Goal: Information Seeking & Learning: Check status

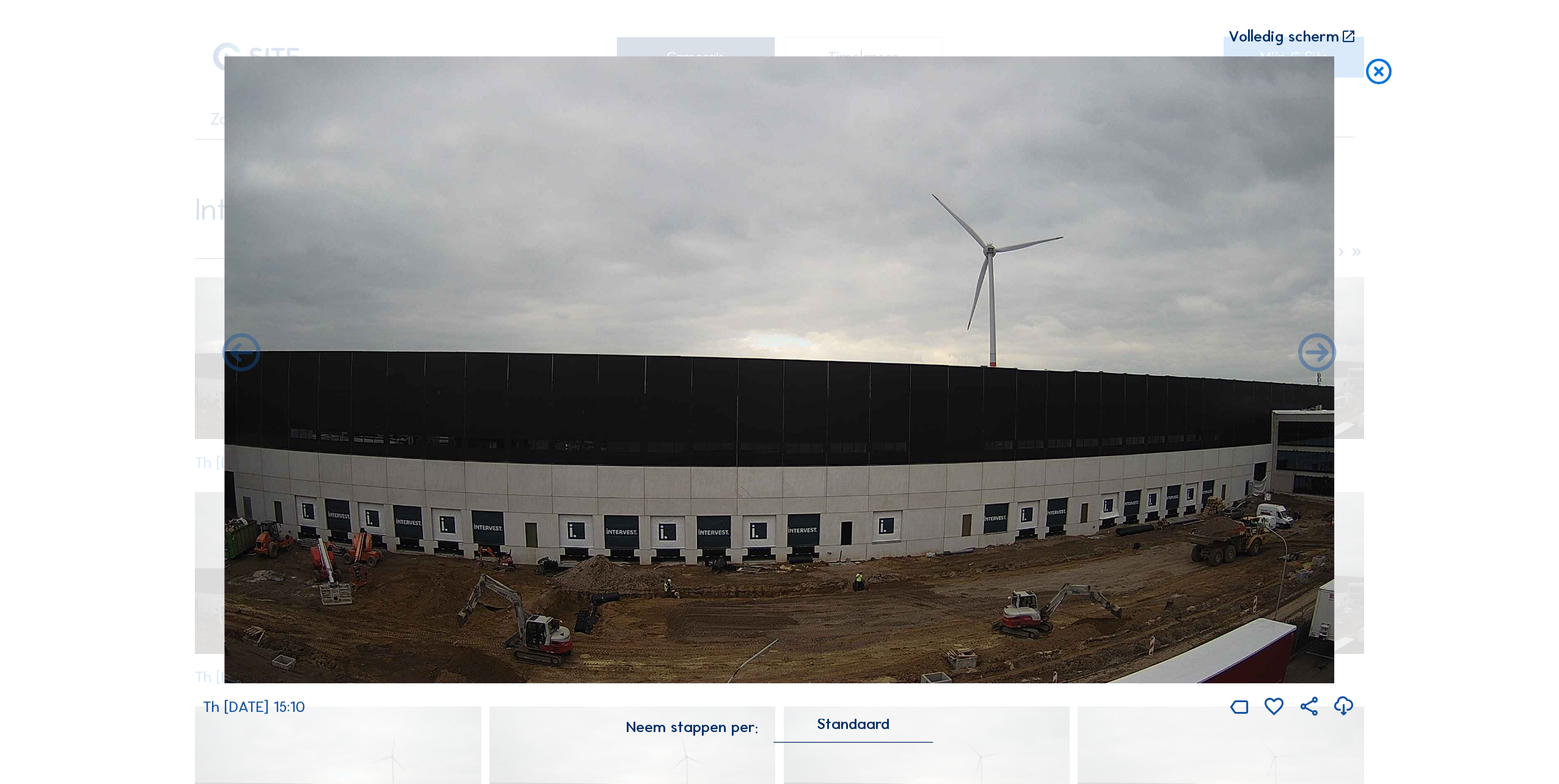
click at [1375, 72] on icon at bounding box center [1379, 72] width 30 height 32
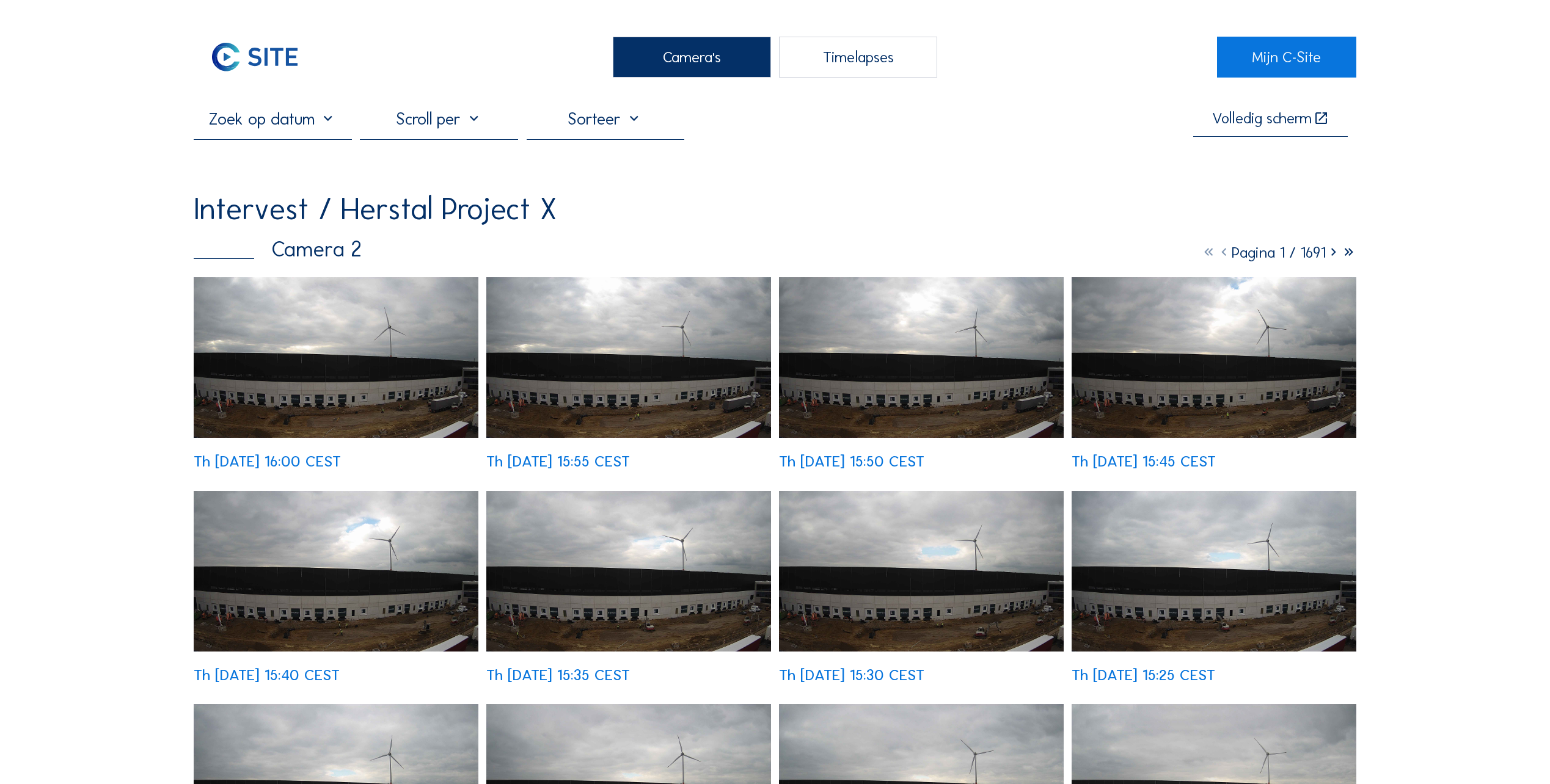
click at [818, 66] on div "Timelapses" at bounding box center [858, 57] width 158 height 41
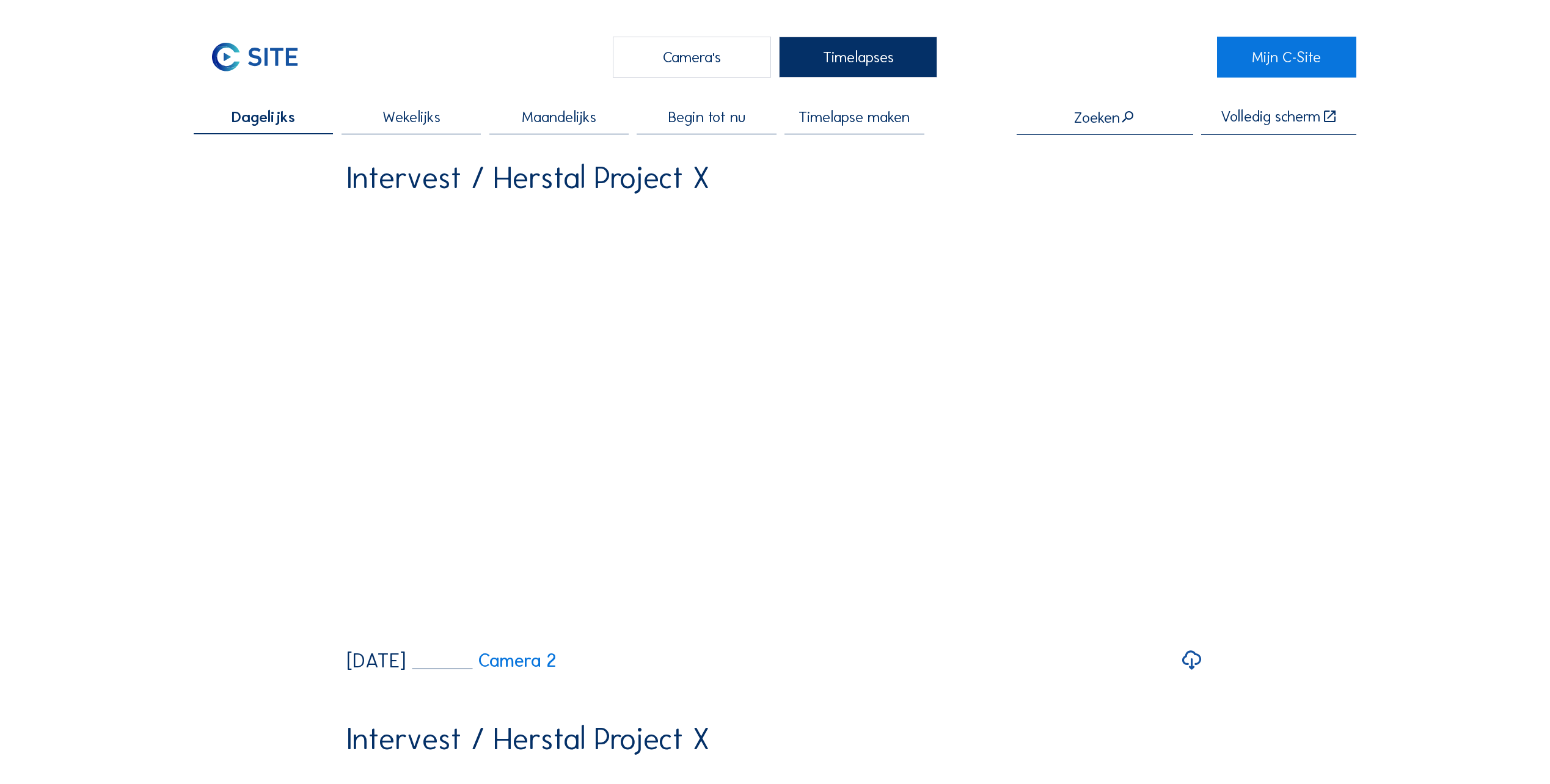
click at [670, 117] on span "Begin tot nu" at bounding box center [707, 117] width 77 height 15
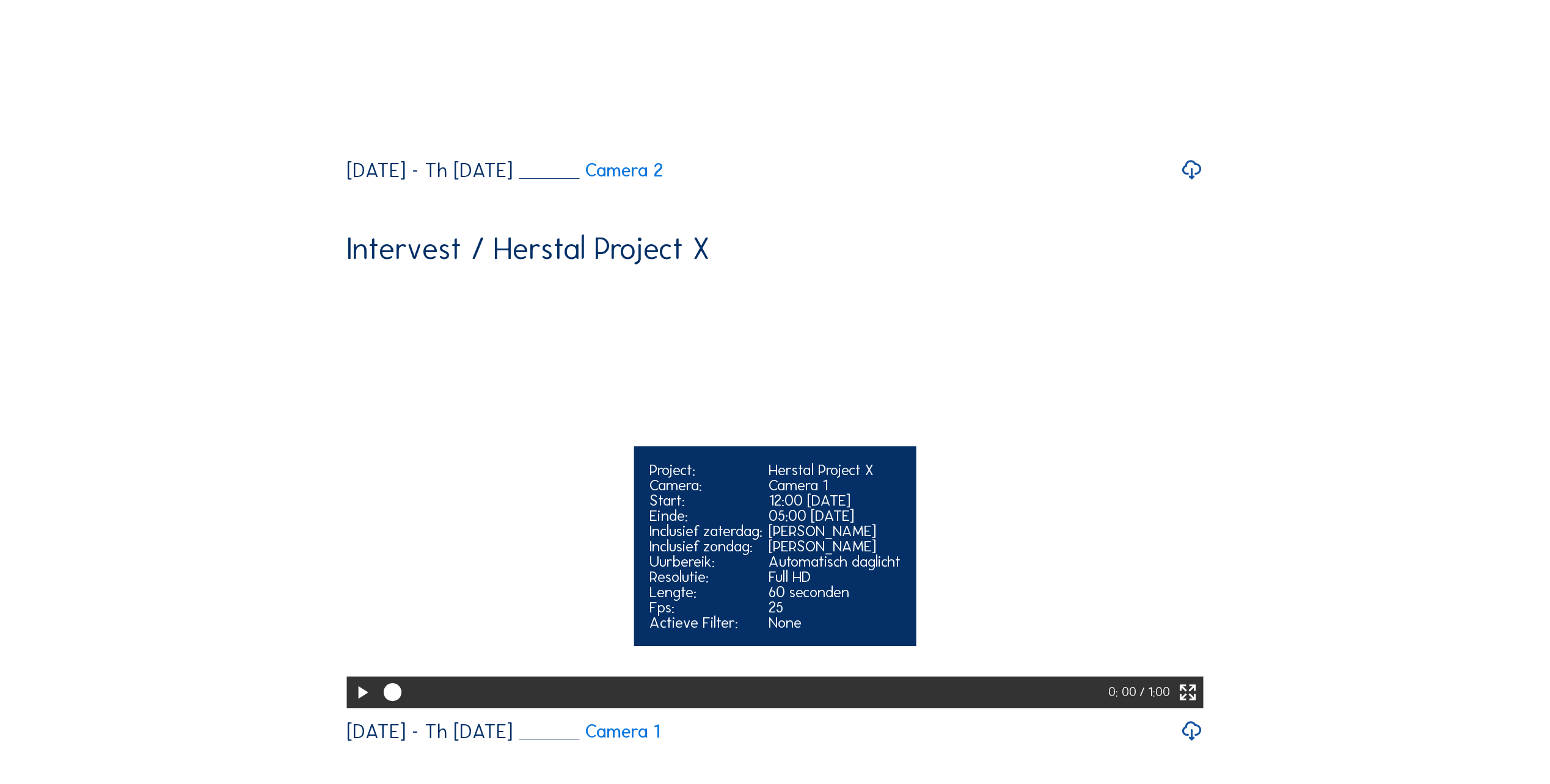
scroll to position [672, 0]
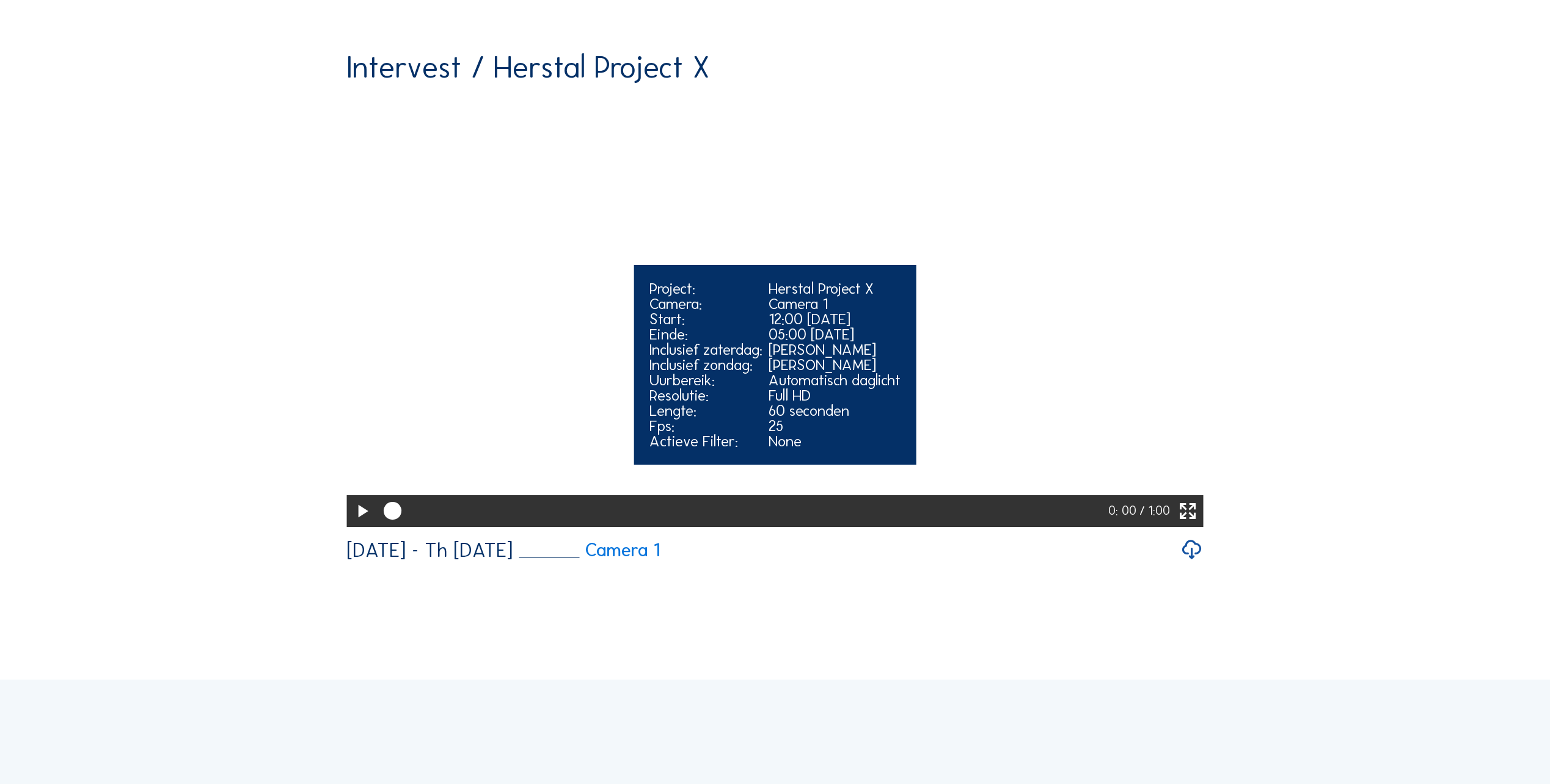
click at [1191, 525] on icon at bounding box center [1188, 512] width 21 height 26
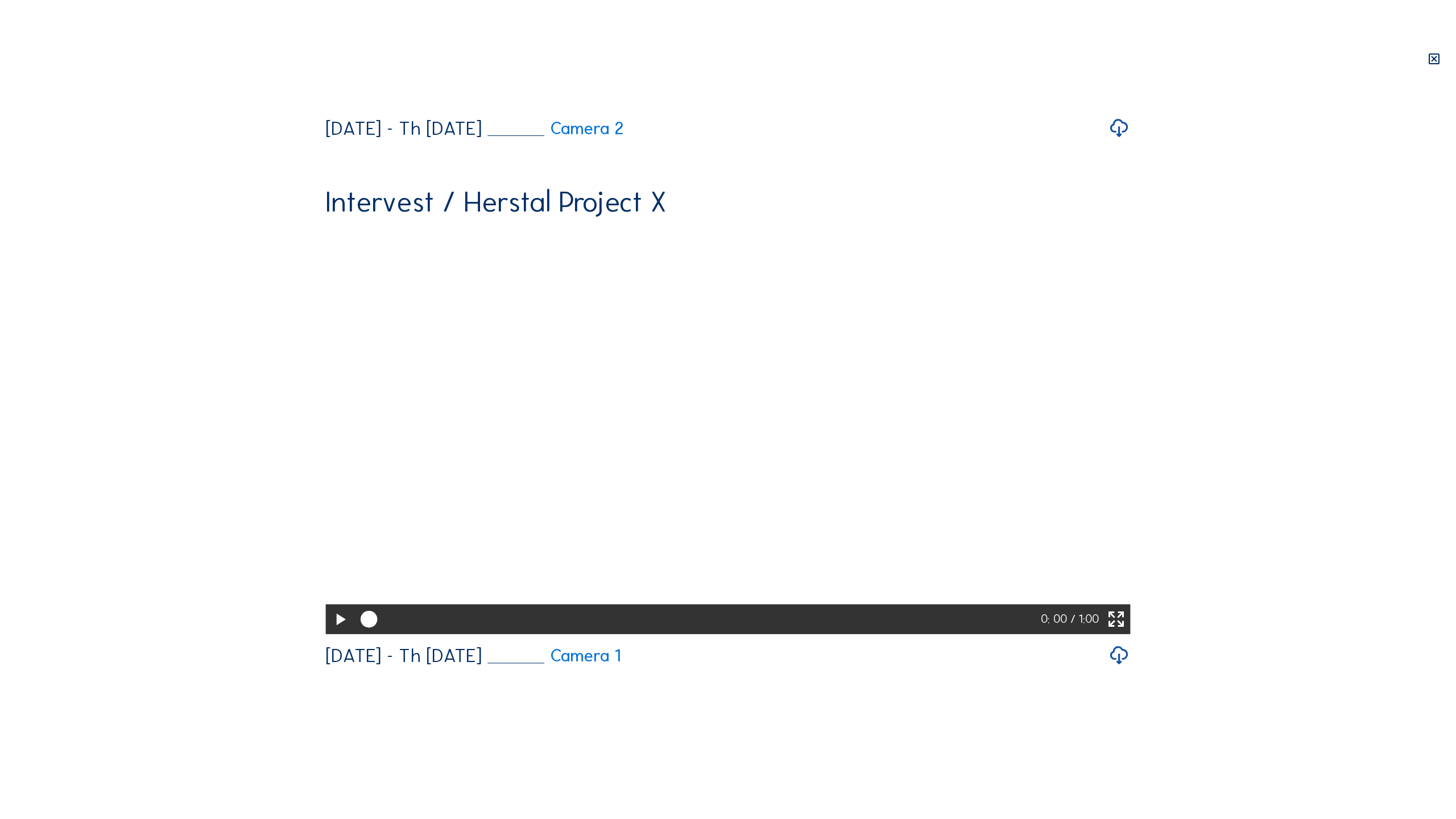
scroll to position [11, 0]
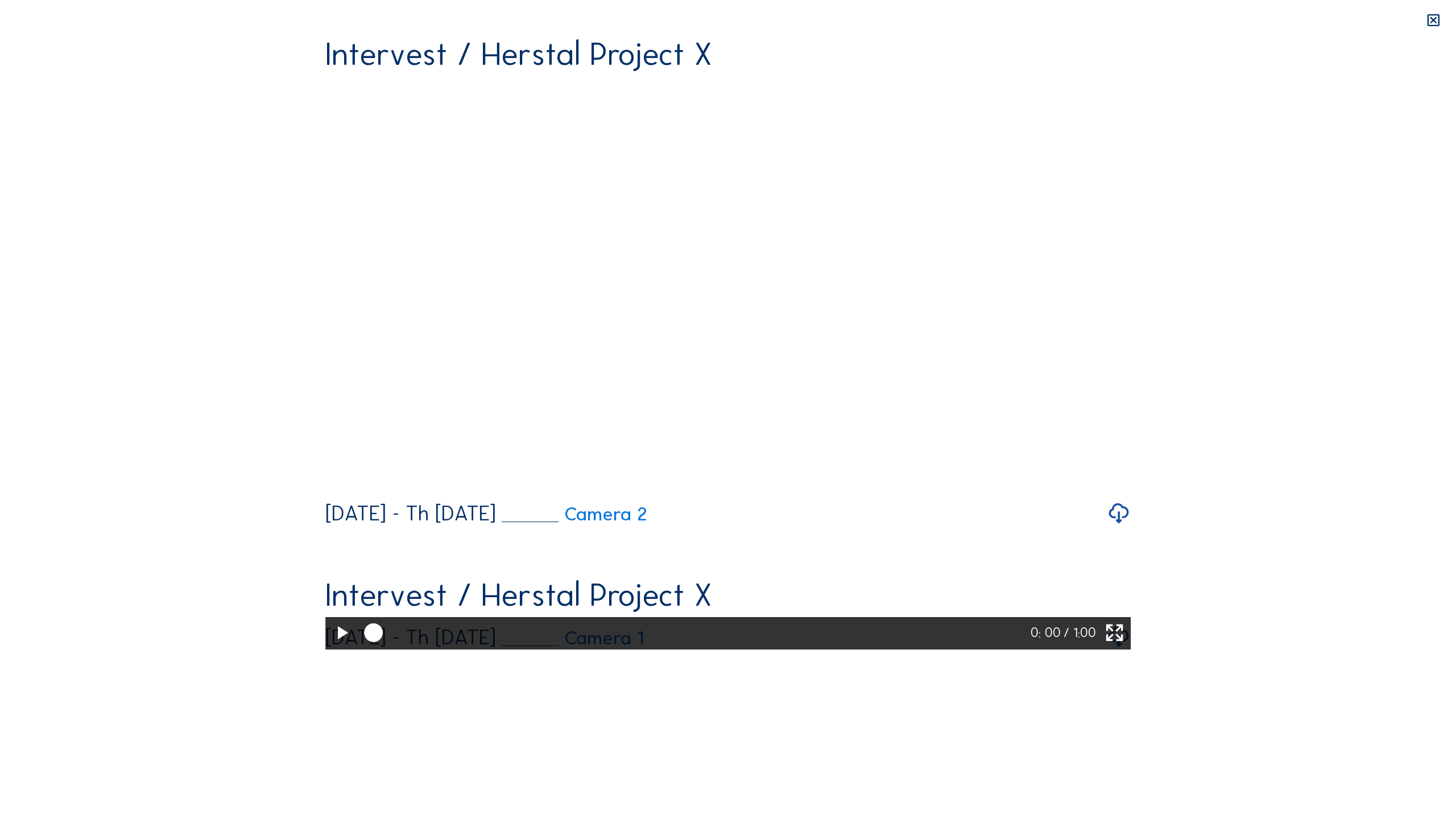
click at [331, 647] on icon at bounding box center [342, 633] width 22 height 27
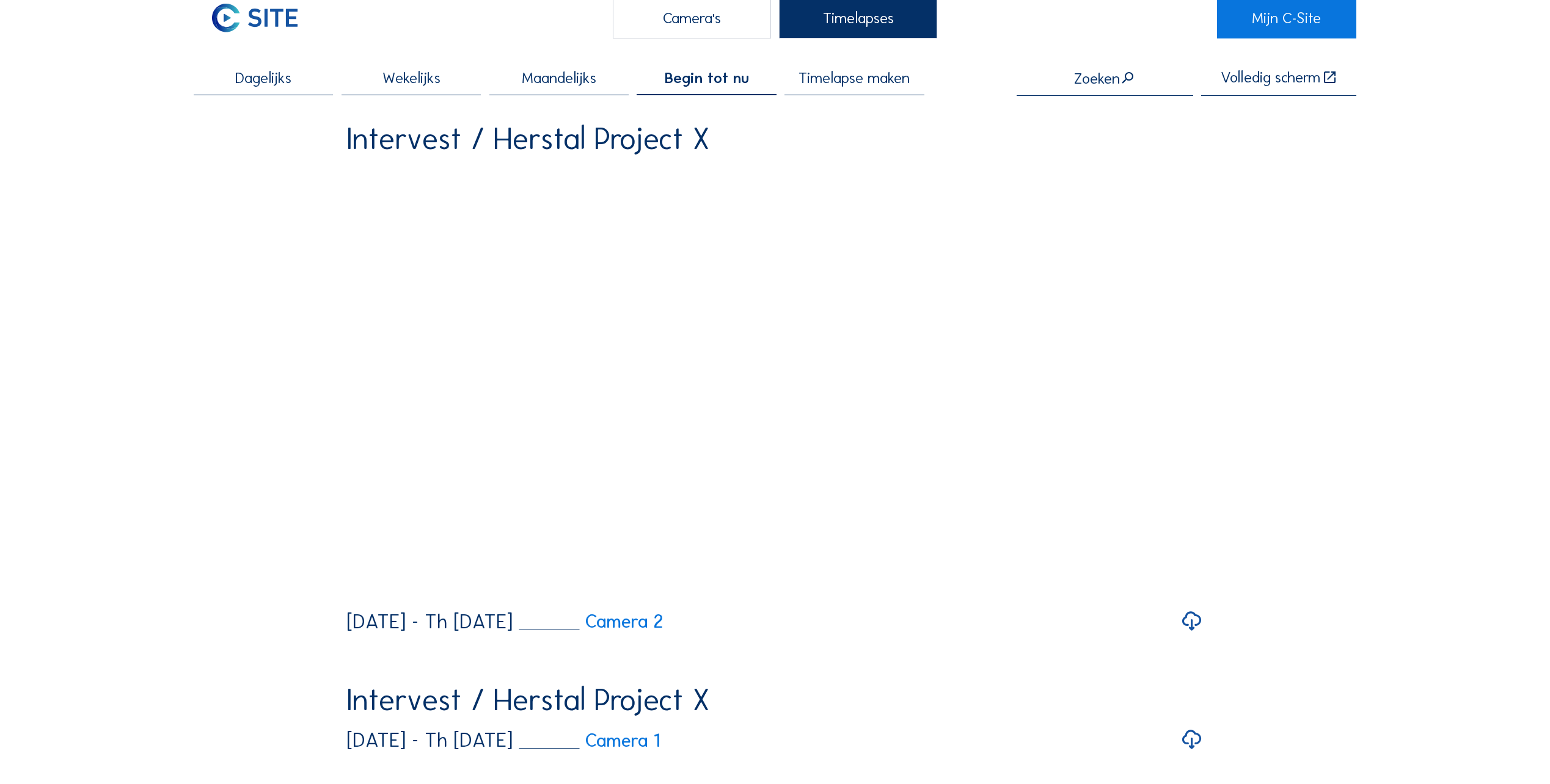
scroll to position [0, 0]
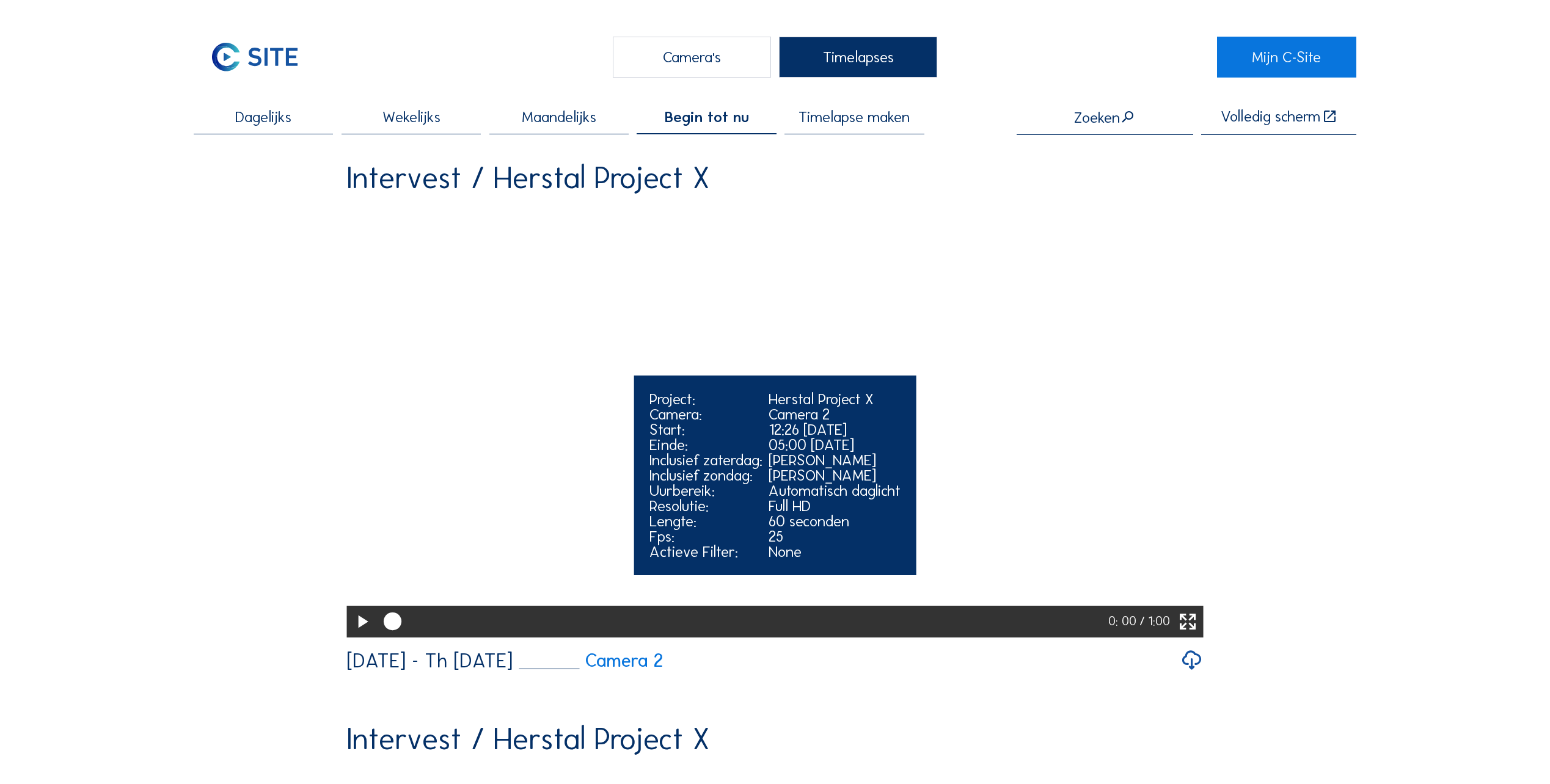
click at [1188, 635] on icon at bounding box center [1188, 622] width 21 height 26
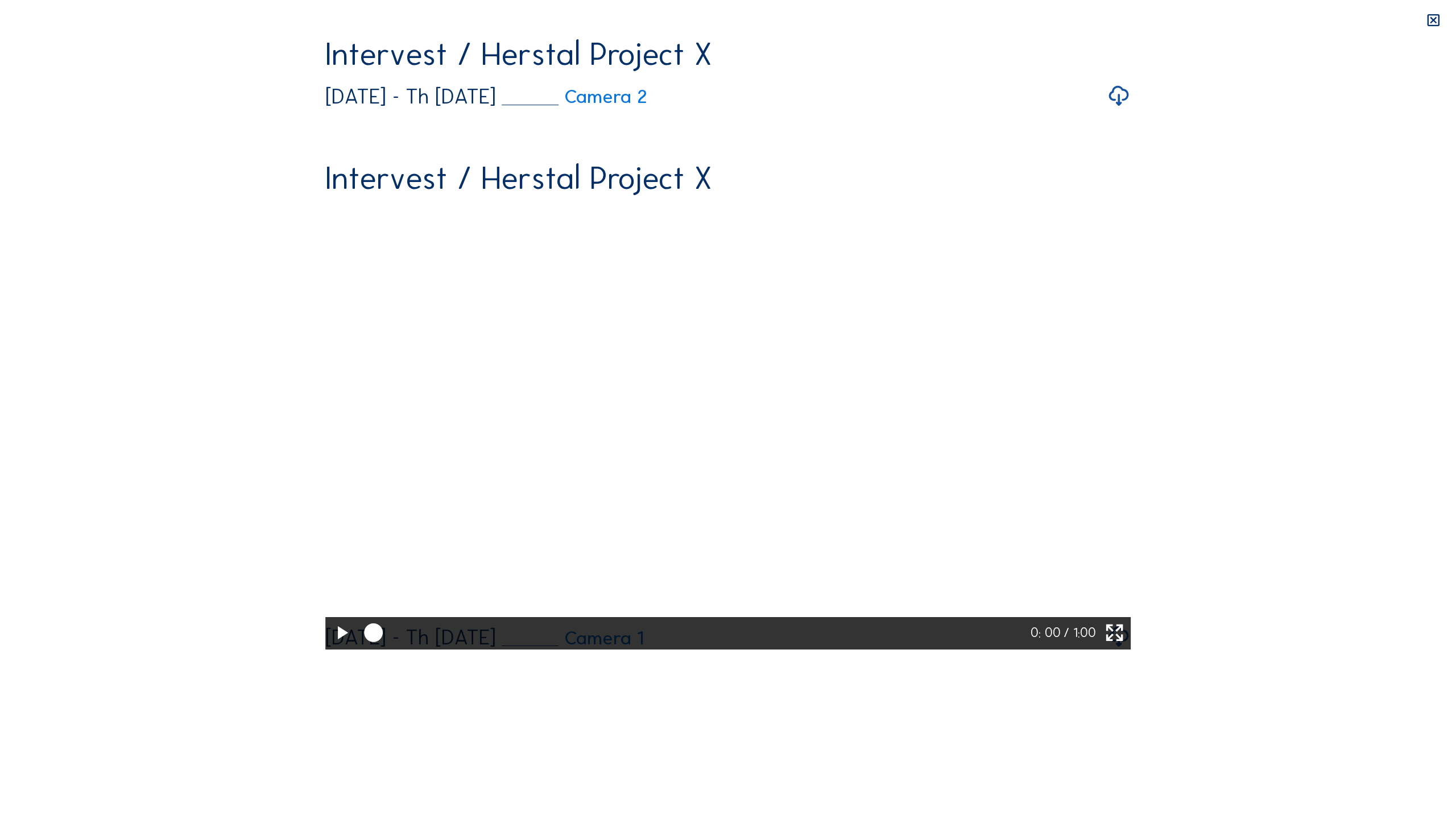
click at [331, 647] on icon at bounding box center [342, 633] width 22 height 27
click at [714, 650] on div at bounding box center [695, 634] width 677 height 33
click at [331, 647] on icon at bounding box center [342, 633] width 22 height 27
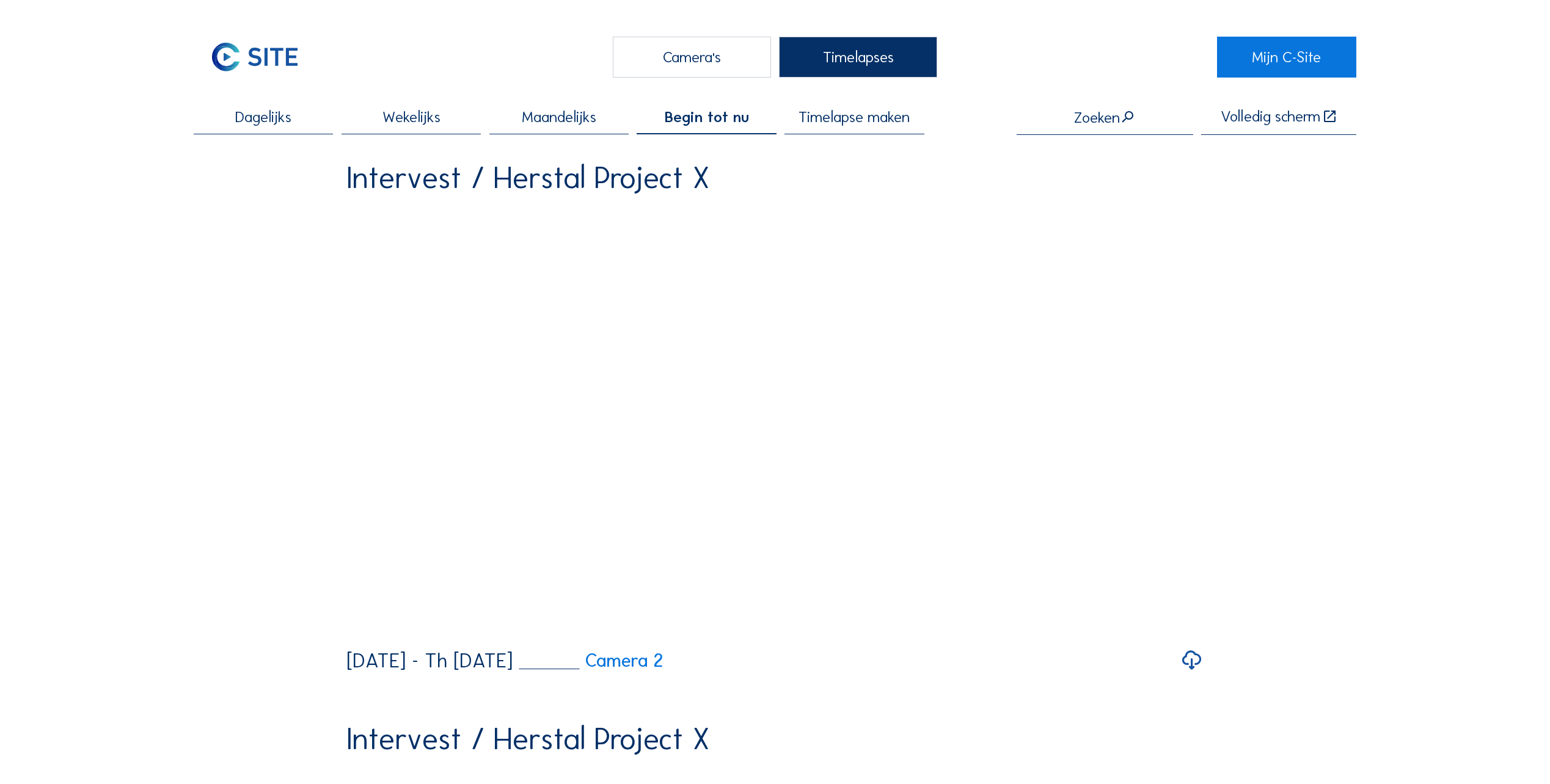
click at [851, 115] on span "Timelapse maken" at bounding box center [854, 117] width 111 height 15
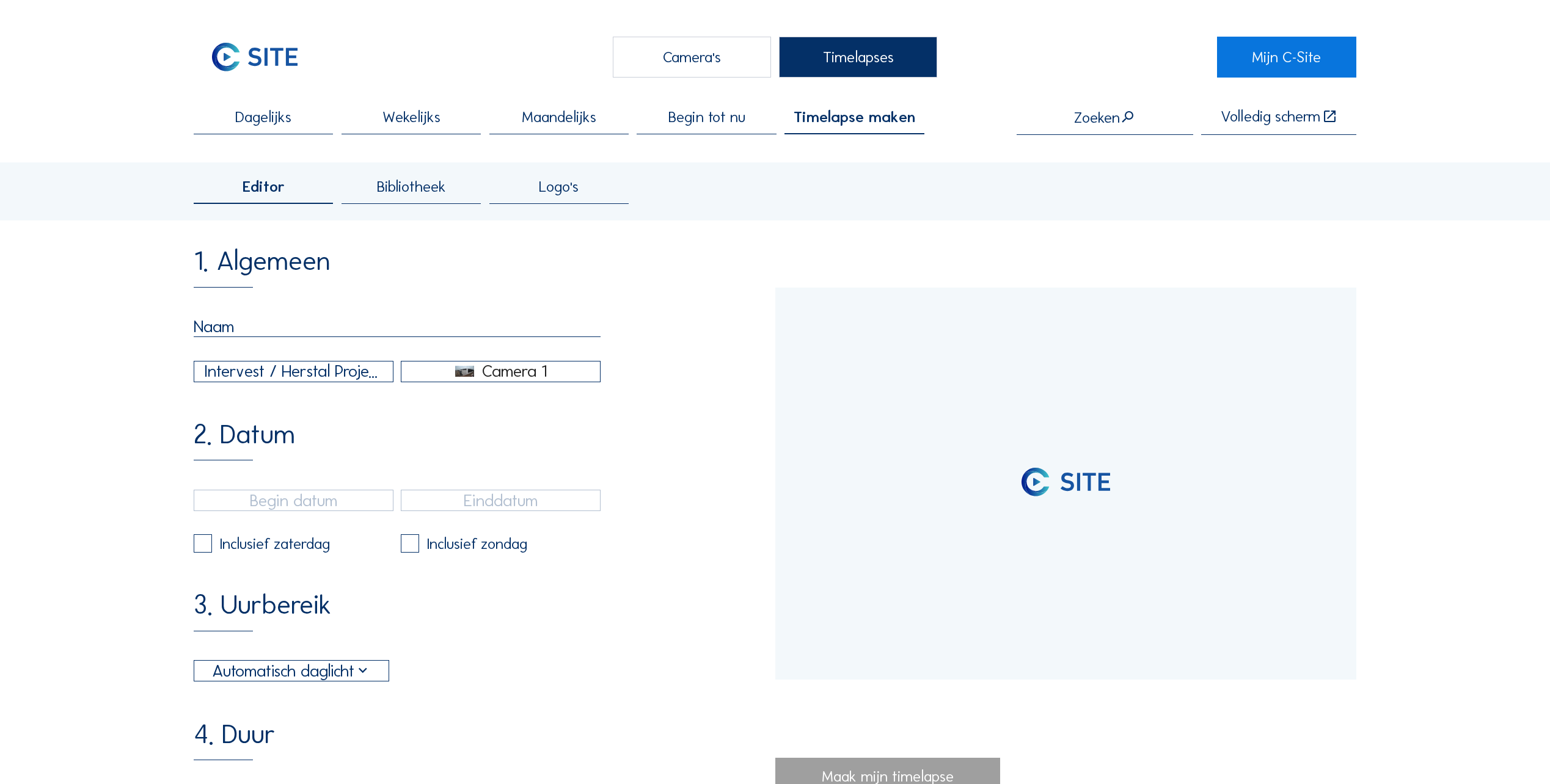
type input "[DATE] 12:00"
type input "[DATE] 17:05"
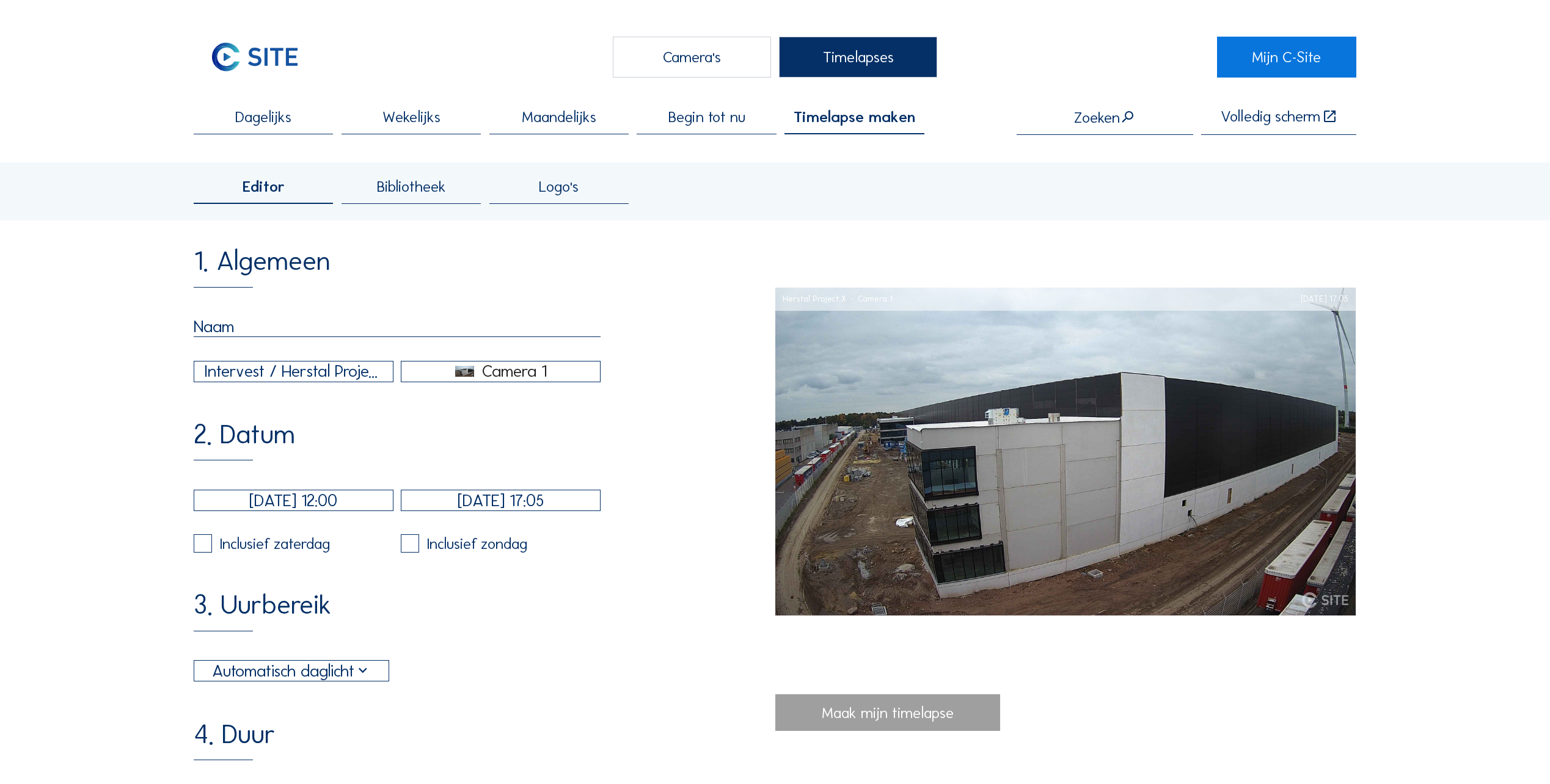
click at [406, 183] on span "Bibliotheek" at bounding box center [411, 187] width 69 height 15
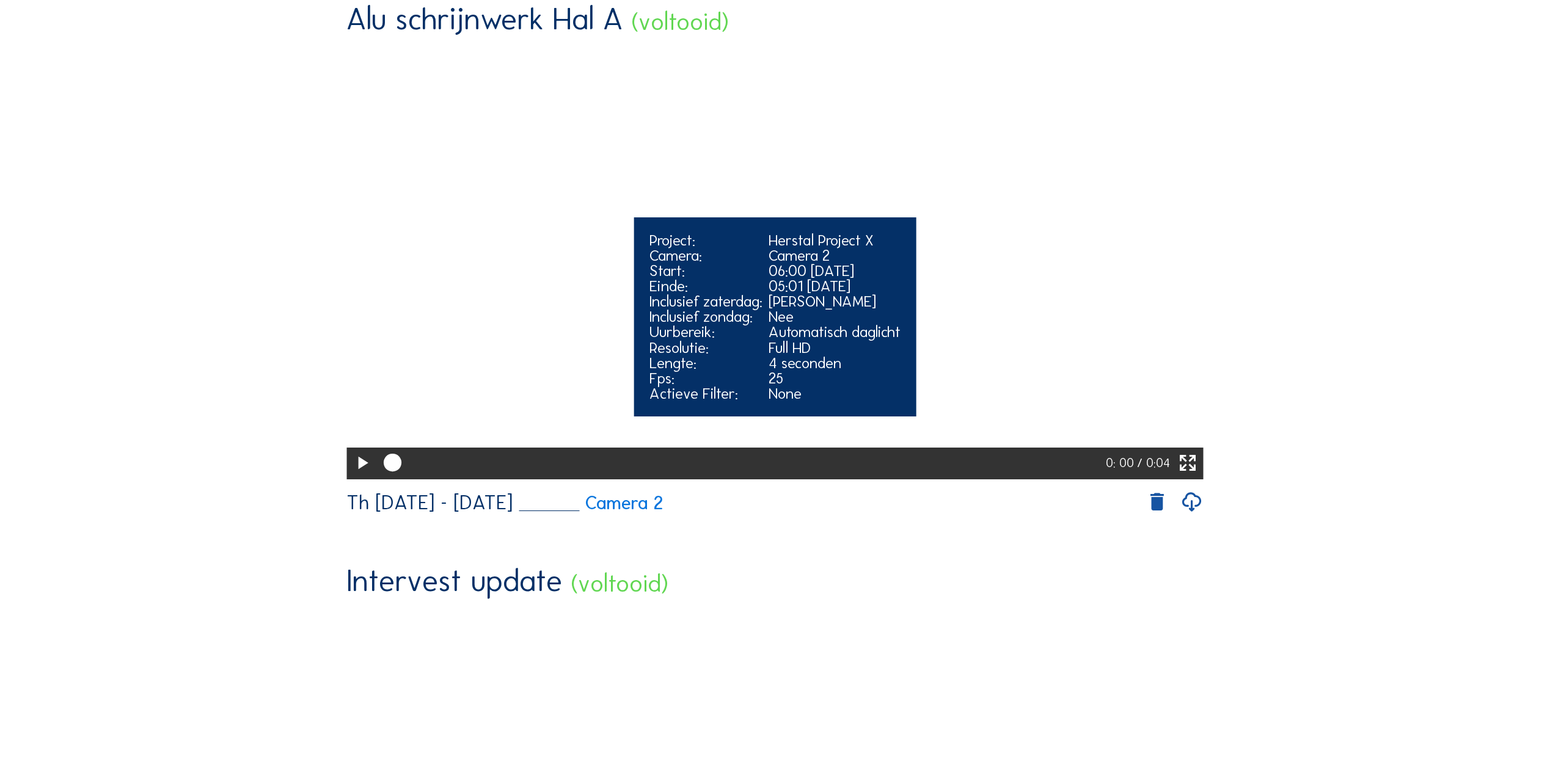
scroll to position [183, 0]
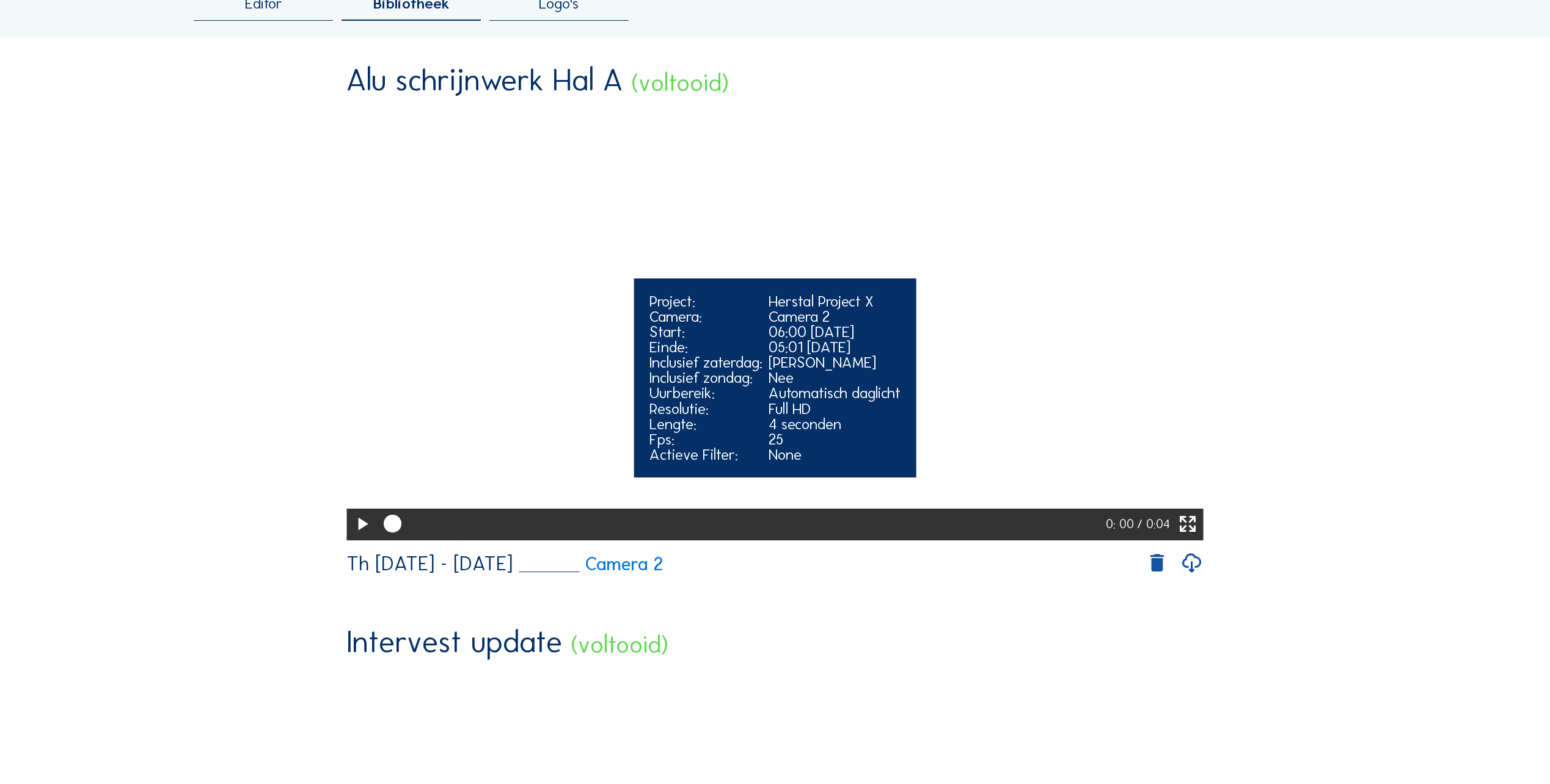
click at [1196, 537] on icon at bounding box center [1188, 524] width 21 height 26
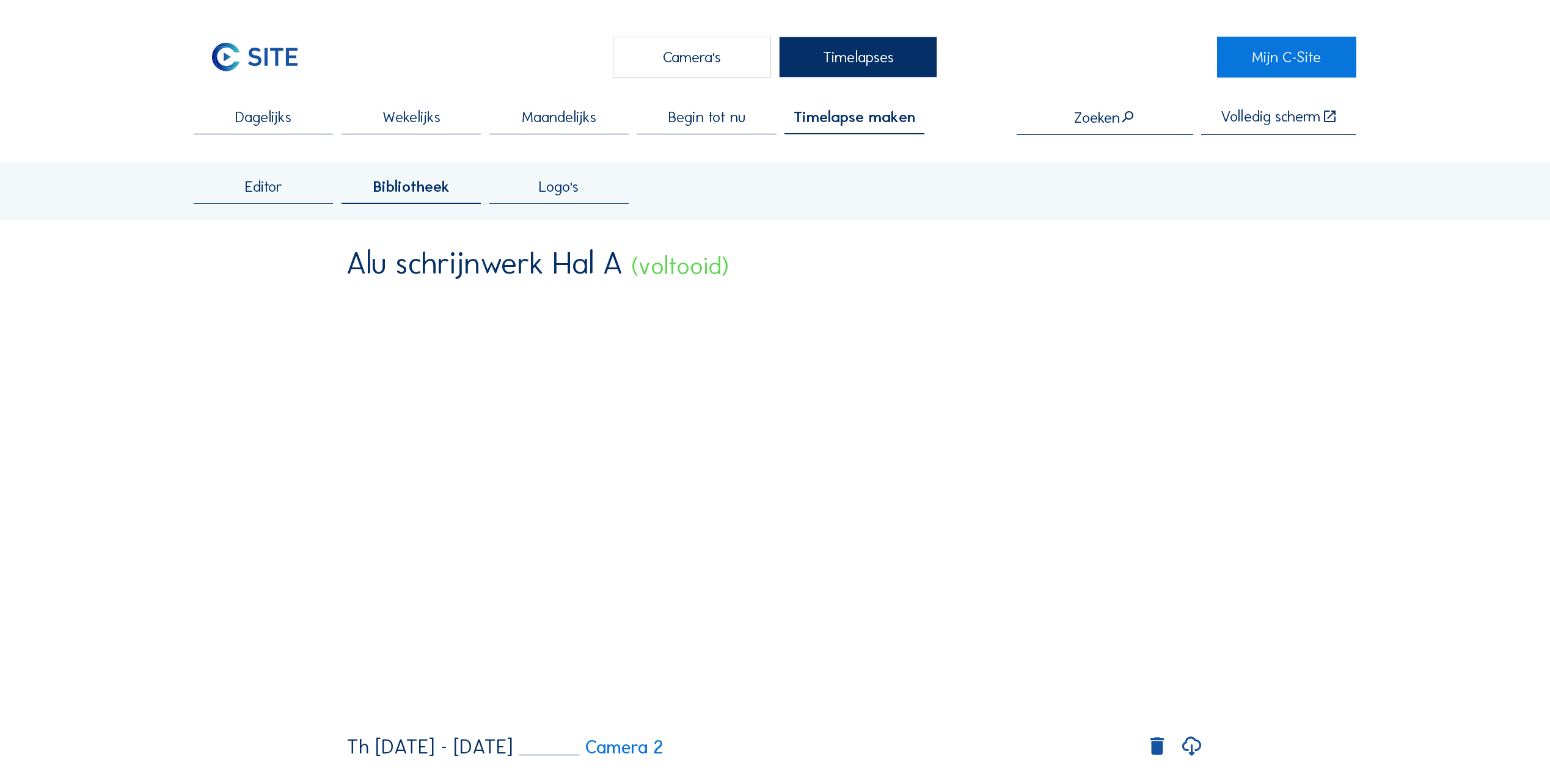
click at [705, 63] on div "Camera's" at bounding box center [692, 57] width 158 height 41
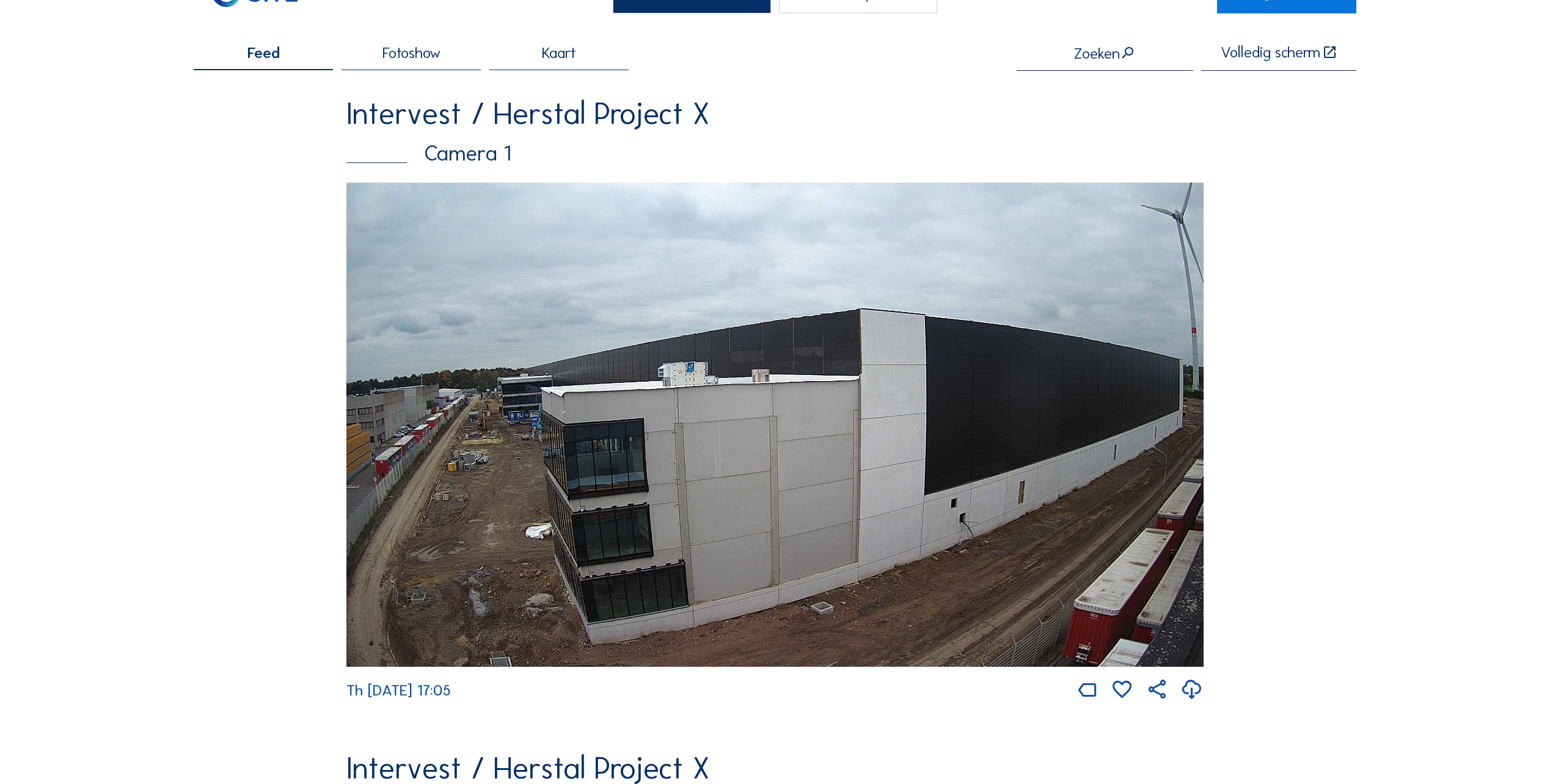
scroll to position [489, 0]
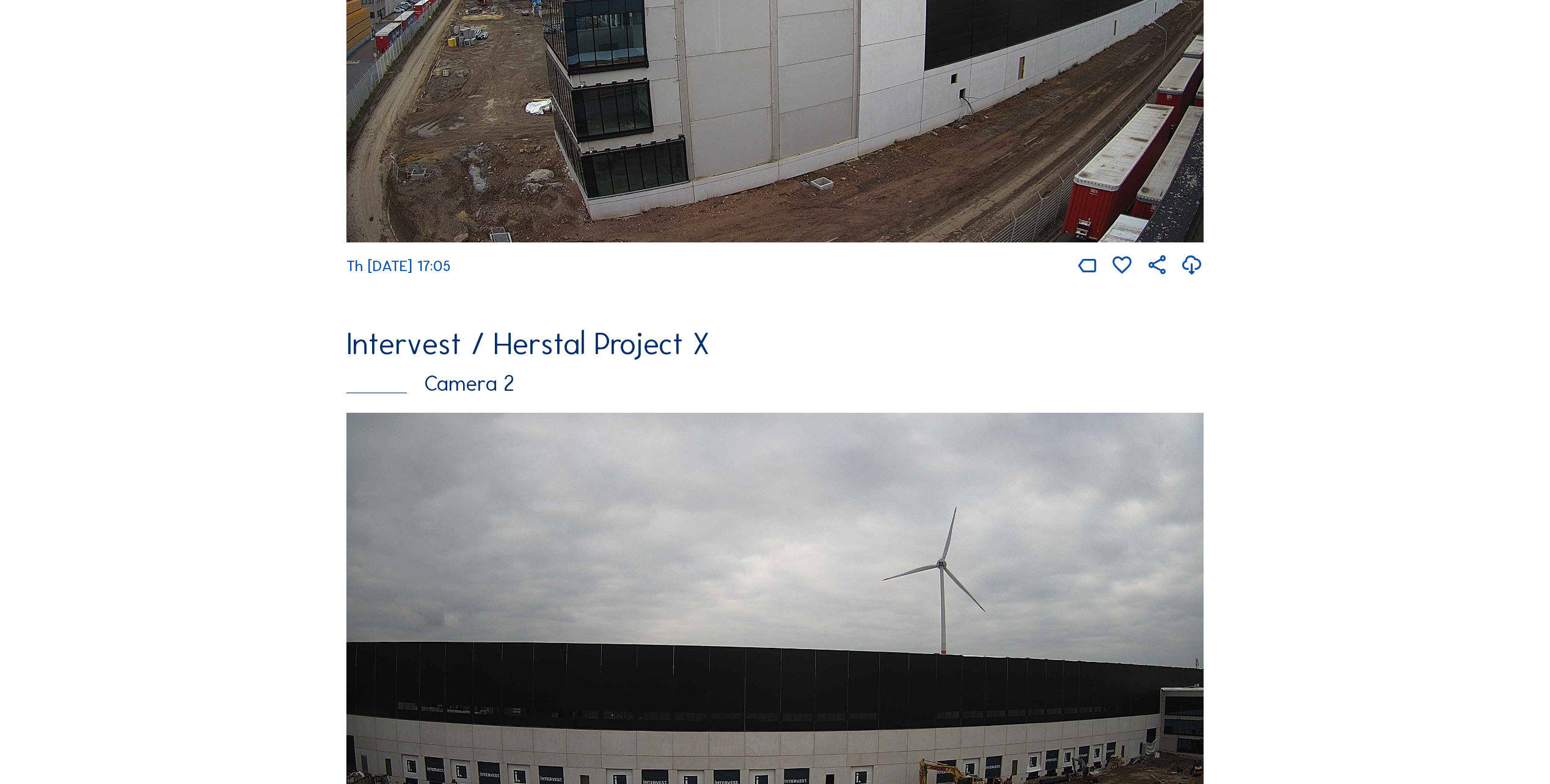
click at [690, 556] on img at bounding box center [775, 655] width 857 height 484
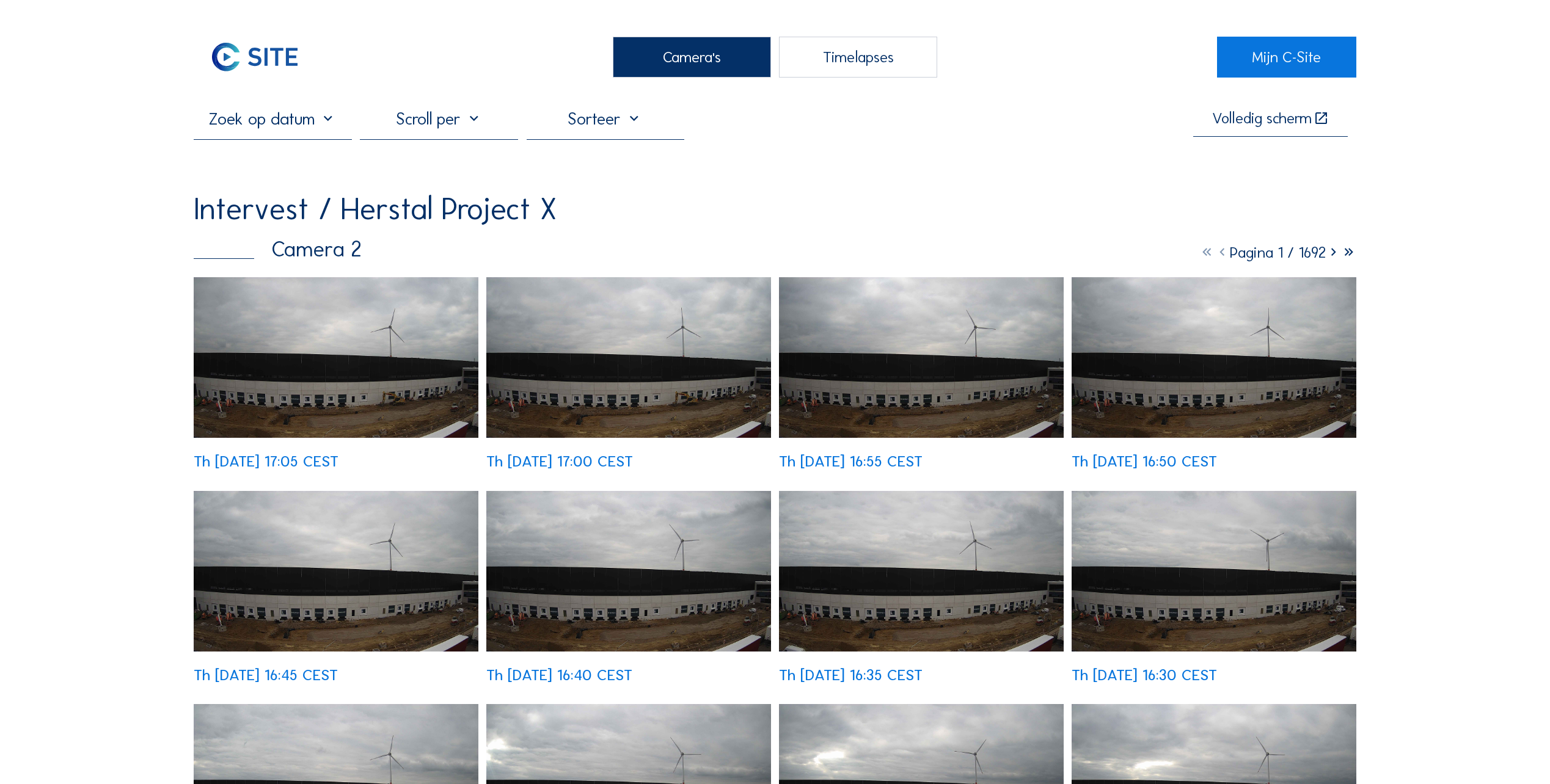
click at [612, 124] on div at bounding box center [606, 124] width 158 height 30
click at [855, 135] on div "Volledig scherm" at bounding box center [775, 124] width 1163 height 30
click at [283, 127] on input "text" at bounding box center [273, 119] width 158 height 20
click at [199, 151] on icon at bounding box center [208, 153] width 20 height 20
click at [288, 213] on div "11" at bounding box center [291, 211] width 21 height 20
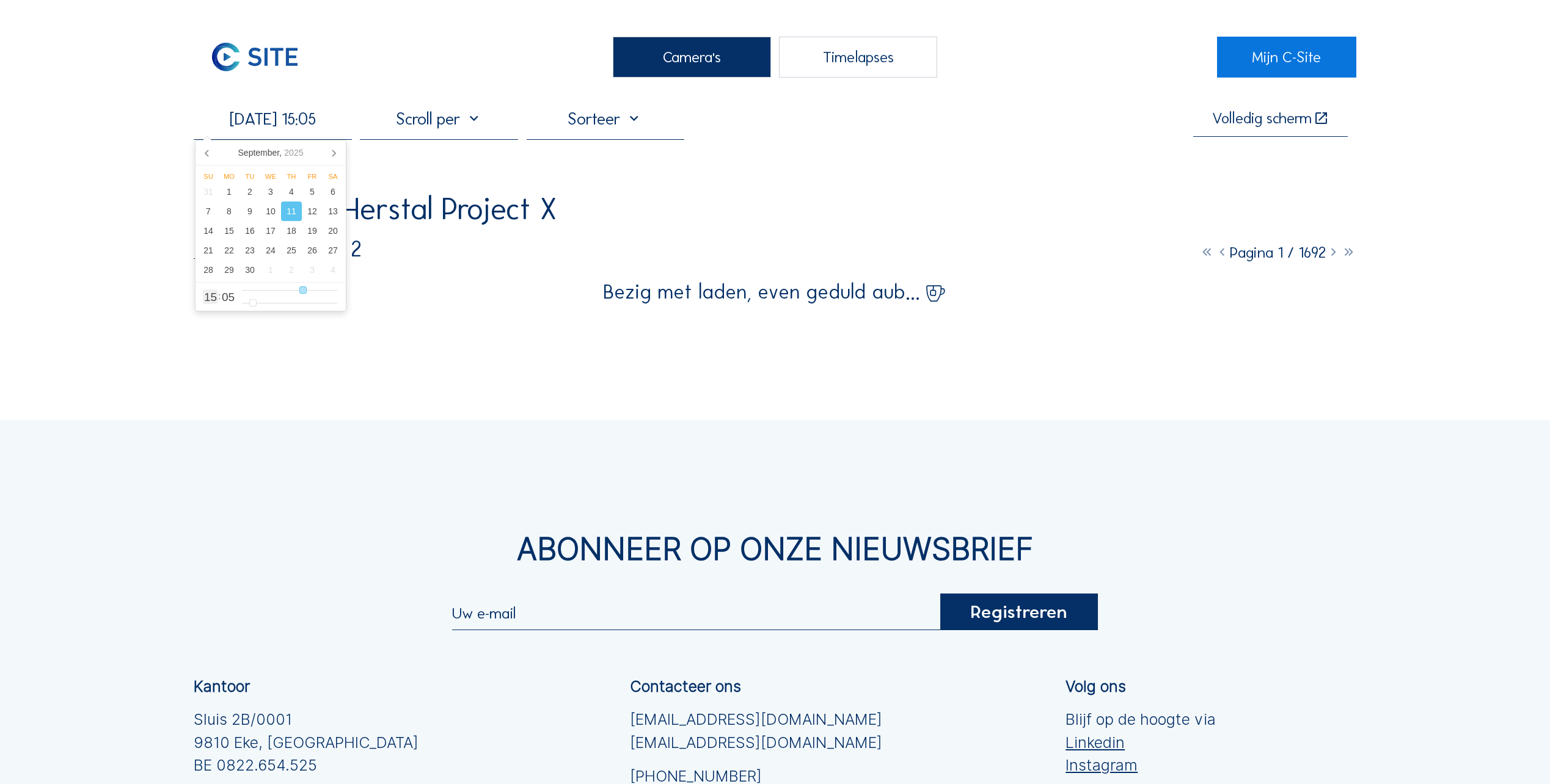
type input "[DATE] 14:05"
type input "14"
type input "[DATE] 13:05"
type input "13"
type input "[DATE] 12:05"
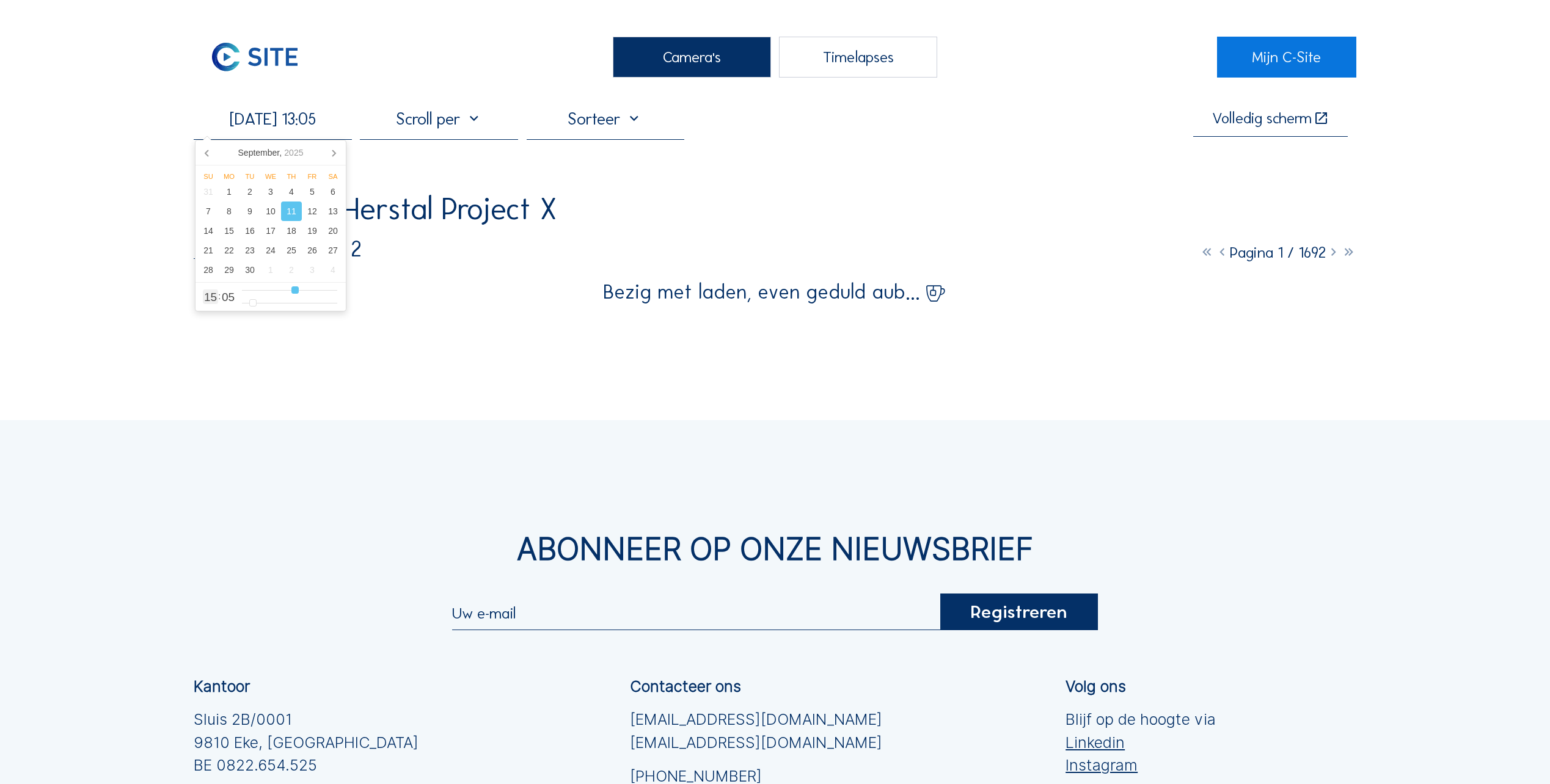
type input "12"
type input "[DATE] 11:05"
type input "11"
type input "[DATE] 10:05"
type input "10"
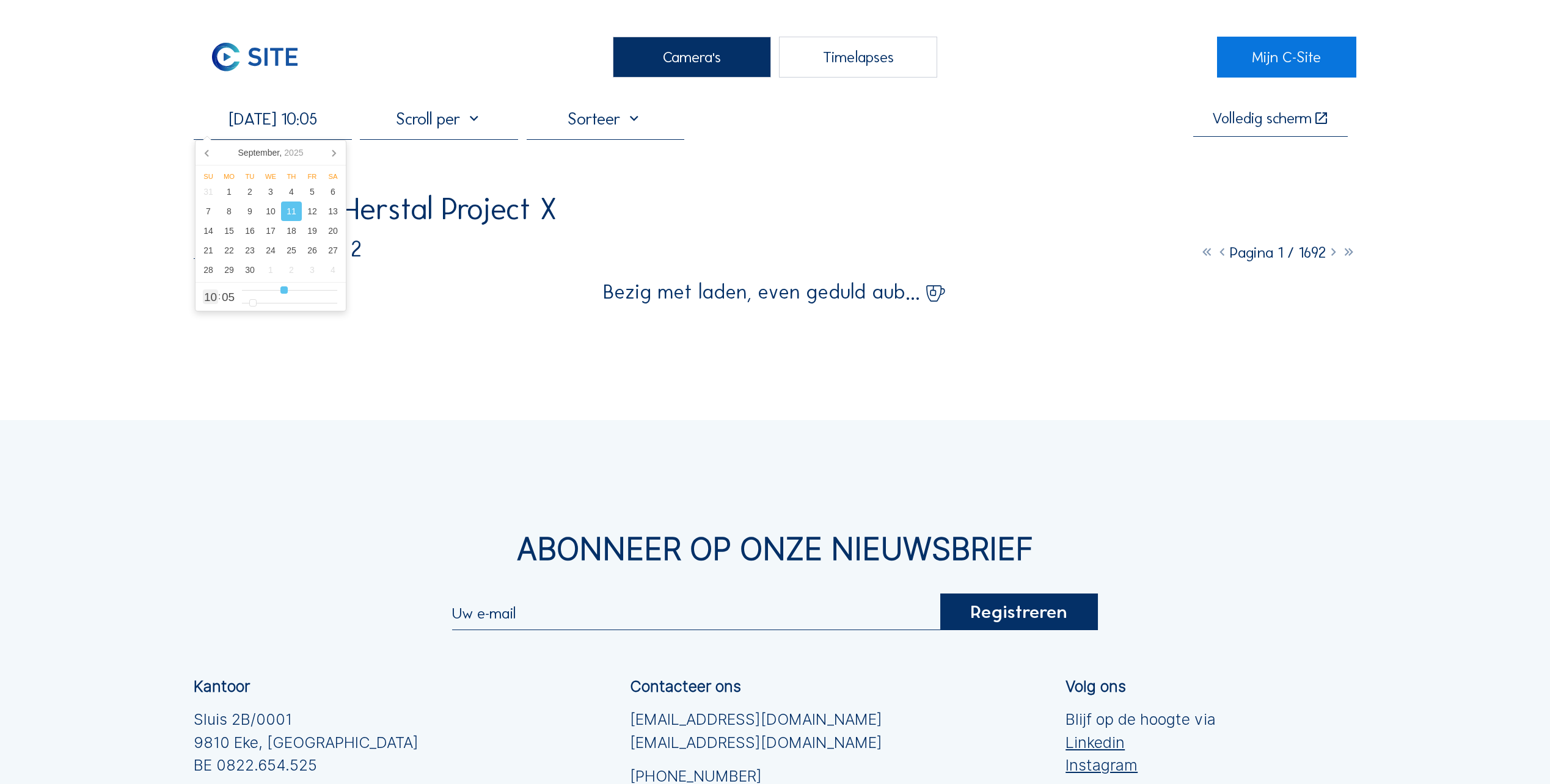
type input "[DATE] 09:05"
type input "9"
type input "[DATE] 08:05"
type input "8"
type input "[DATE] 07:05"
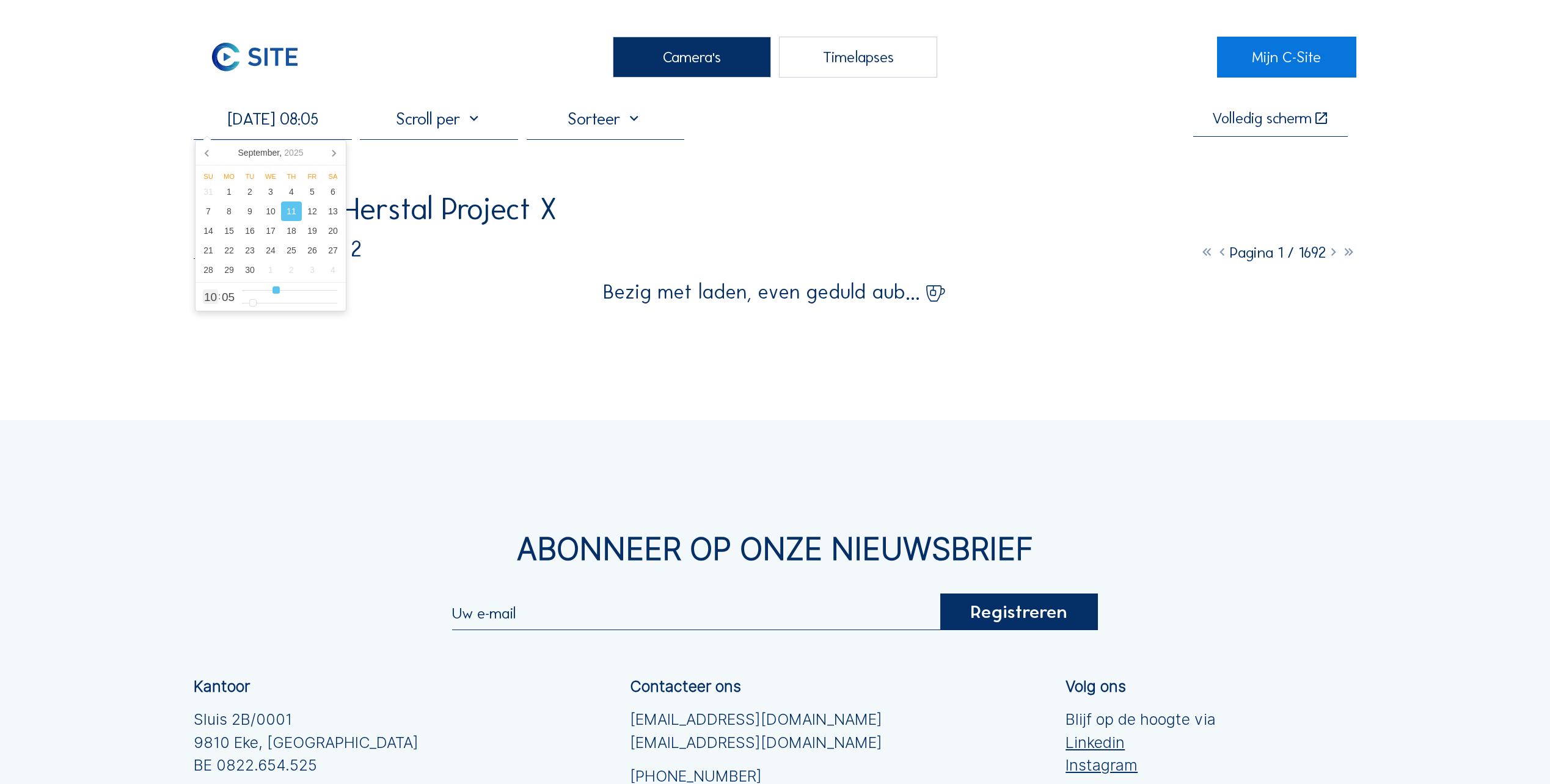
type input "7"
type input "[DATE] 06:05"
type input "6"
type input "[DATE] 05:05"
type input "5"
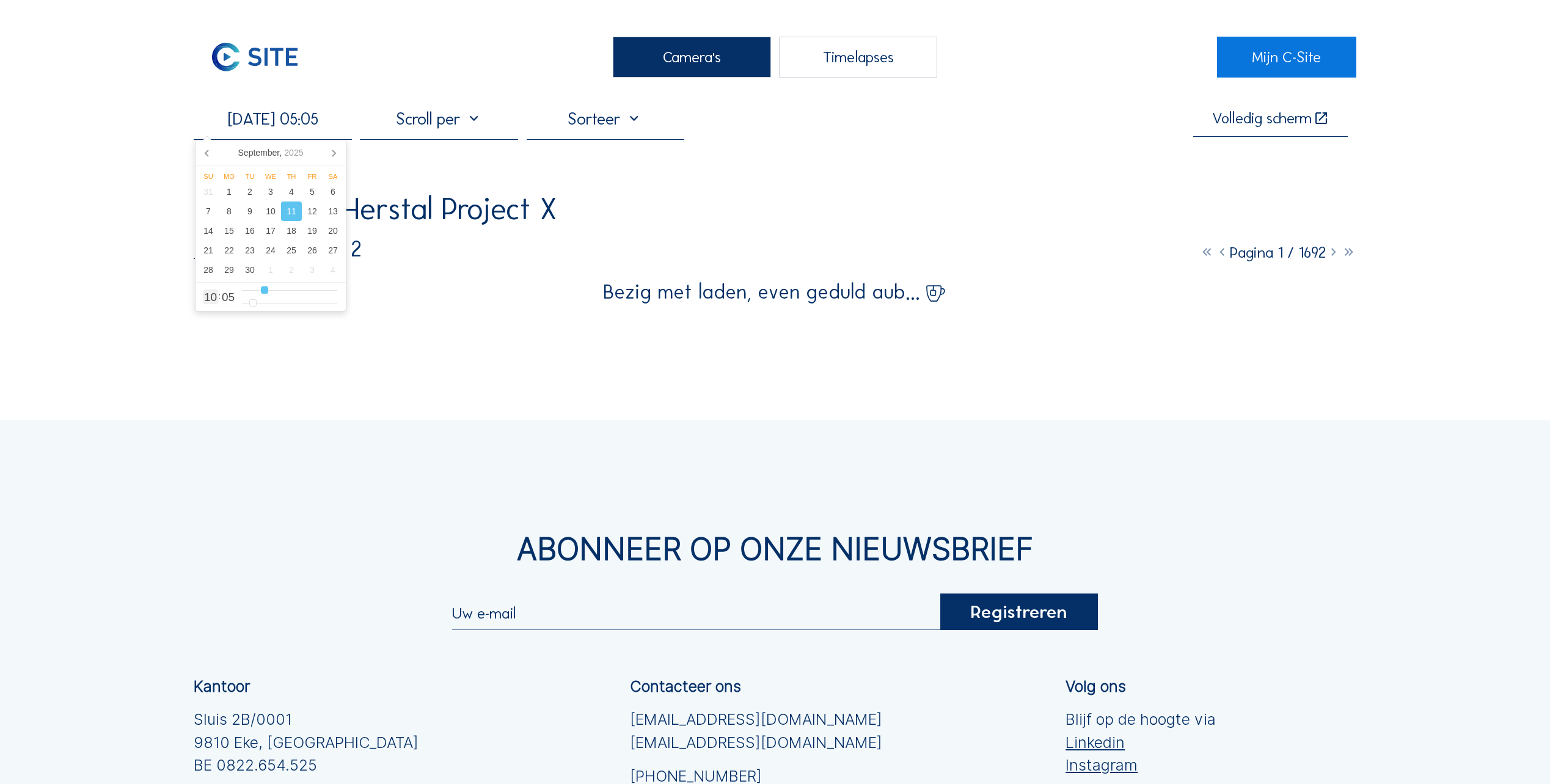
type input "[DATE] 04:05"
type input "4"
type input "[DATE] 03:05"
type input "3"
type input "[DATE] 04:05"
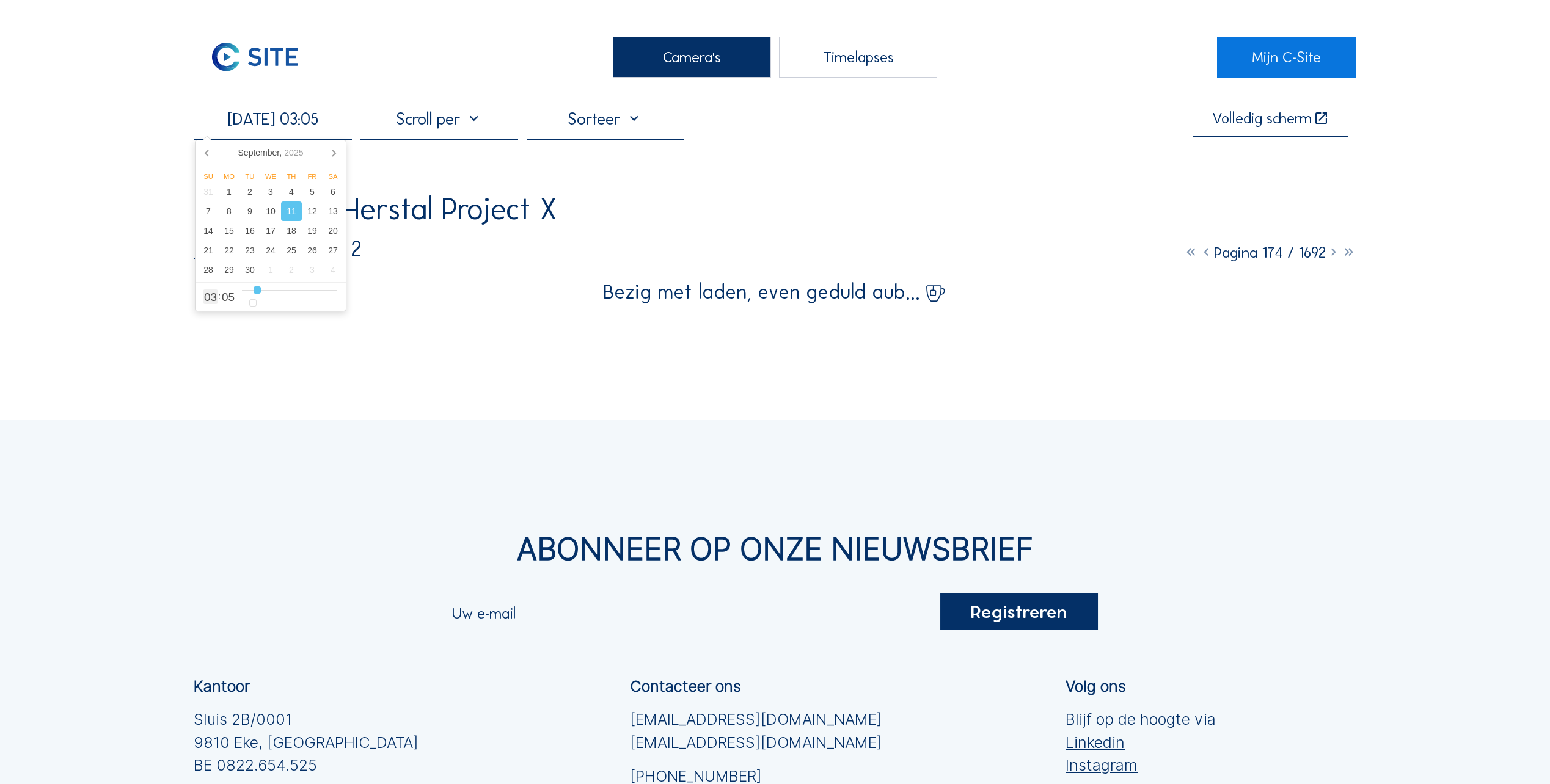
type input "4"
type input "[DATE] 05:05"
type input "5"
type input "[DATE] 06:05"
type input "6"
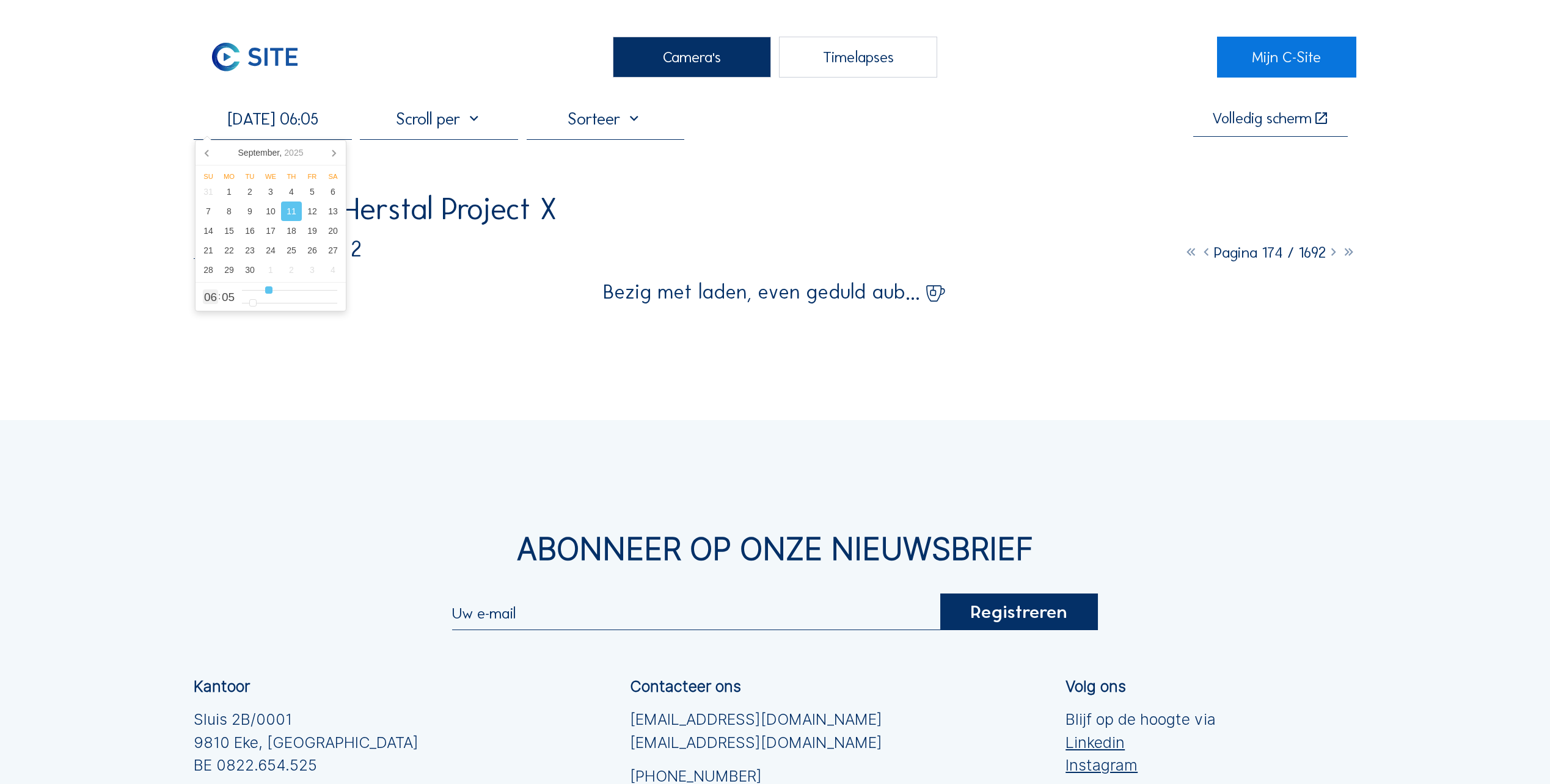
type input "[DATE] 07:05"
type input "7"
type input "[DATE] 08:05"
drag, startPoint x: 299, startPoint y: 294, endPoint x: 275, endPoint y: 290, distance: 24.3
type input "8"
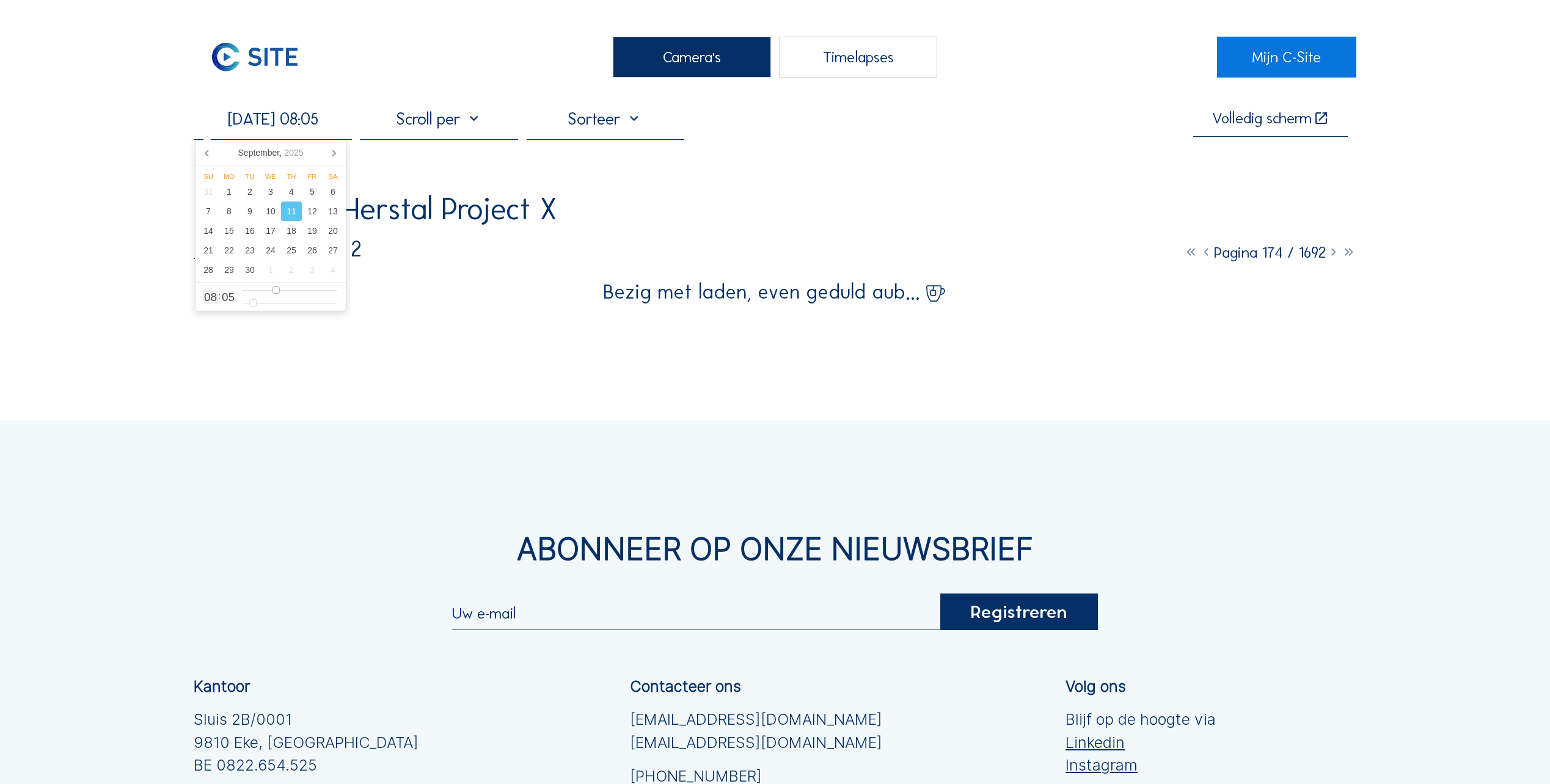
click at [275, 290] on input "range" at bounding box center [289, 290] width 95 height 10
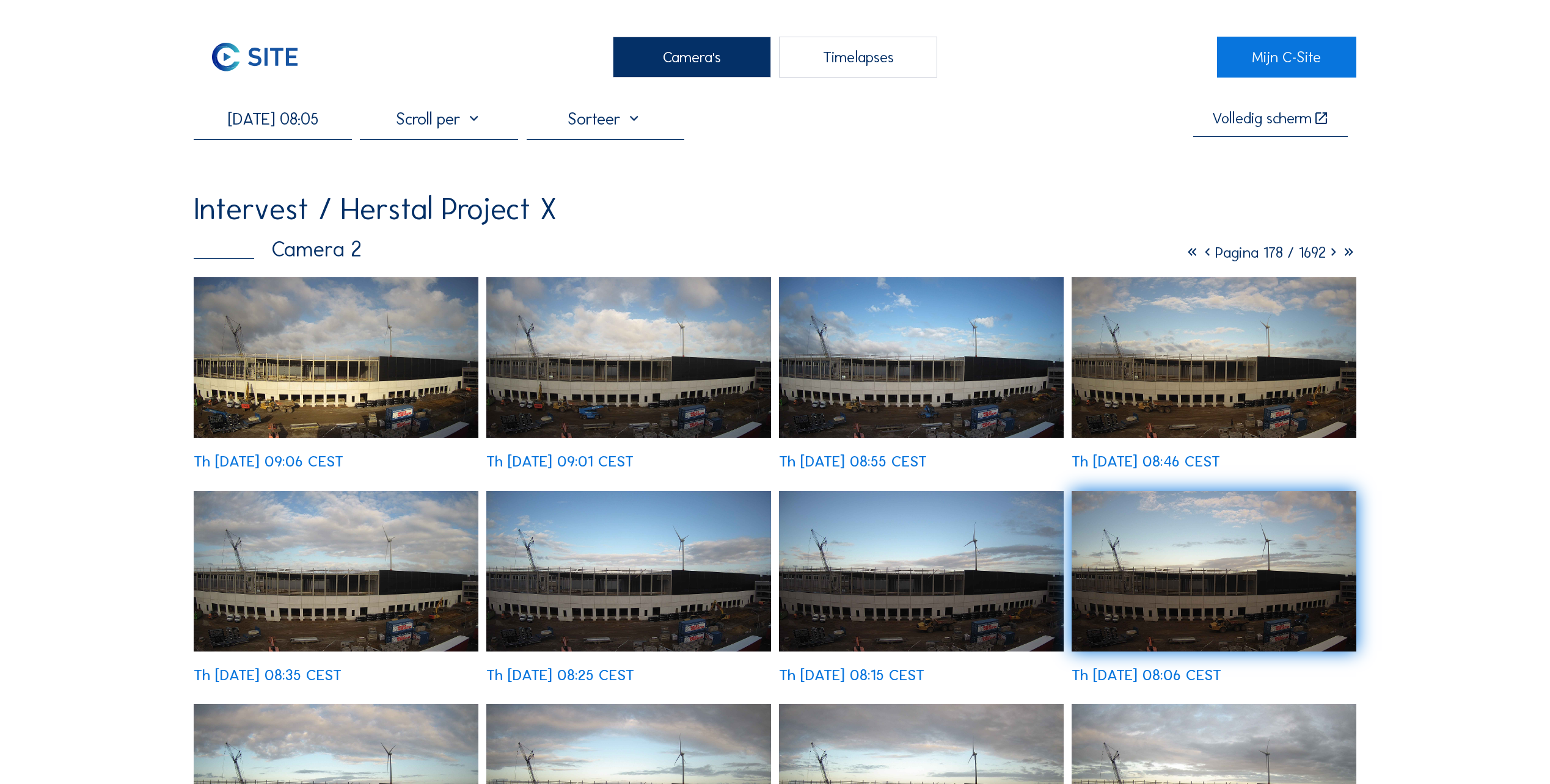
click at [915, 387] on img at bounding box center [921, 358] width 285 height 161
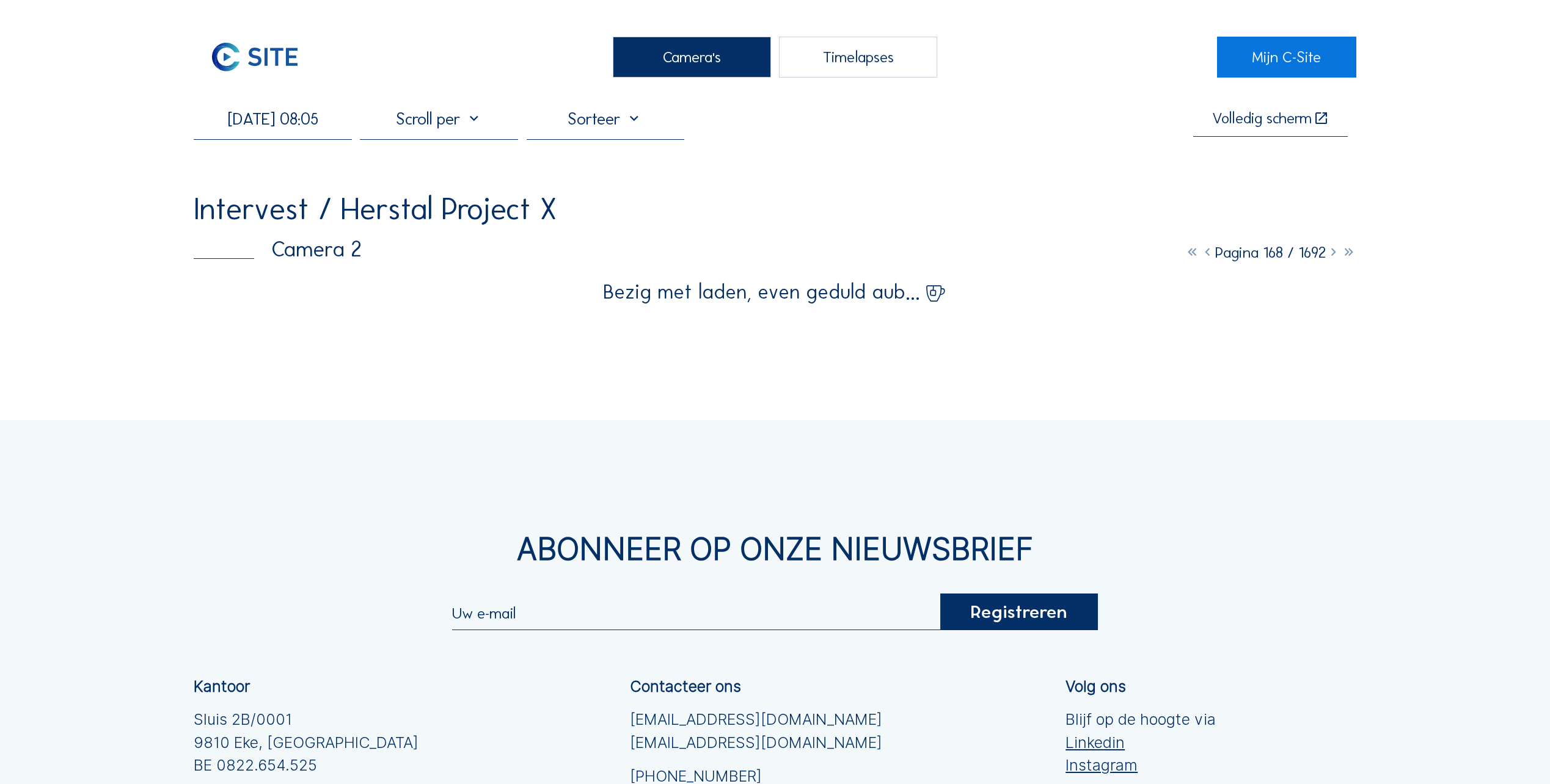
click at [702, 59] on div "Camera's" at bounding box center [692, 57] width 158 height 41
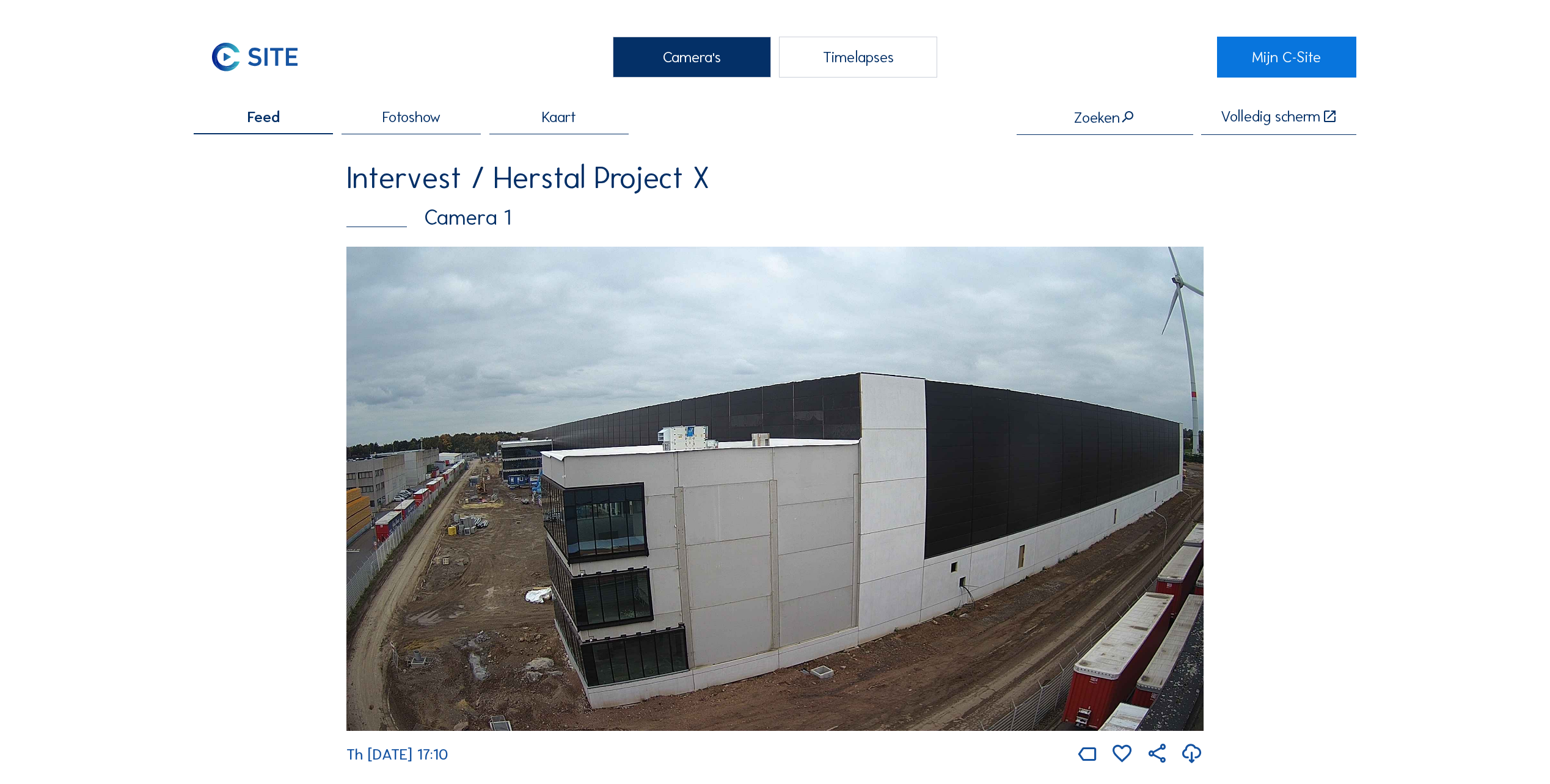
click at [483, 510] on img at bounding box center [775, 489] width 857 height 484
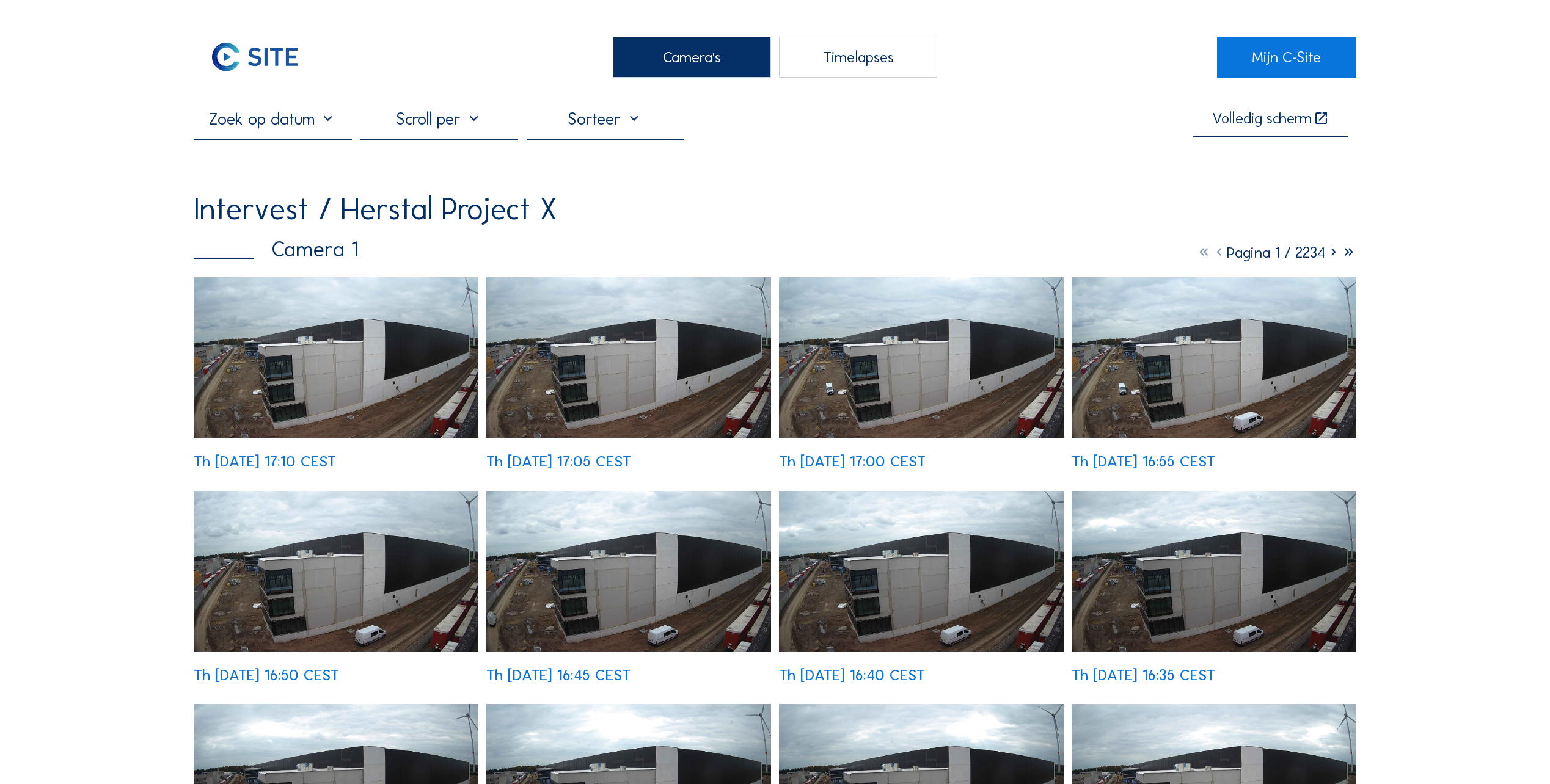
click at [321, 361] on img at bounding box center [336, 358] width 285 height 161
click at [725, 44] on div "Camera's" at bounding box center [692, 57] width 158 height 41
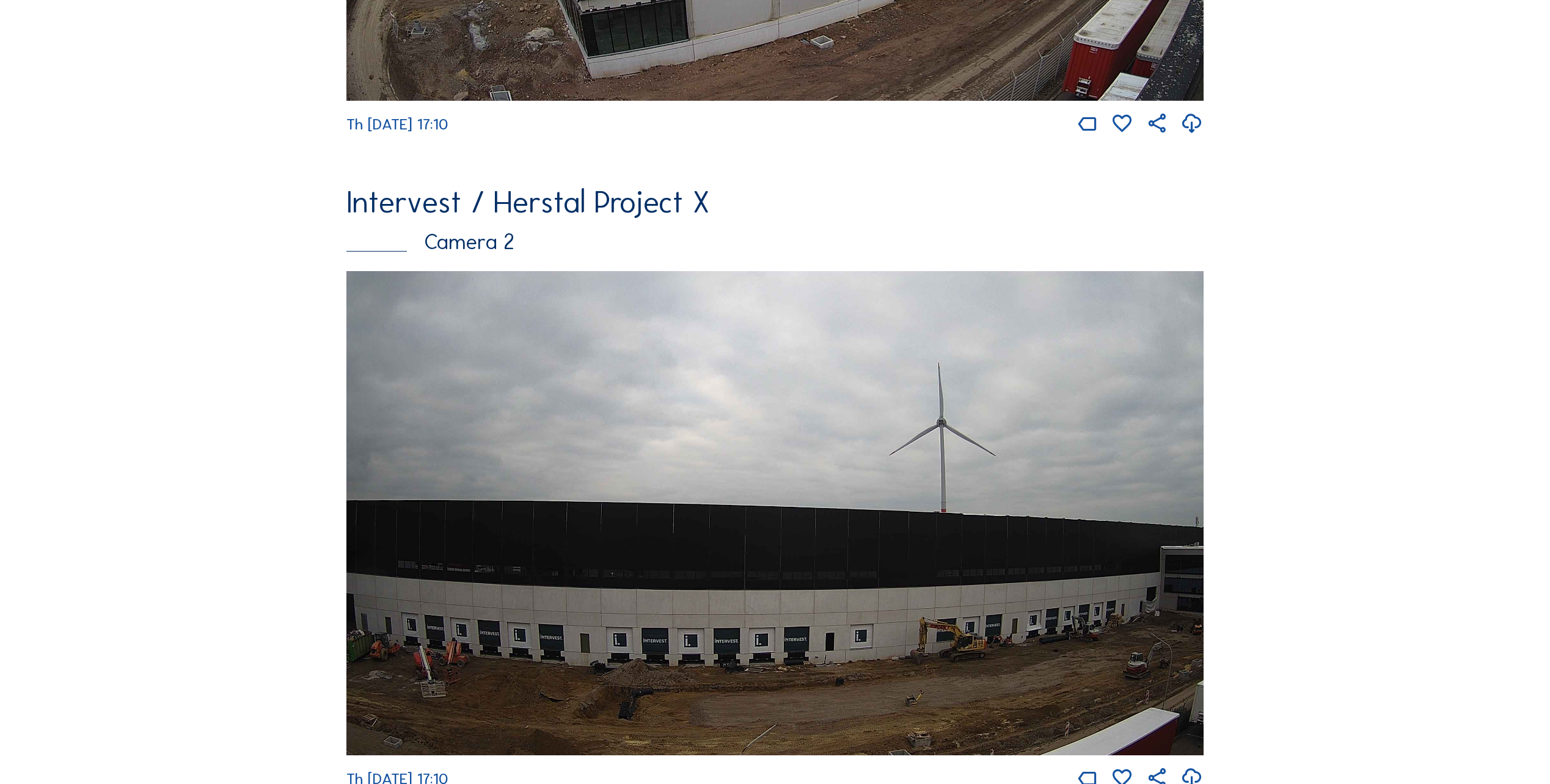
scroll to position [672, 0]
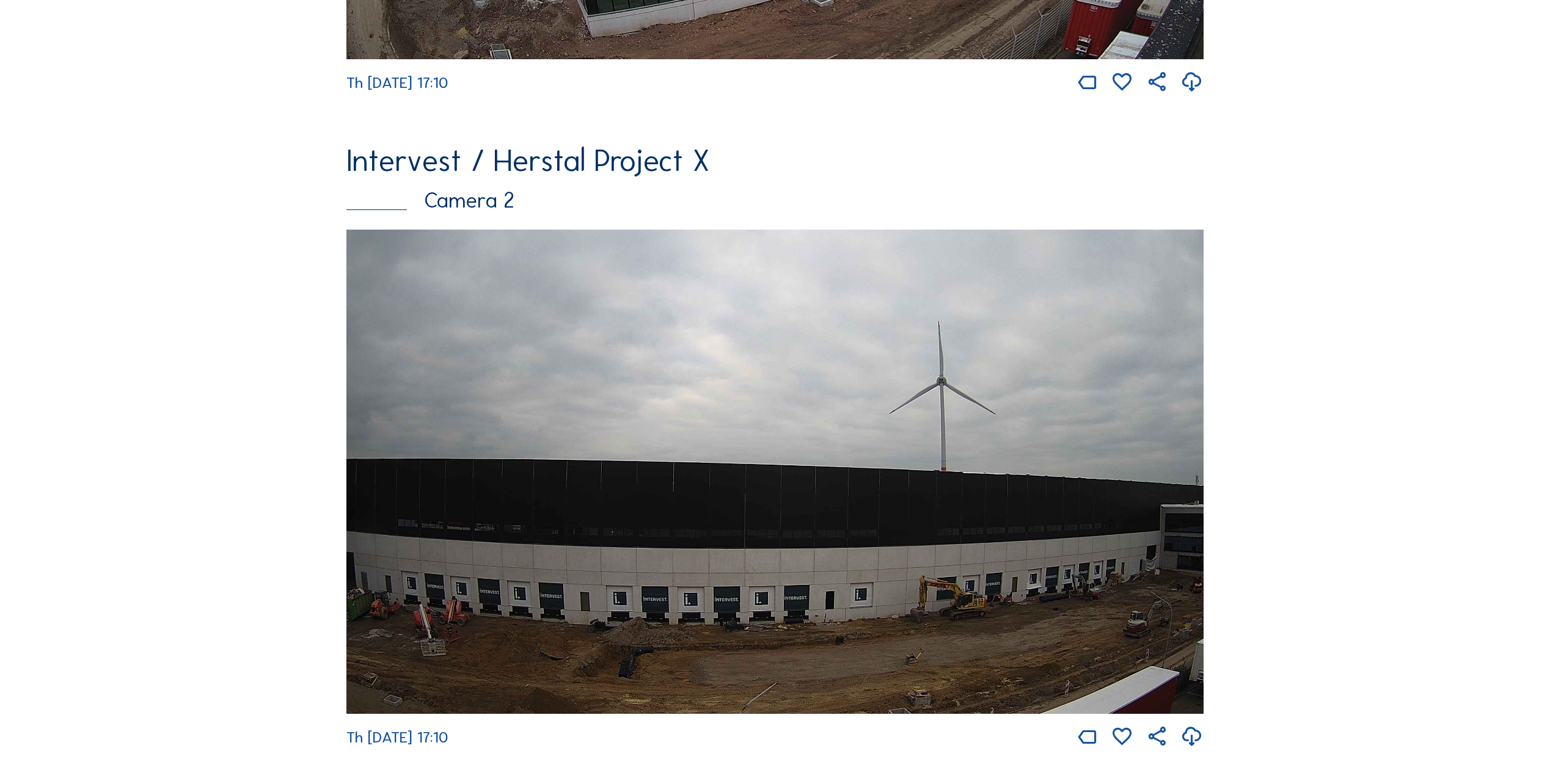
click at [1172, 520] on img at bounding box center [775, 472] width 857 height 484
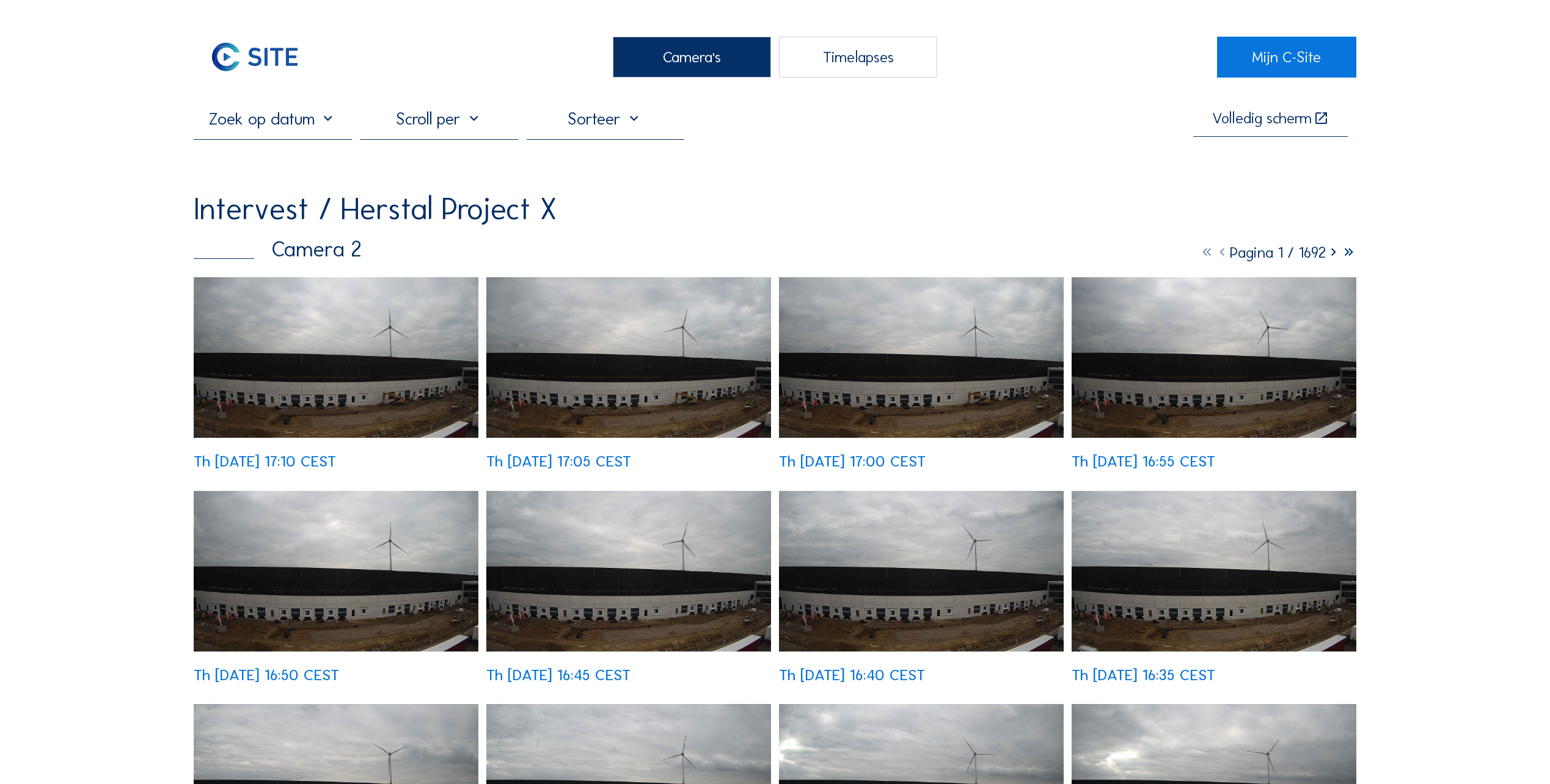
click at [444, 372] on img at bounding box center [336, 358] width 285 height 161
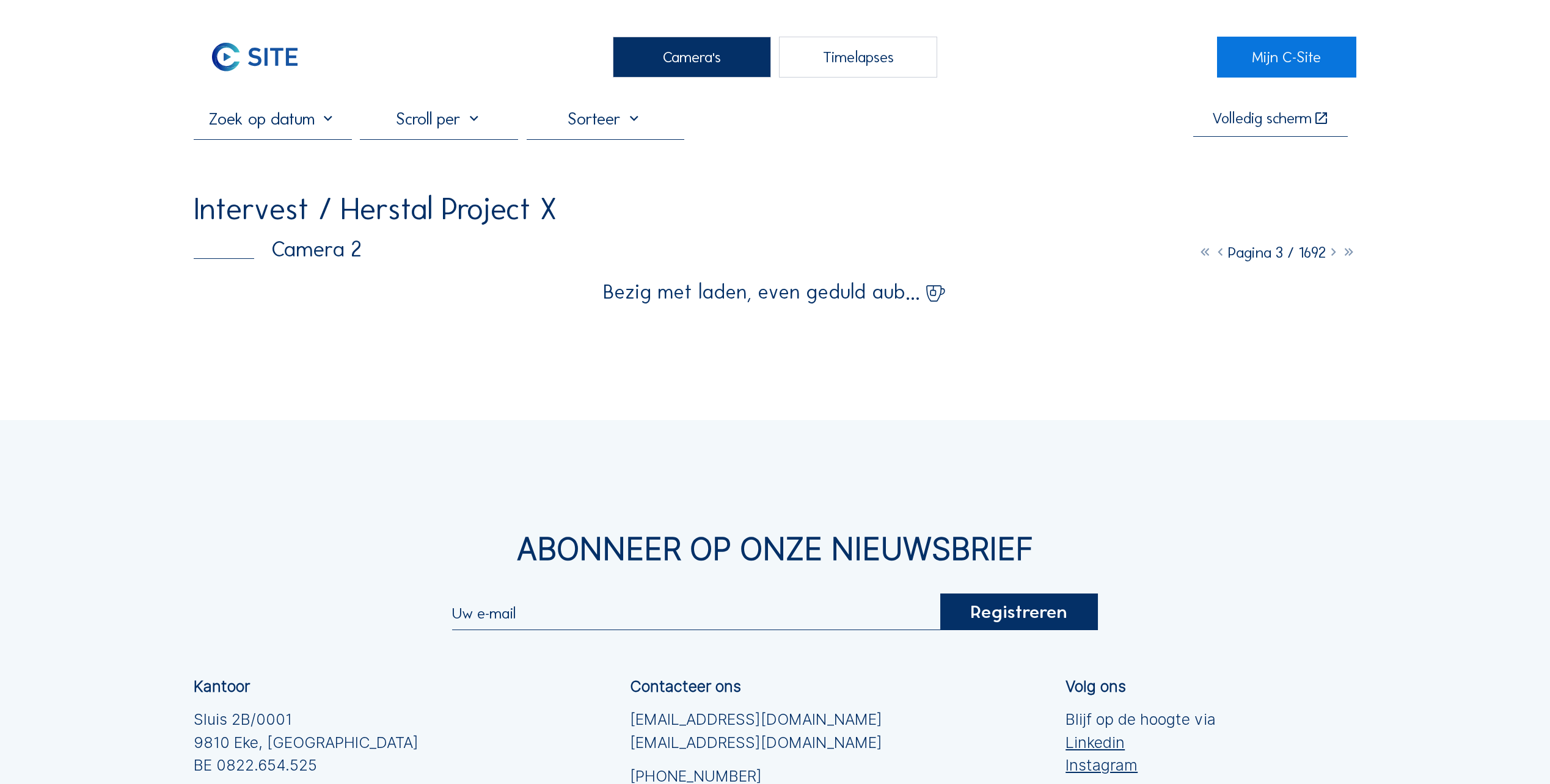
click at [302, 128] on input "text" at bounding box center [273, 119] width 158 height 20
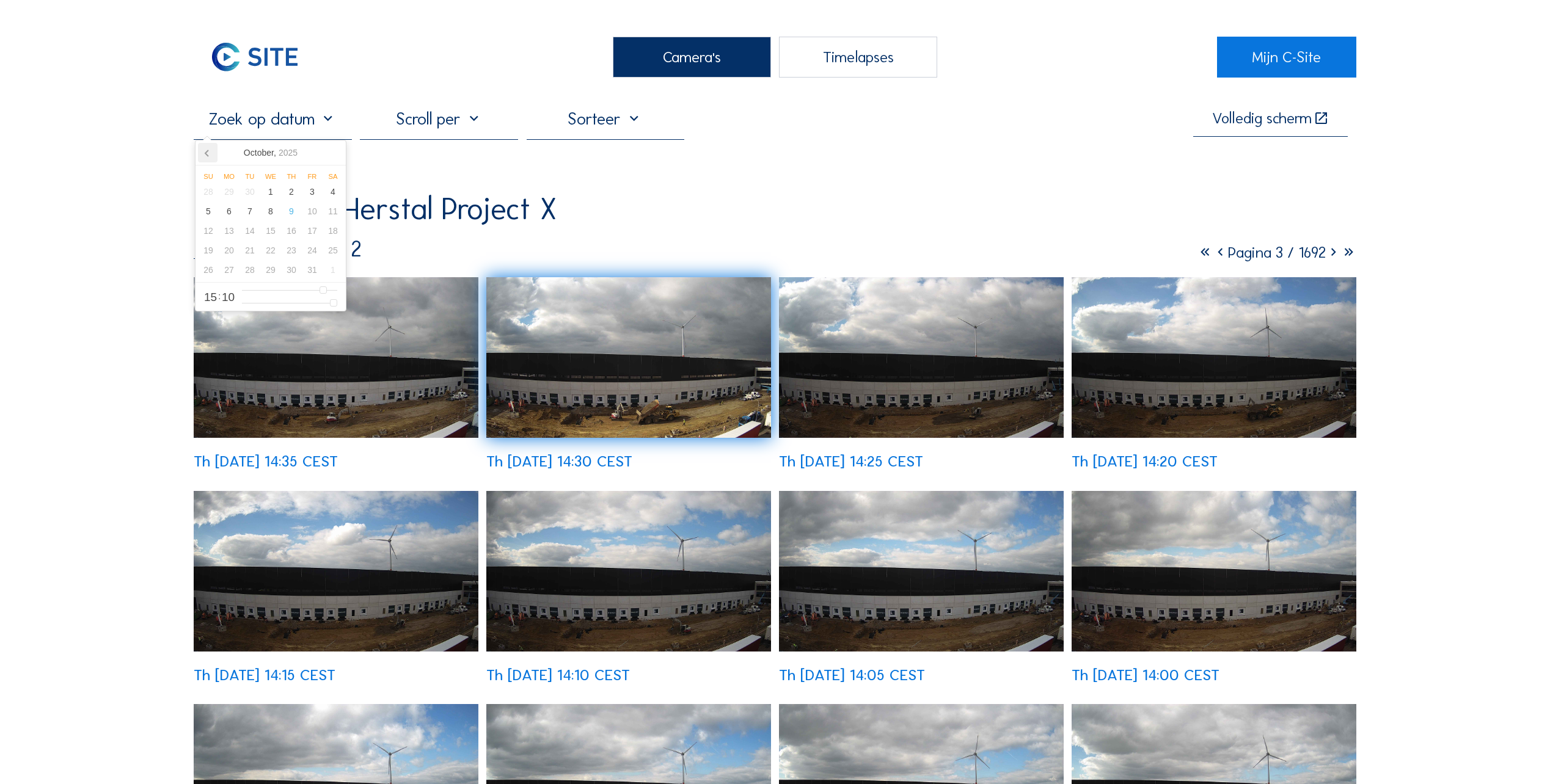
click at [213, 157] on icon at bounding box center [208, 153] width 20 height 20
click at [249, 273] on div "30" at bounding box center [250, 269] width 21 height 20
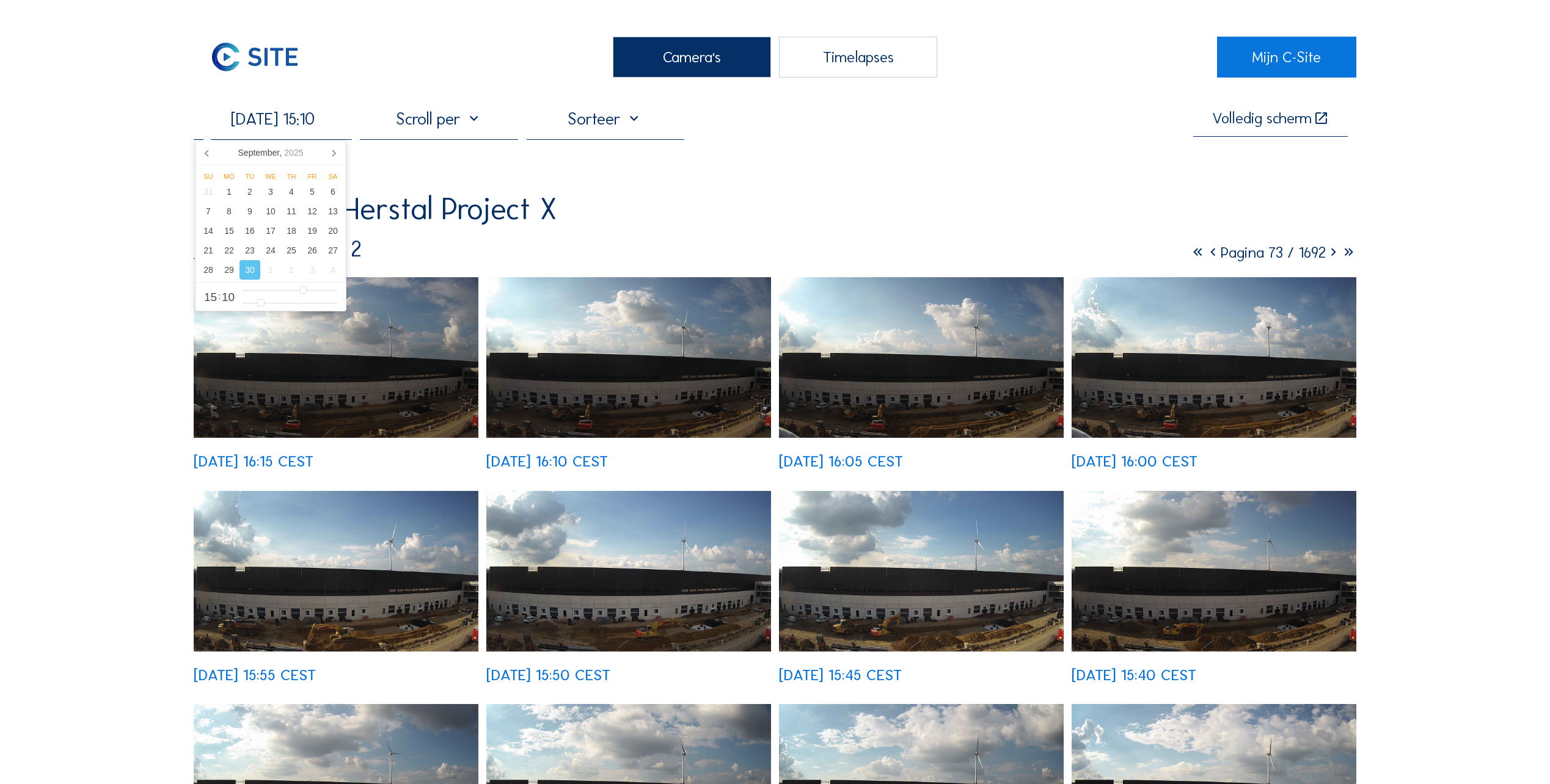
click at [1333, 260] on icon at bounding box center [1334, 252] width 15 height 19
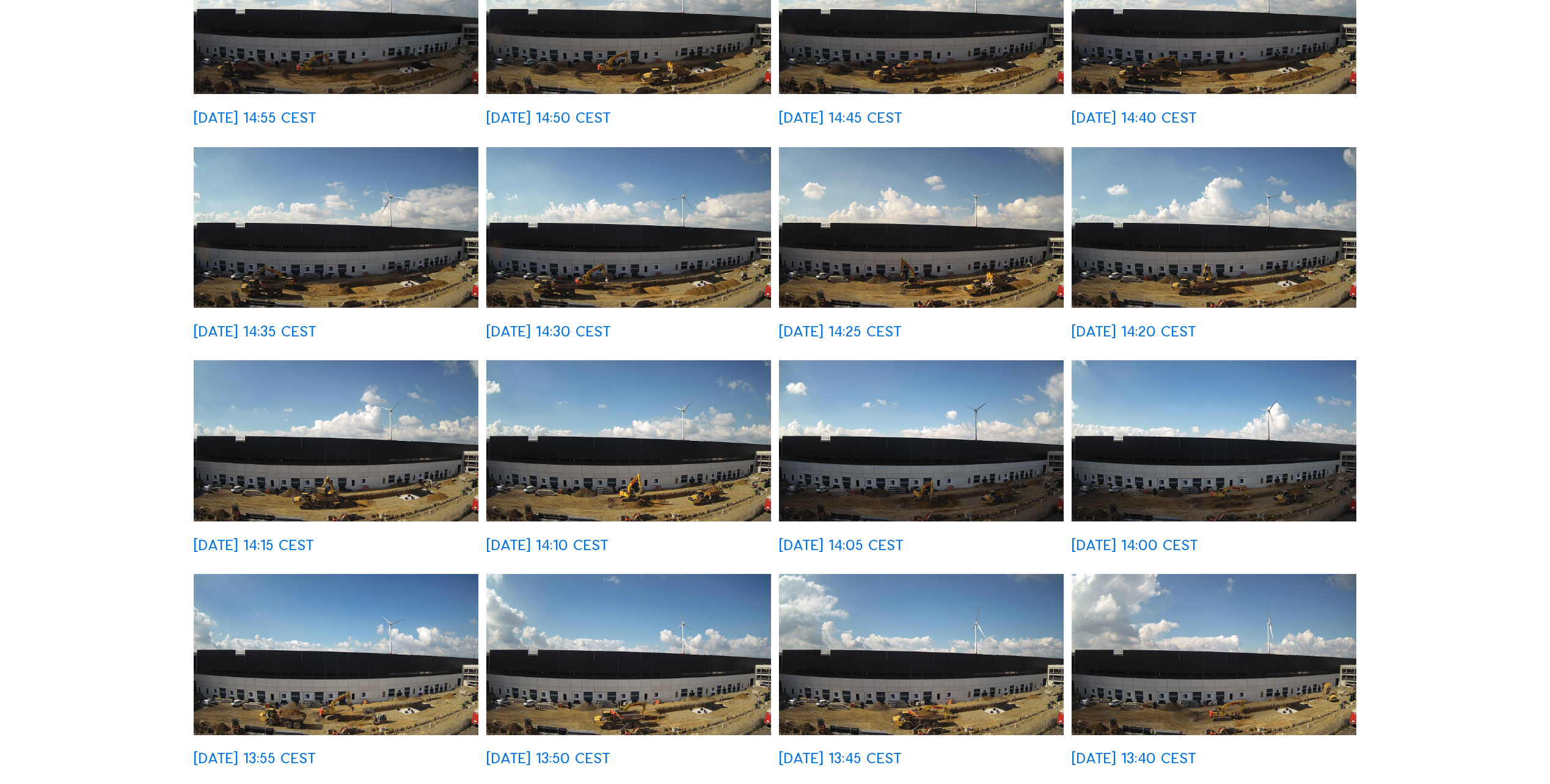
scroll to position [183, 0]
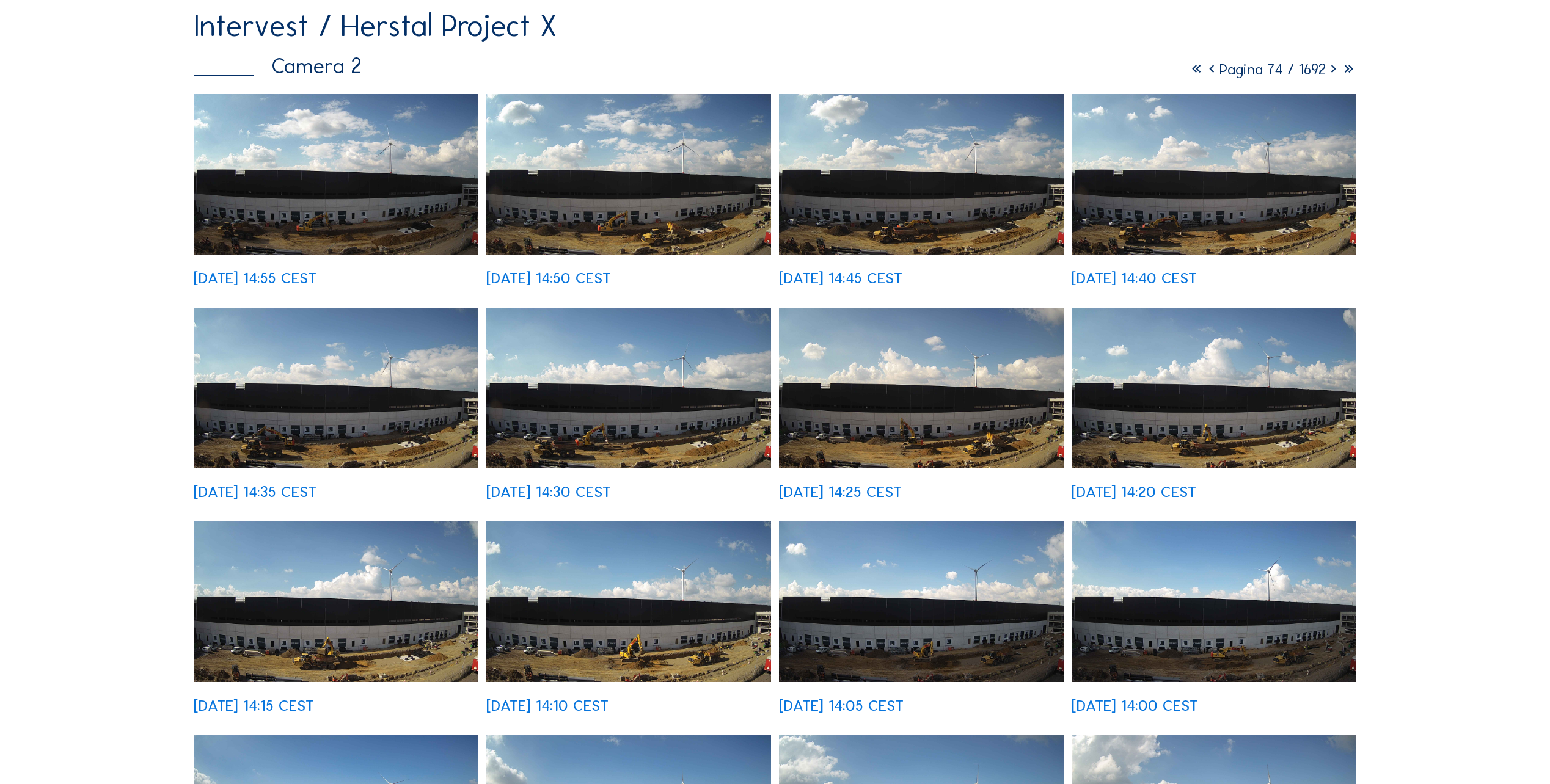
click at [1331, 76] on icon at bounding box center [1334, 69] width 15 height 19
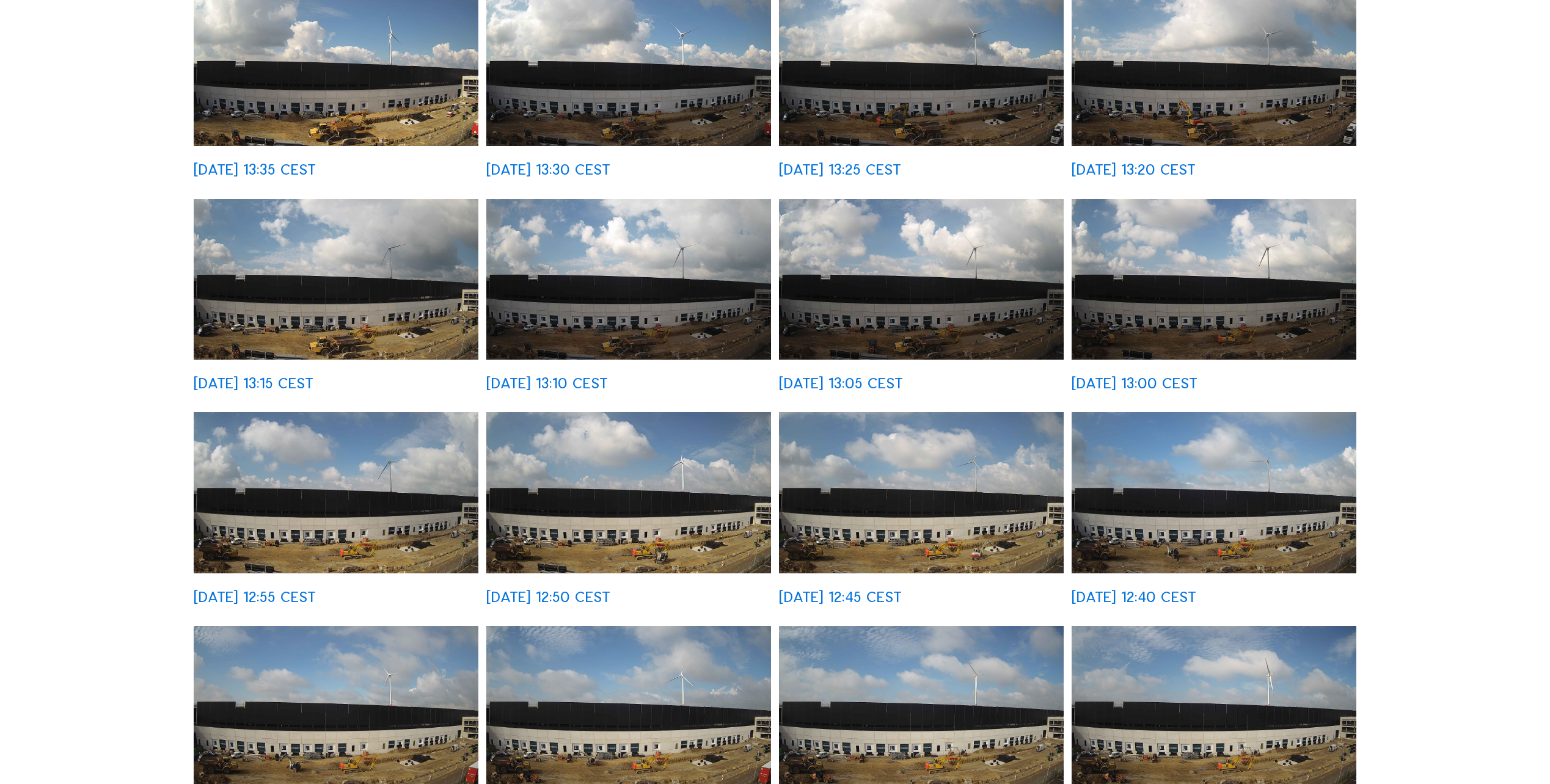
scroll to position [61, 0]
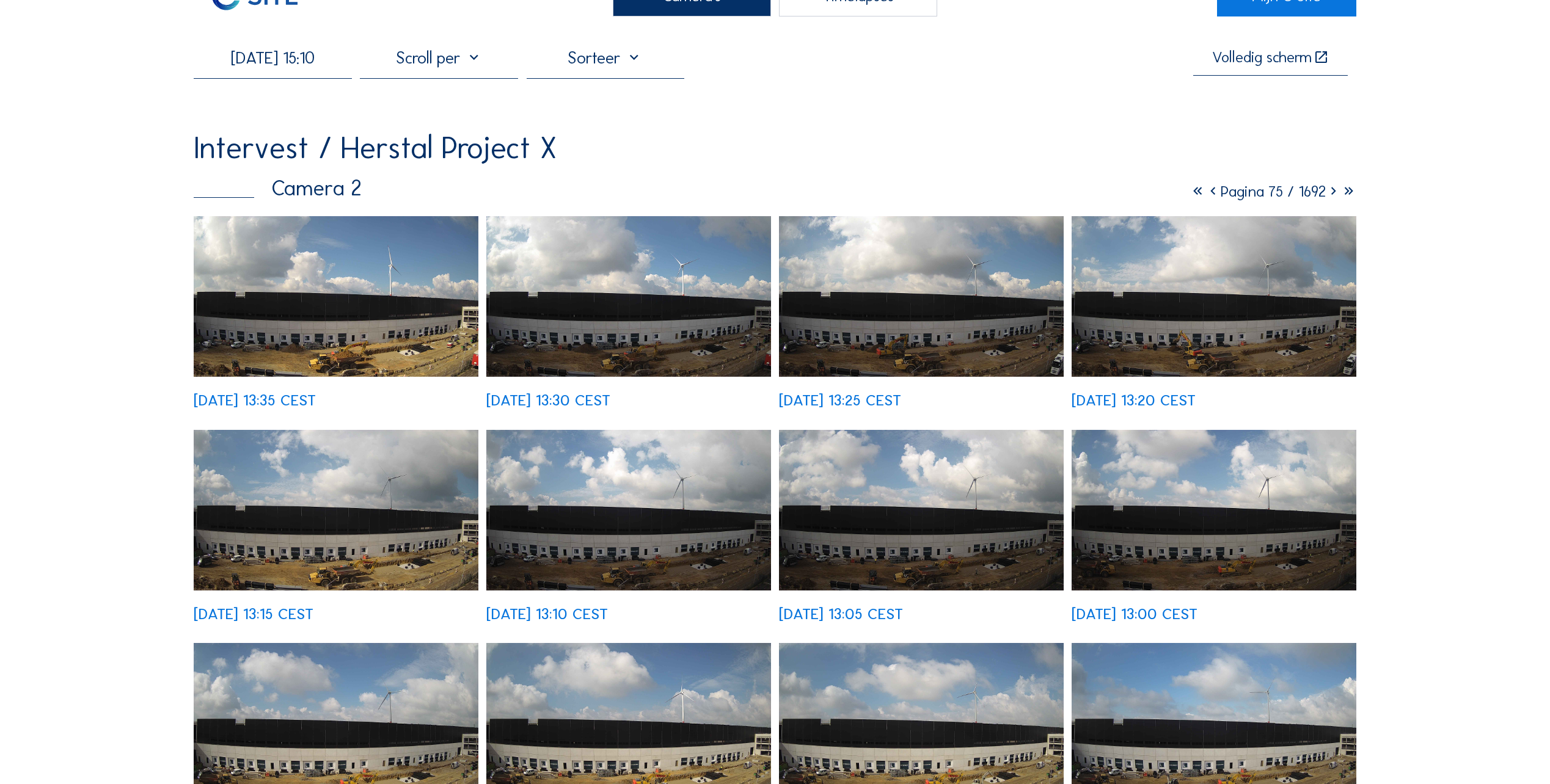
click at [1331, 197] on icon at bounding box center [1334, 192] width 15 height 19
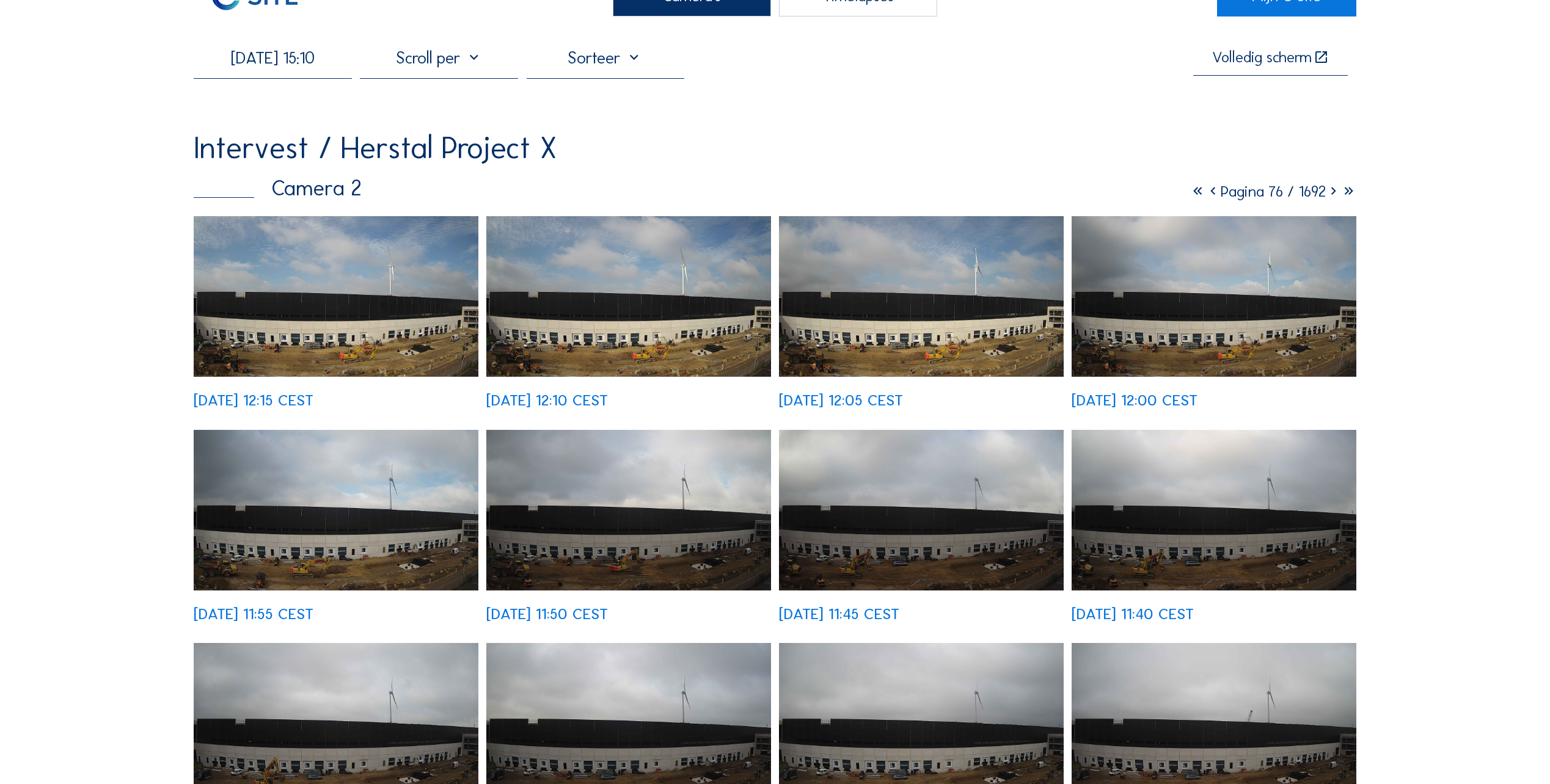
click at [1331, 197] on icon at bounding box center [1334, 192] width 15 height 19
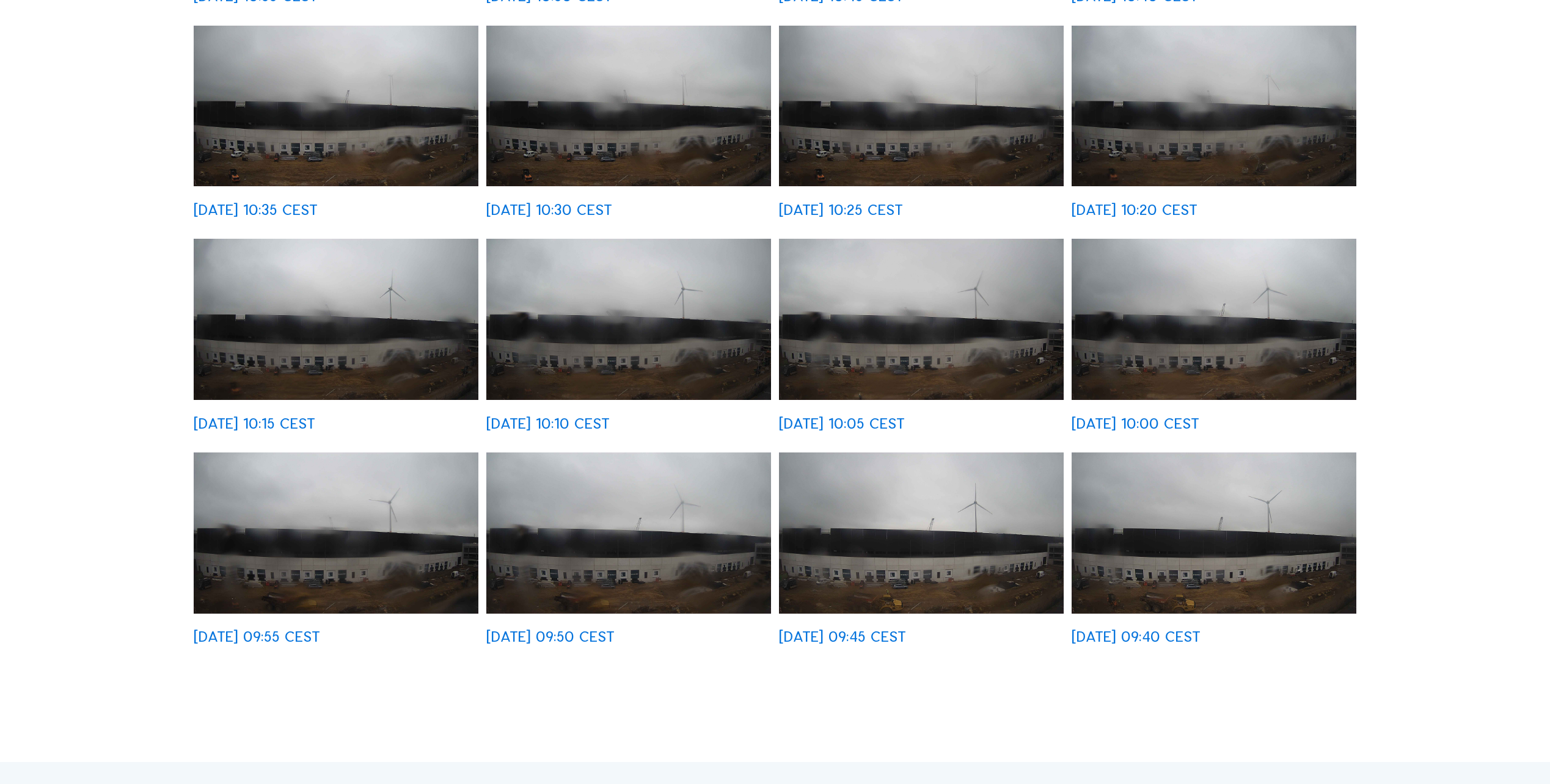
scroll to position [489, 0]
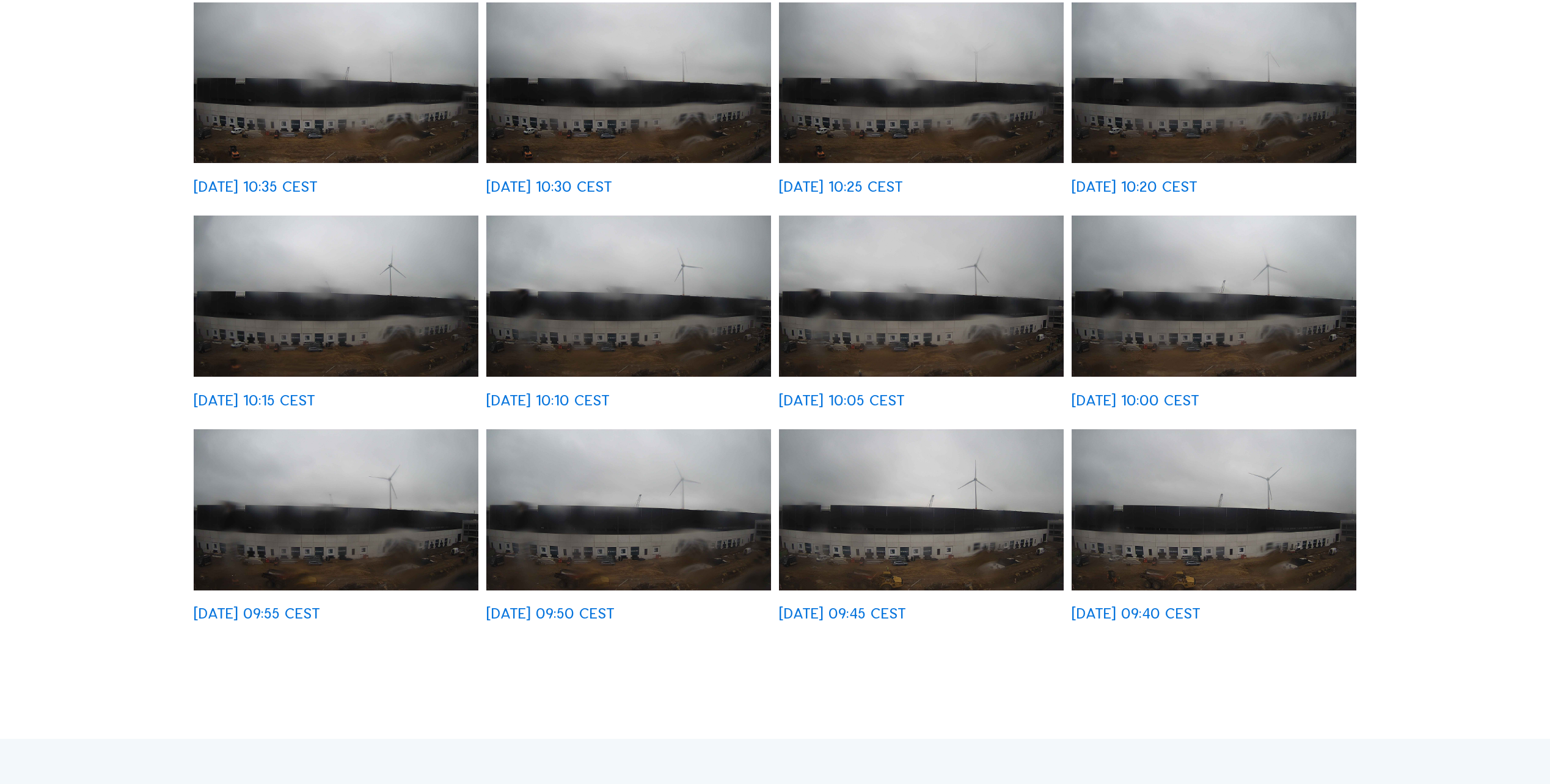
click at [907, 532] on img at bounding box center [921, 510] width 285 height 161
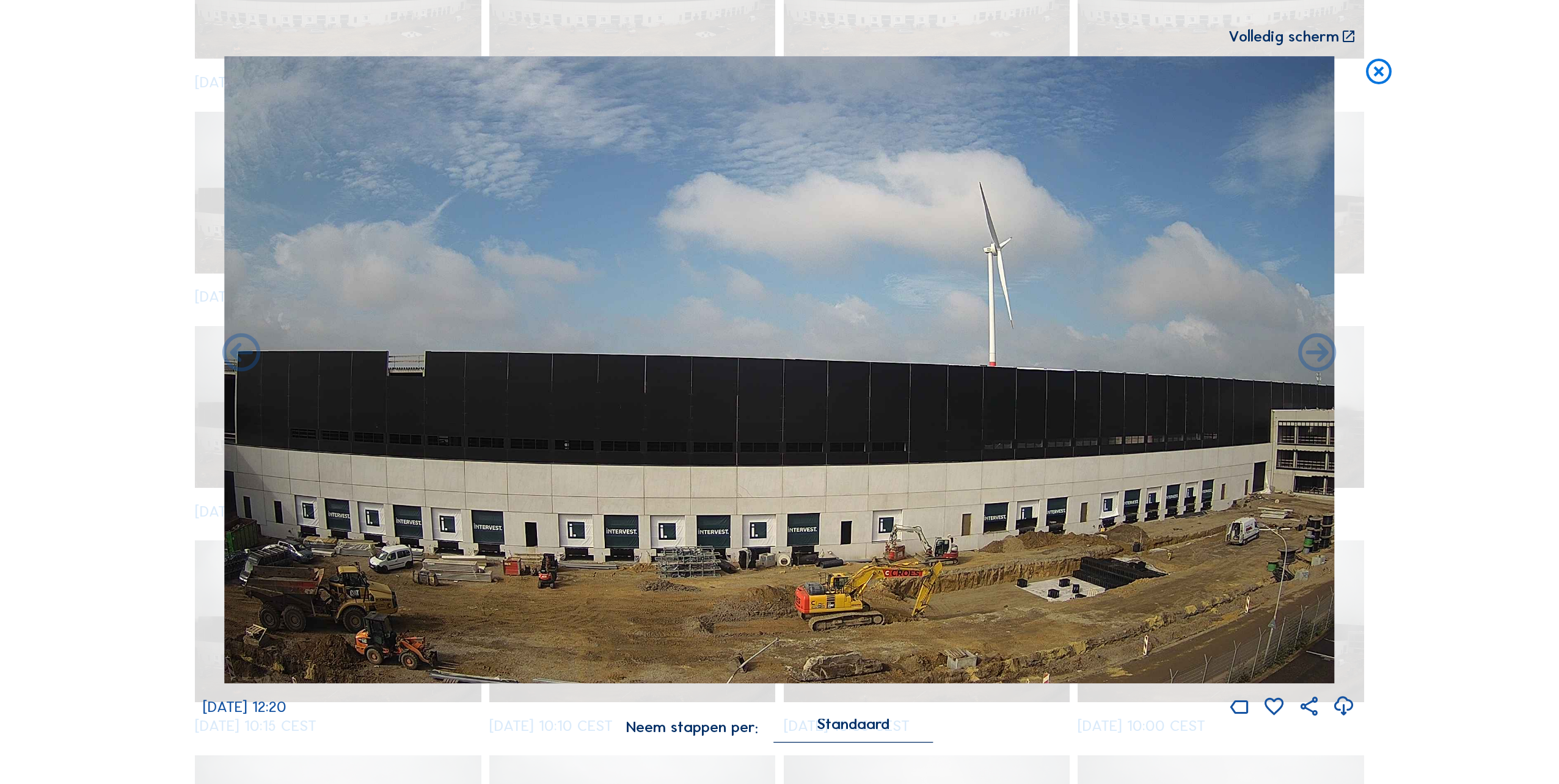
scroll to position [2206, 0]
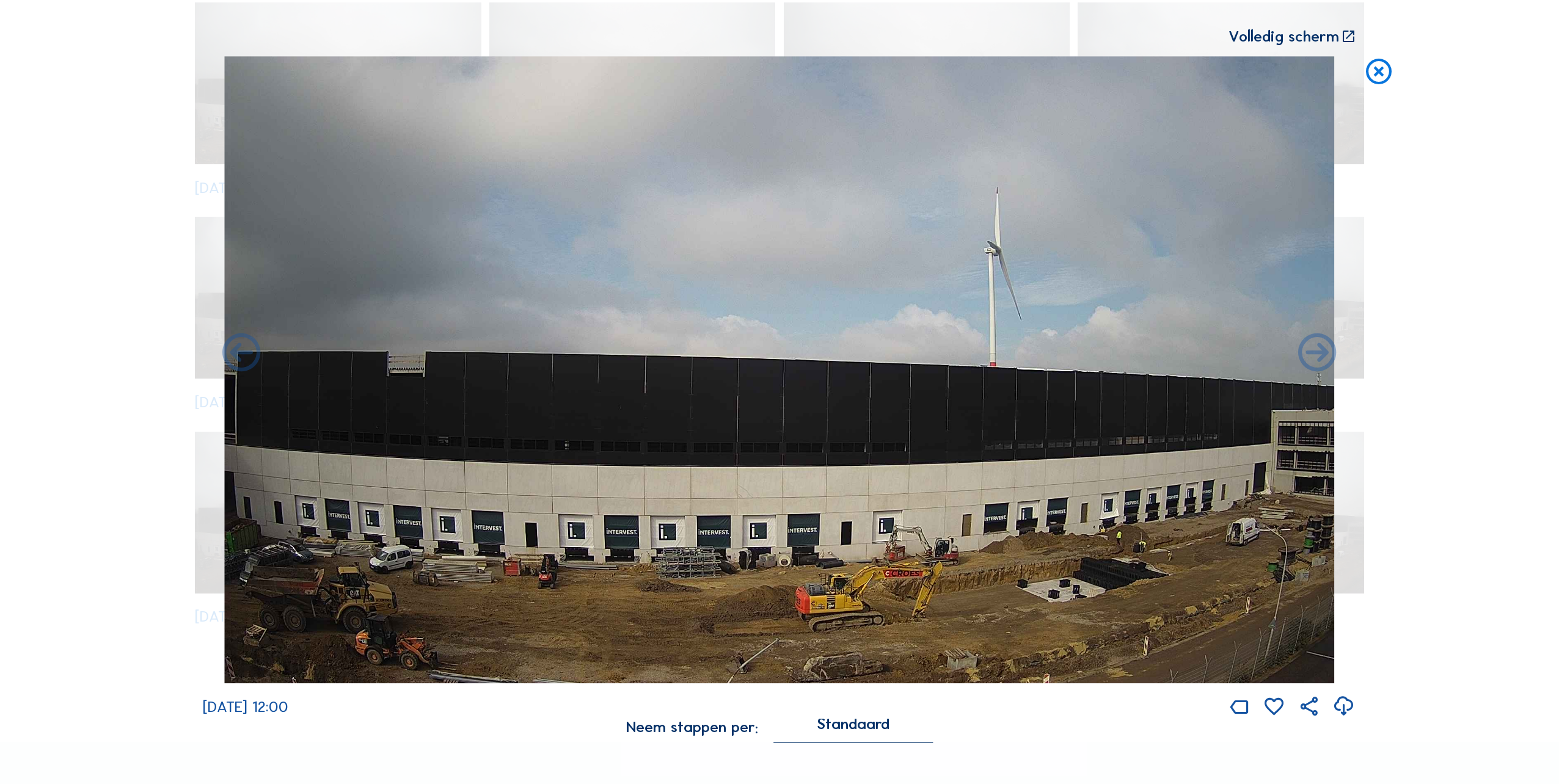
click at [1370, 75] on icon at bounding box center [1379, 72] width 30 height 32
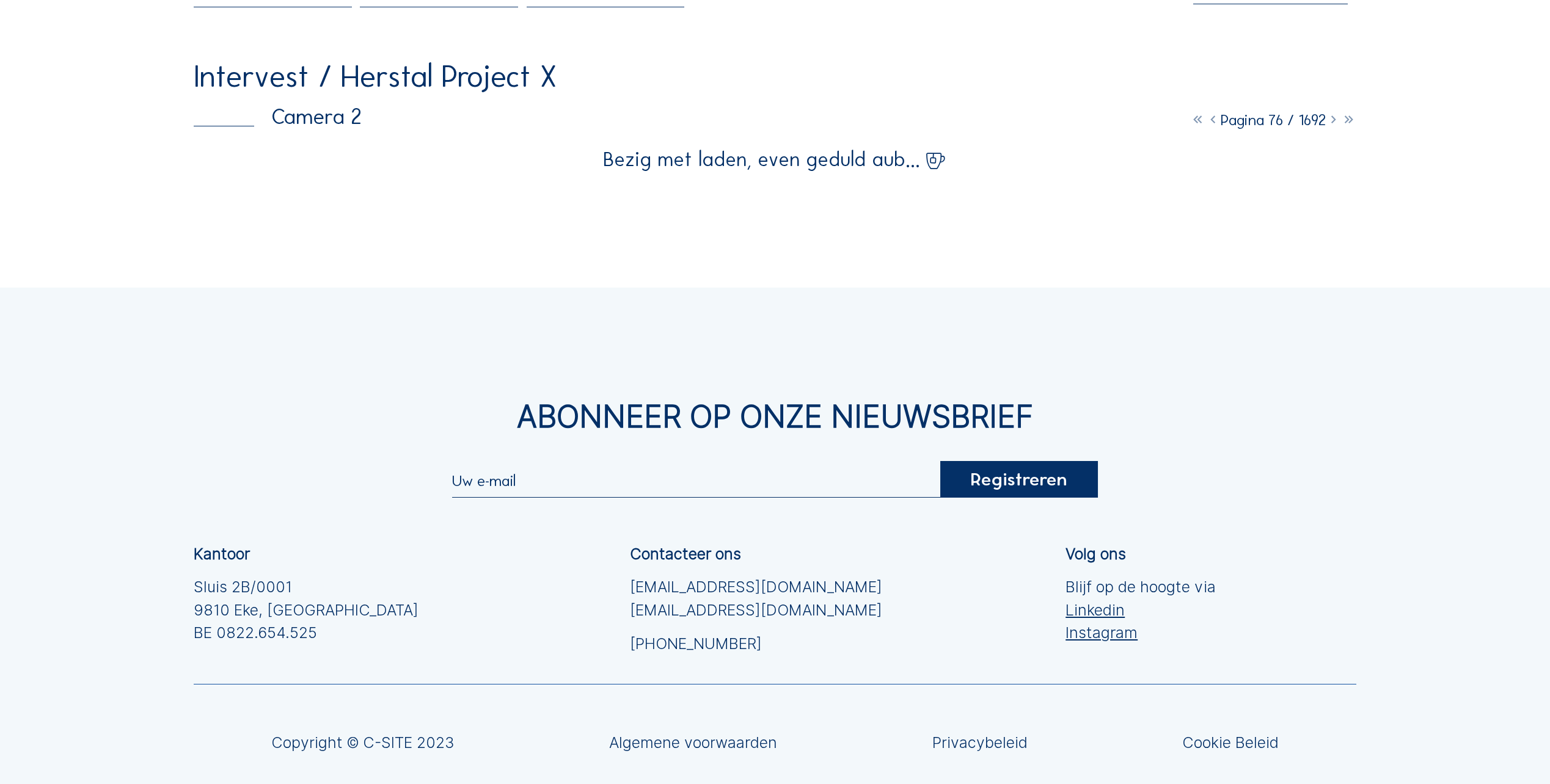
scroll to position [0, 0]
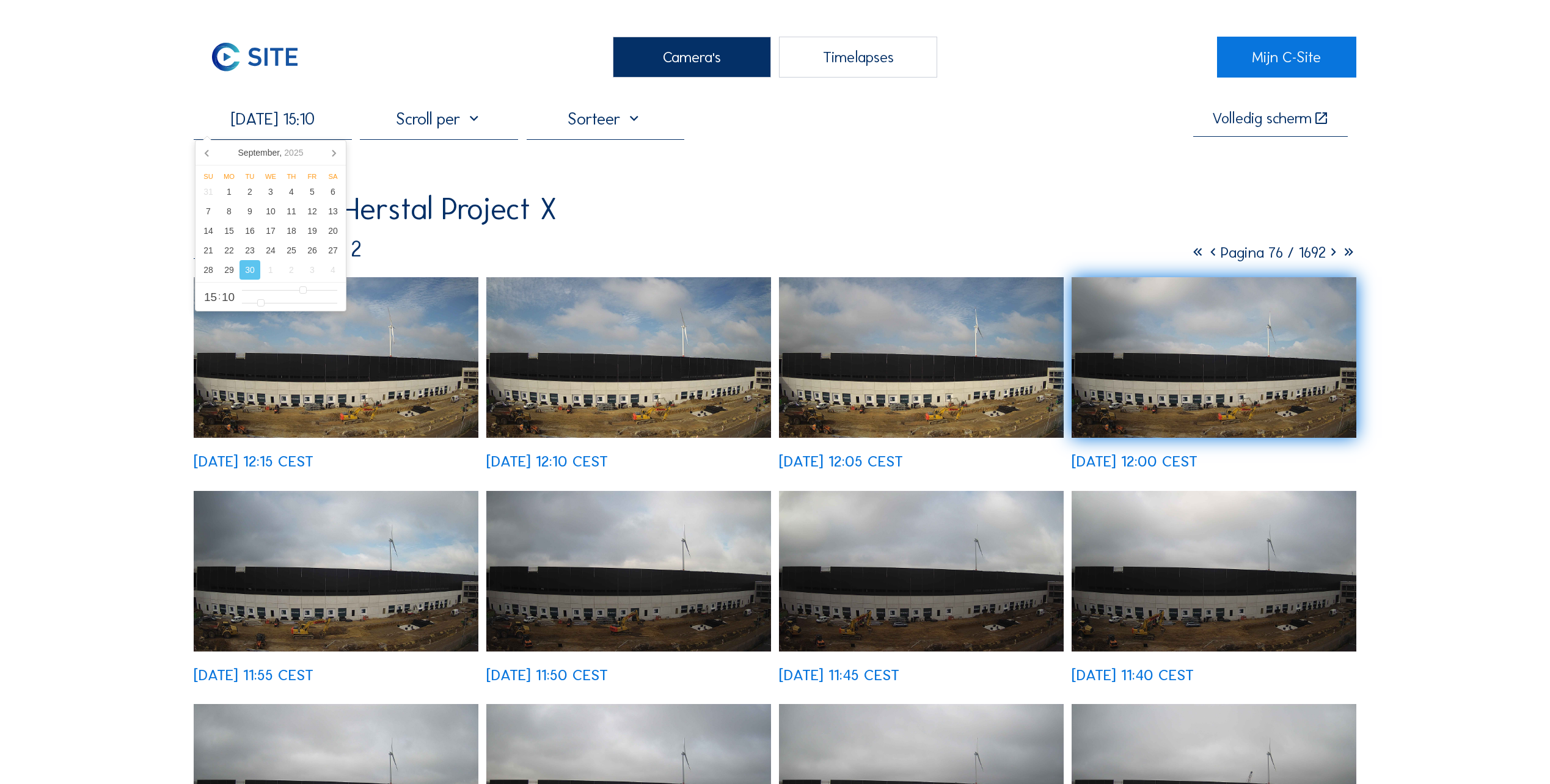
click at [266, 116] on input "[DATE] 15:10" at bounding box center [273, 119] width 158 height 20
click at [312, 274] on div "3" at bounding box center [312, 269] width 21 height 20
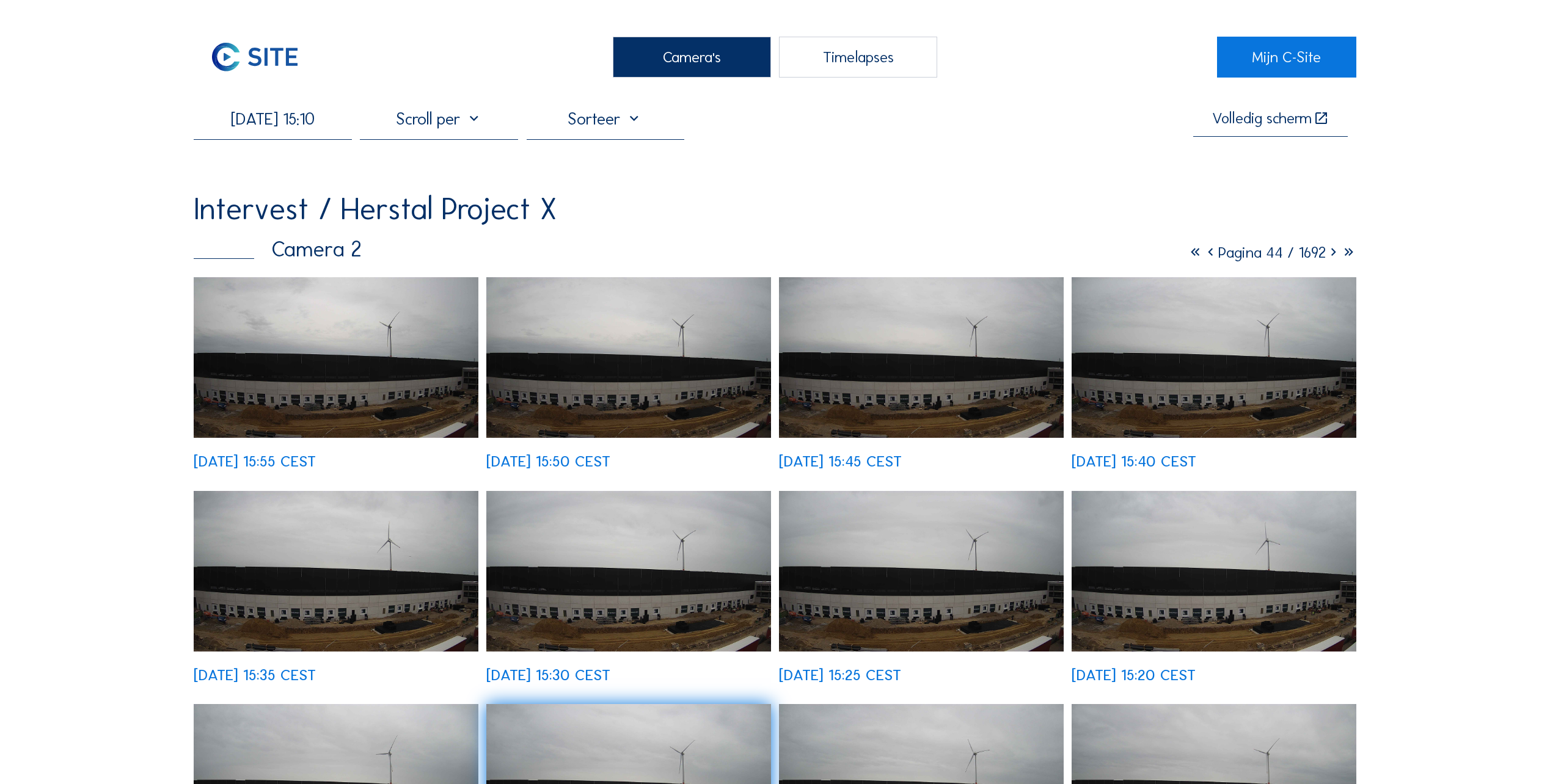
click at [302, 119] on input "[DATE] 15:10" at bounding box center [273, 119] width 158 height 20
click at [269, 195] on div "1" at bounding box center [270, 192] width 21 height 20
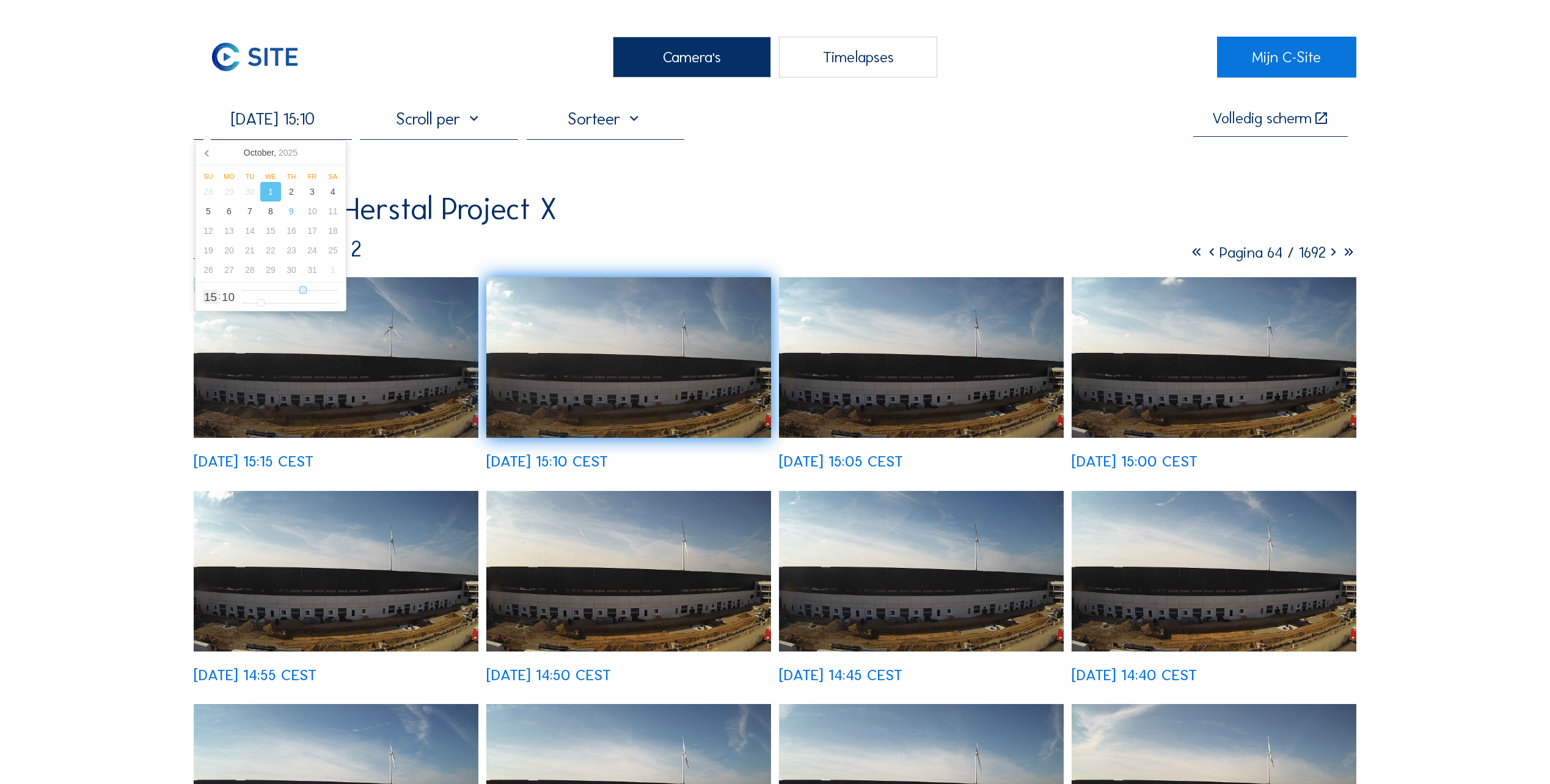
type input "[DATE] 14:10"
type input "14"
type input "[DATE] 13:10"
type input "13"
type input "[DATE] 12:10"
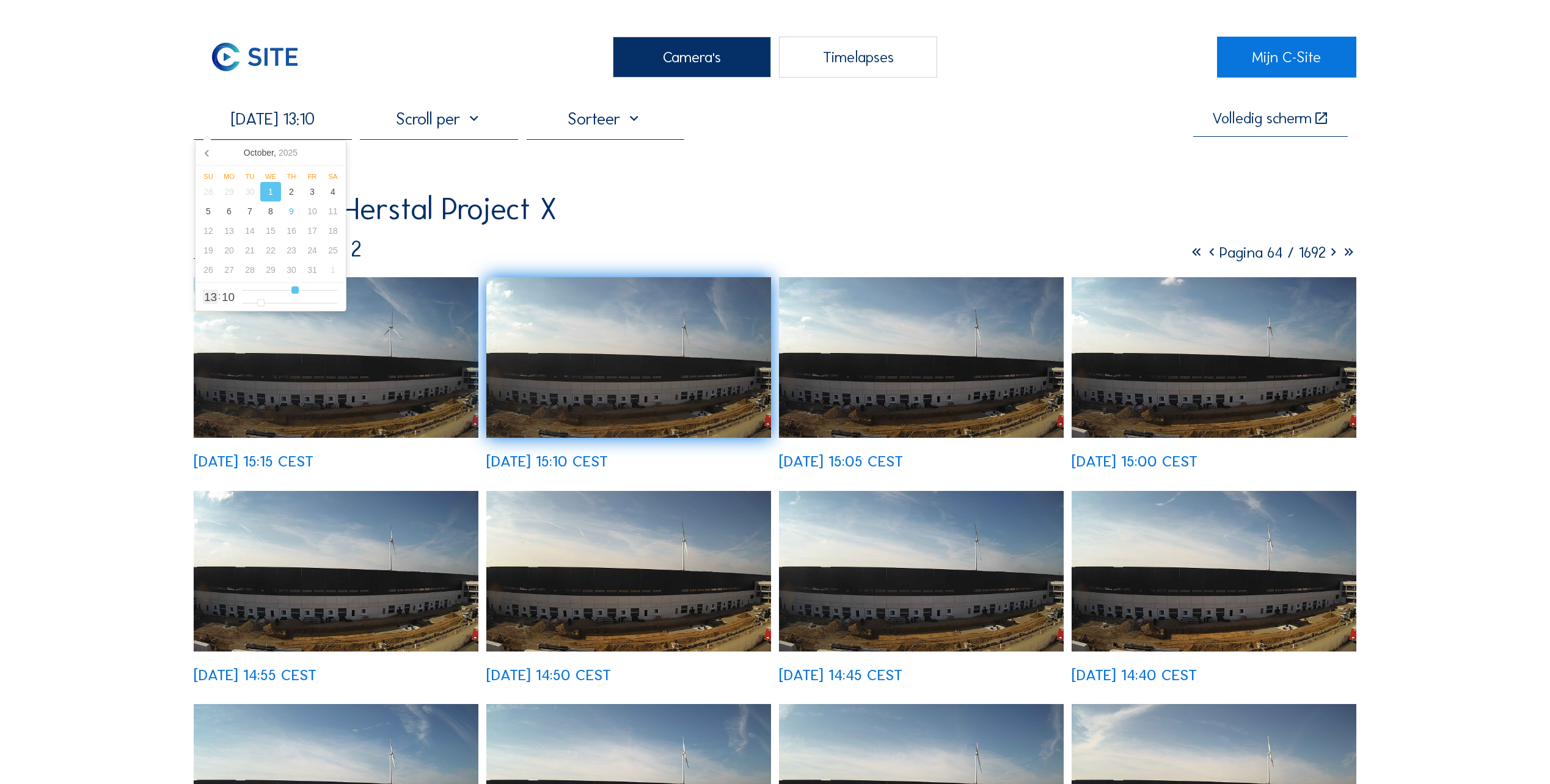
type input "12"
type input "[DATE] 11:10"
type input "11"
type input "[DATE] 10:10"
type input "10"
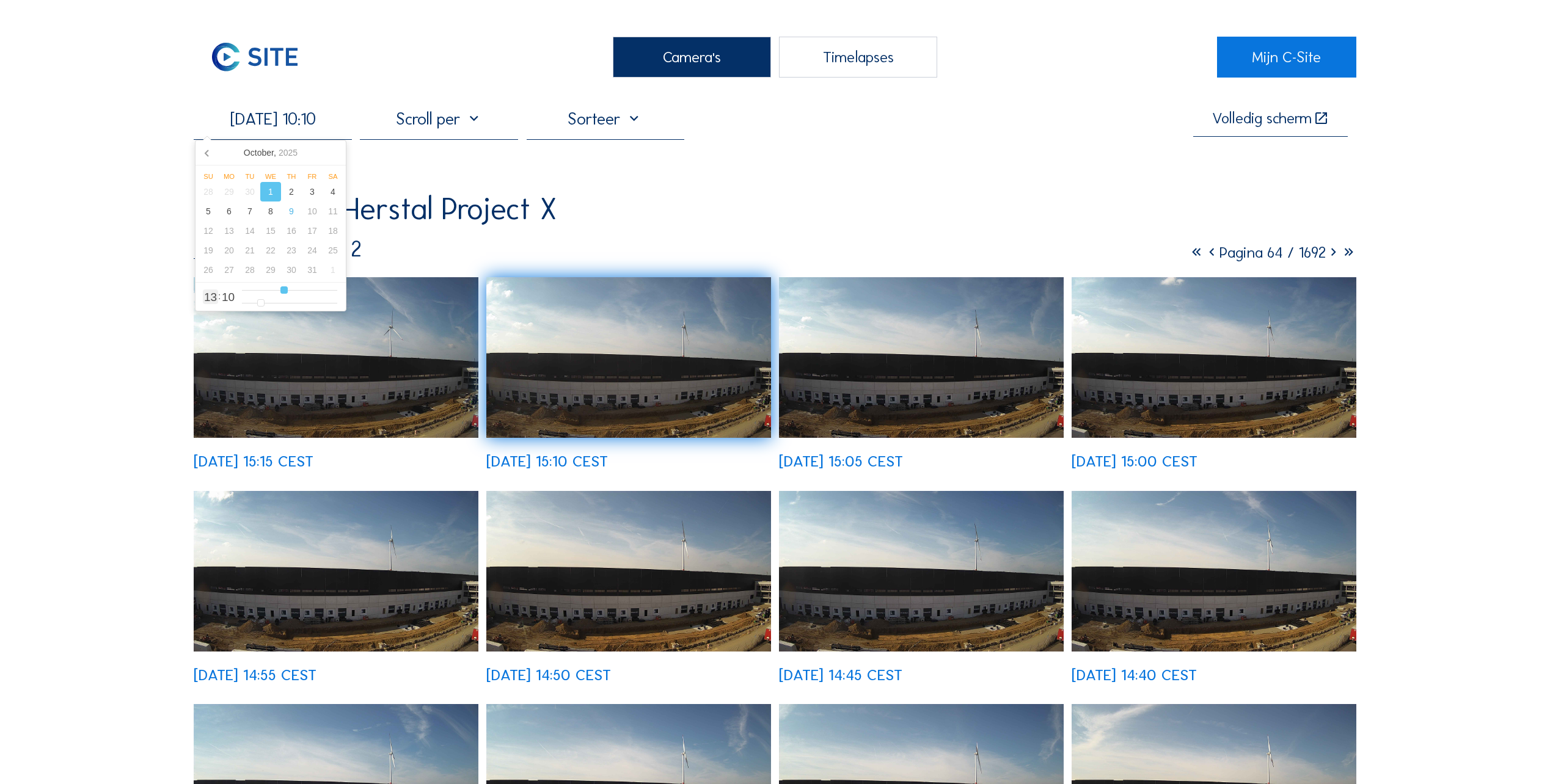
type input "[DATE] 09:10"
type input "9"
type input "[DATE] 08:10"
type input "8"
type input "[DATE] 07:10"
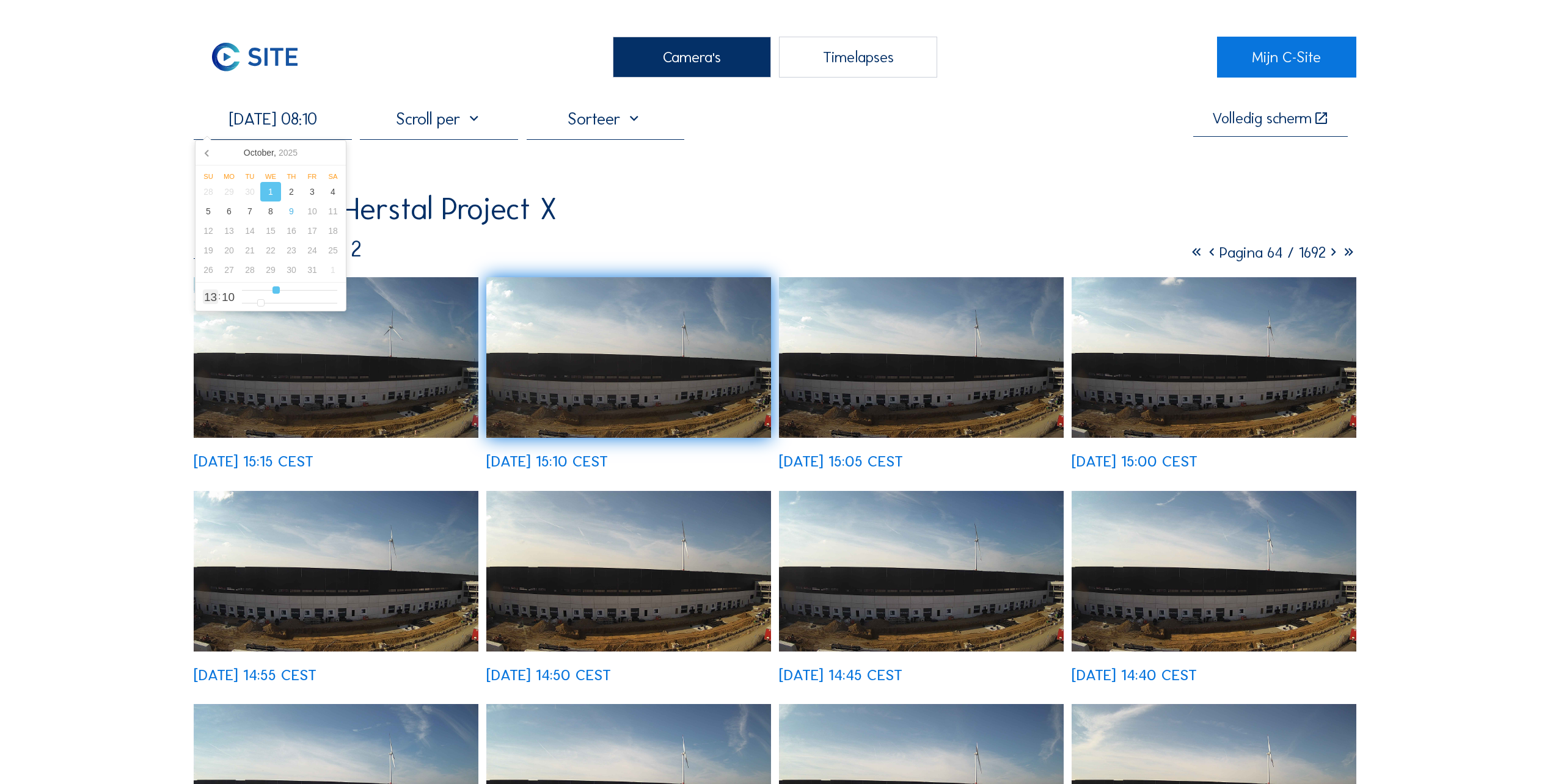
type input "7"
type input "[DATE] 06:10"
type input "6"
type input "[DATE] 05:10"
type input "5"
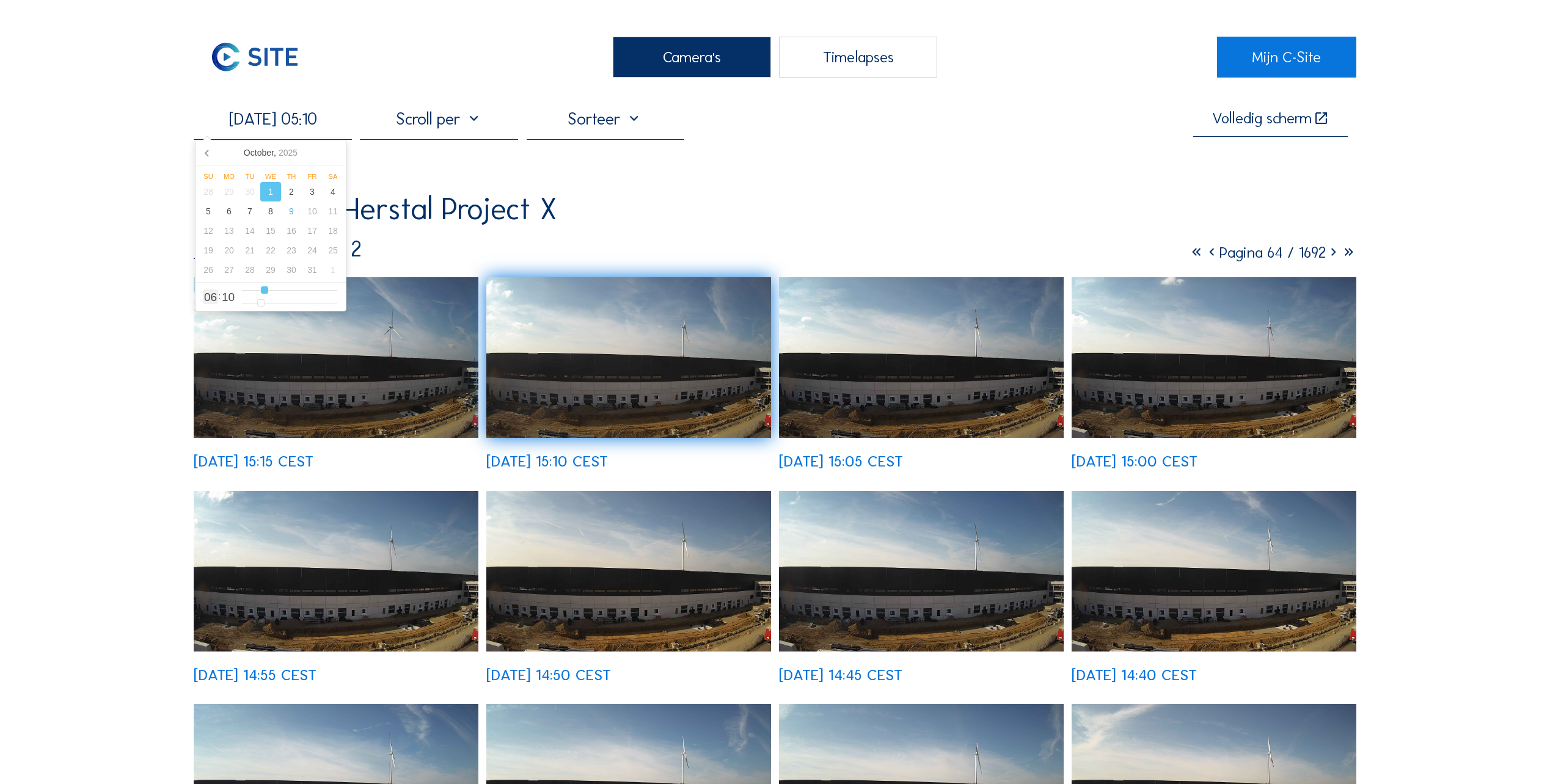
type input "[DATE] 06:10"
type input "6"
type input "[DATE] 07:10"
drag, startPoint x: 304, startPoint y: 292, endPoint x: 273, endPoint y: 293, distance: 31.0
type input "7"
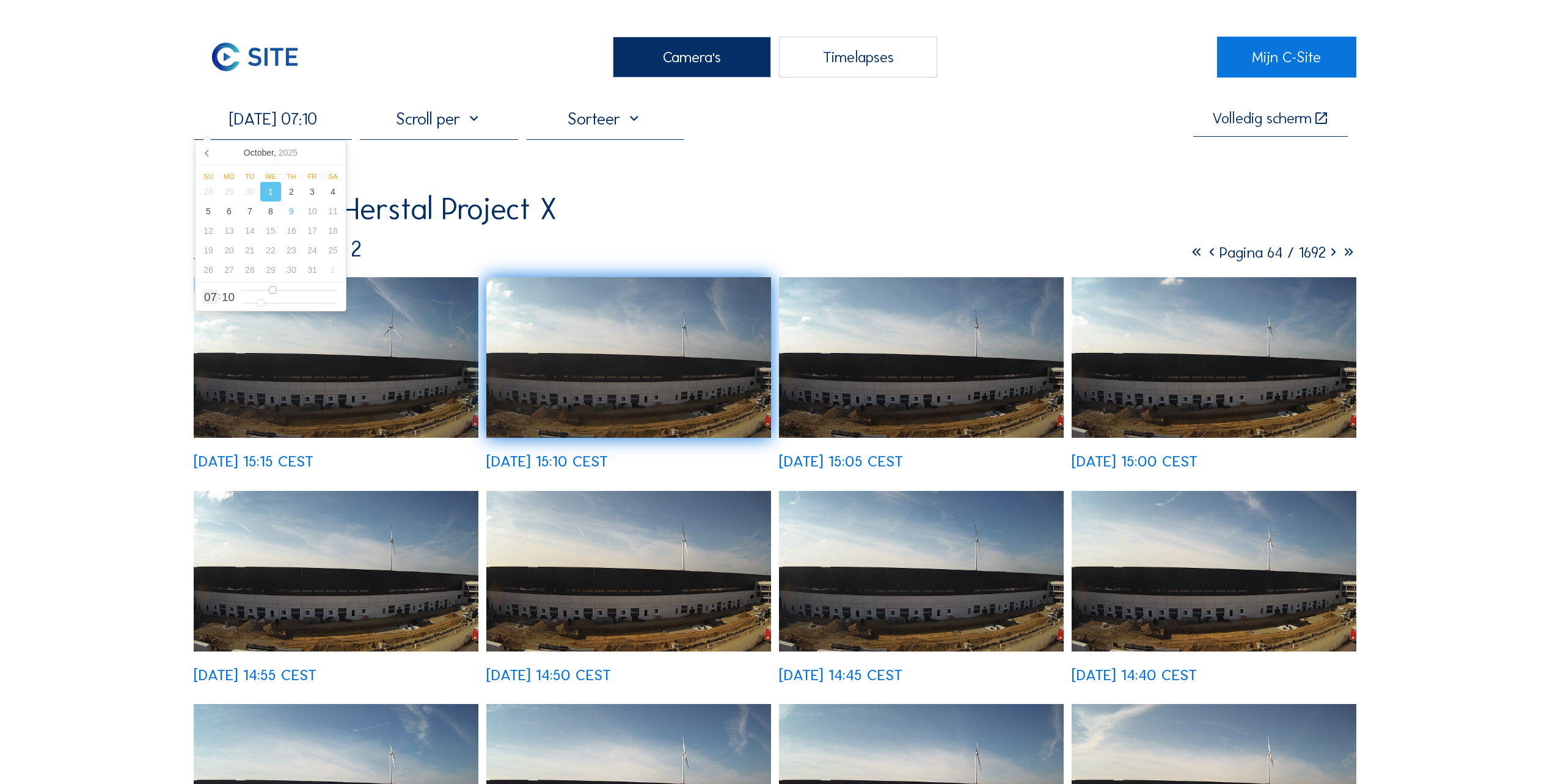
click at [273, 293] on input "range" at bounding box center [289, 290] width 95 height 10
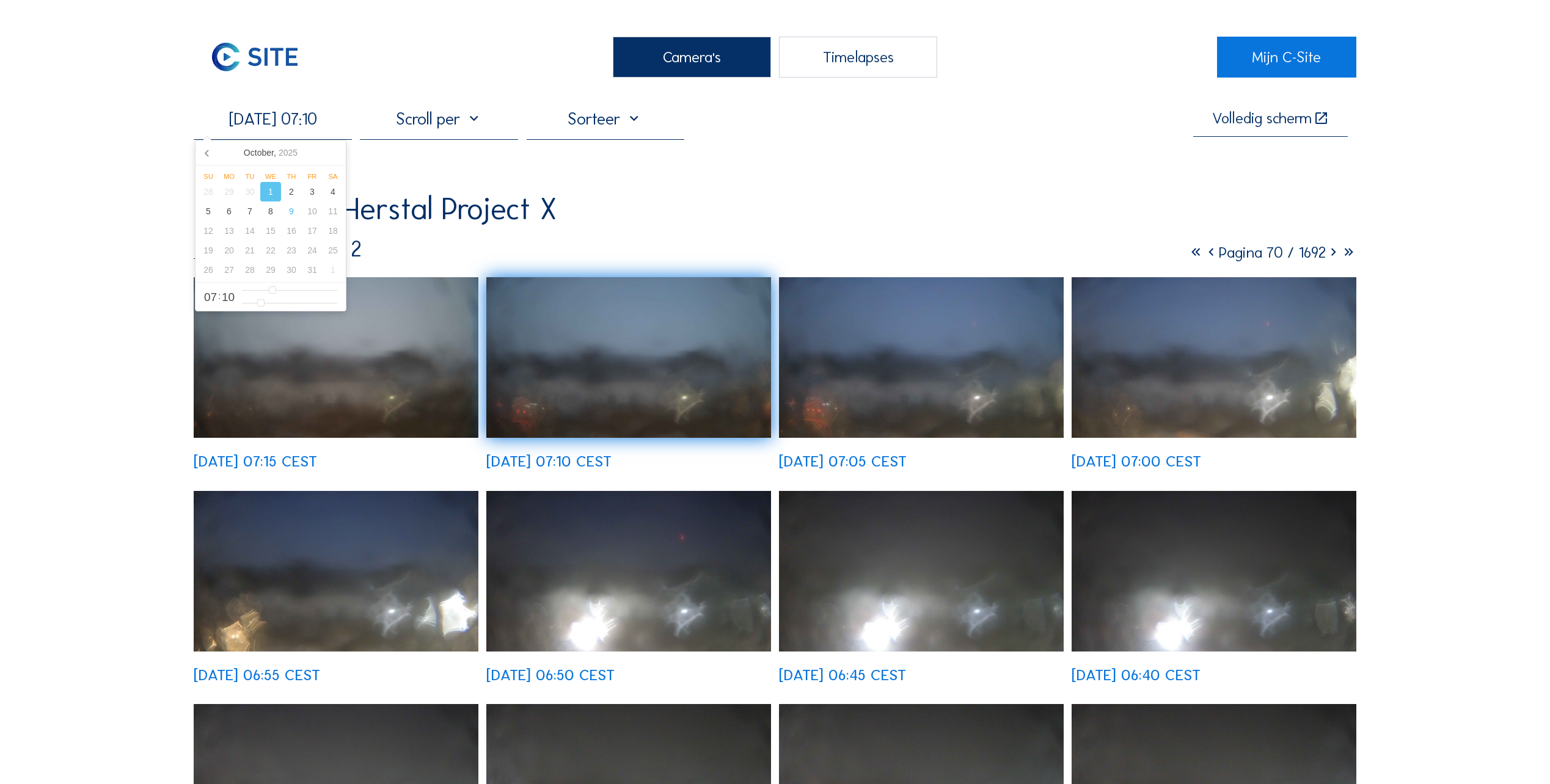
click at [328, 400] on img at bounding box center [336, 358] width 285 height 161
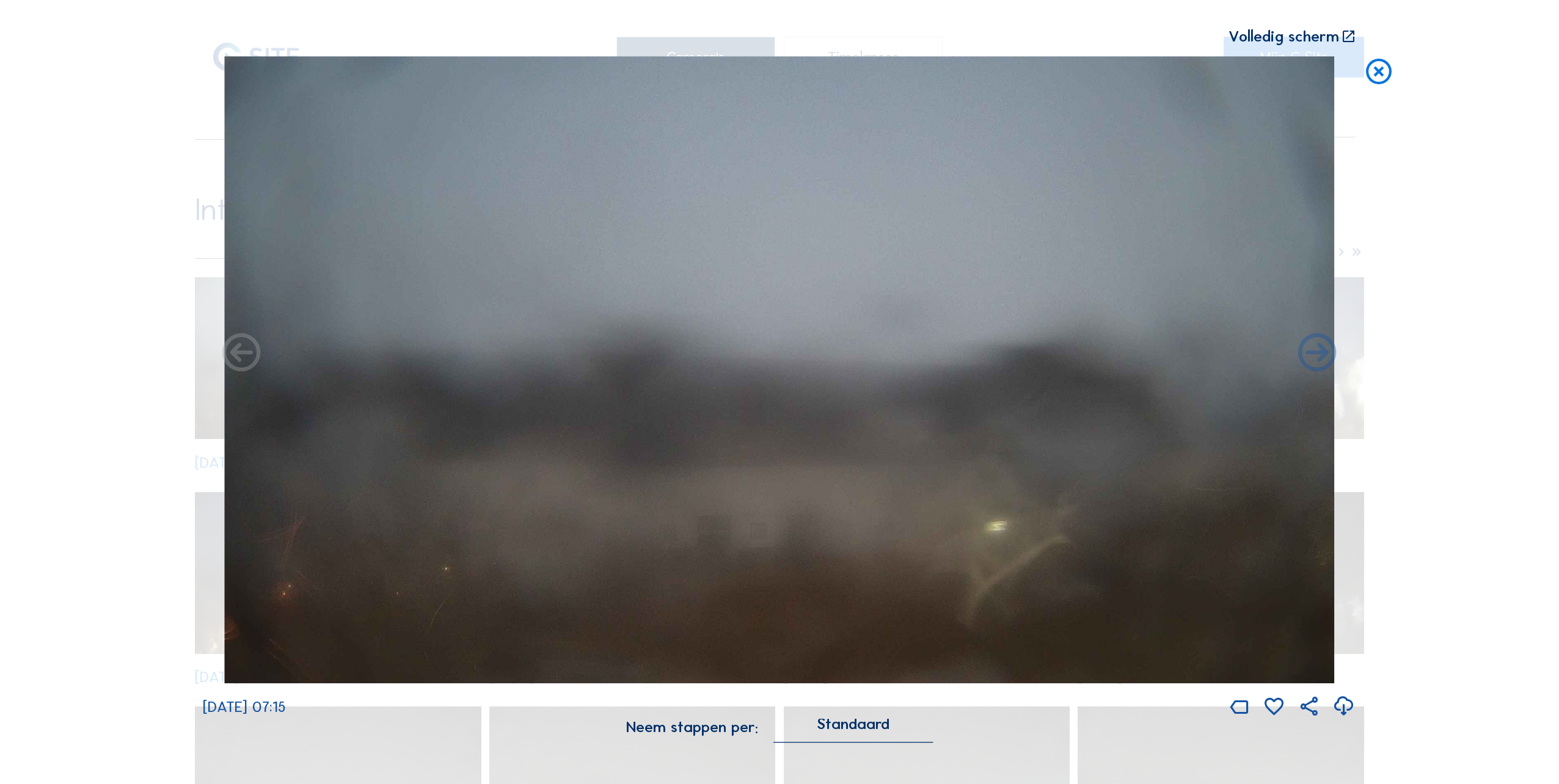
click at [240, 354] on icon at bounding box center [242, 354] width 46 height 46
click at [1306, 345] on icon at bounding box center [1317, 354] width 46 height 46
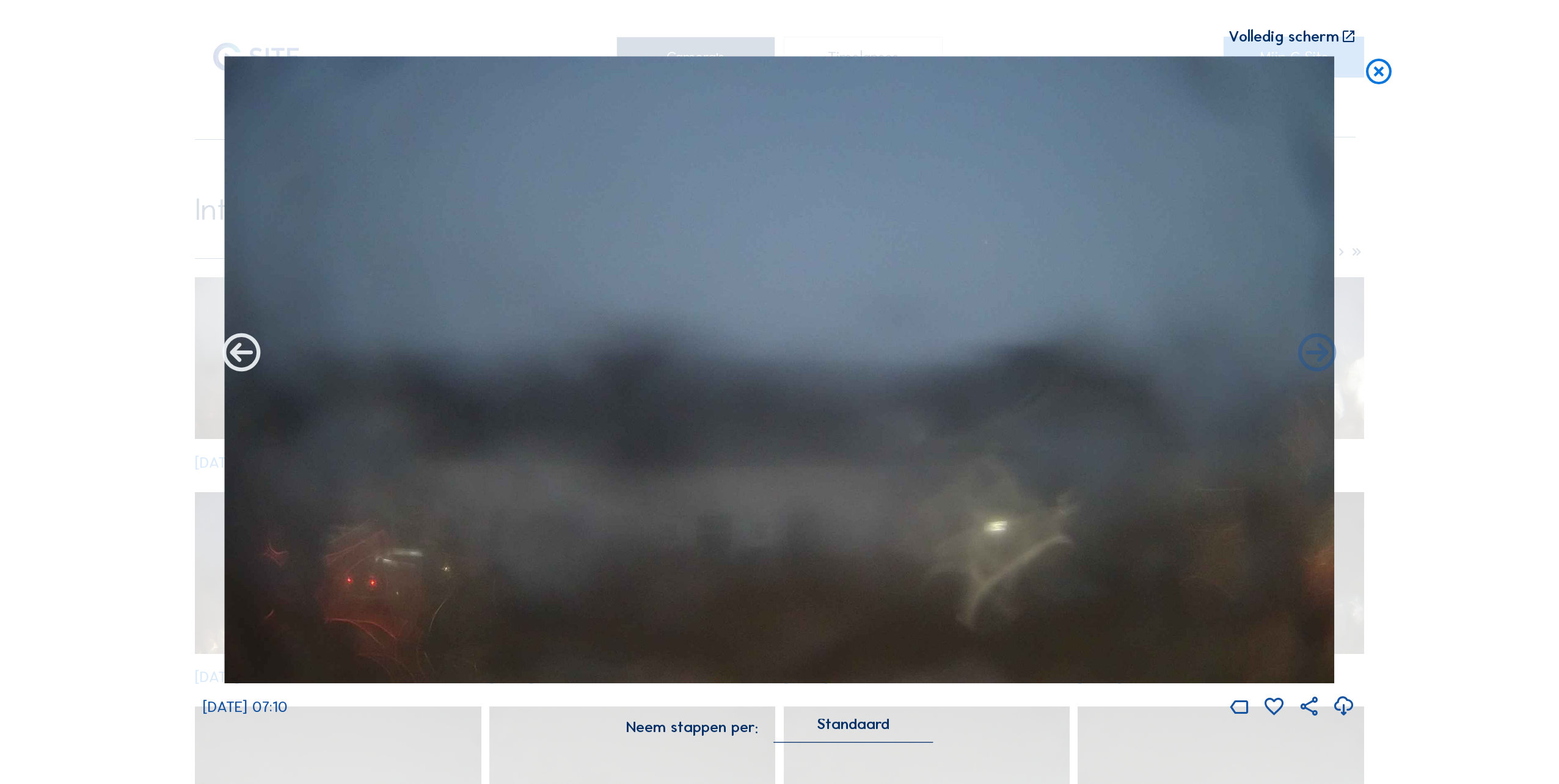
click at [249, 355] on icon at bounding box center [242, 354] width 46 height 46
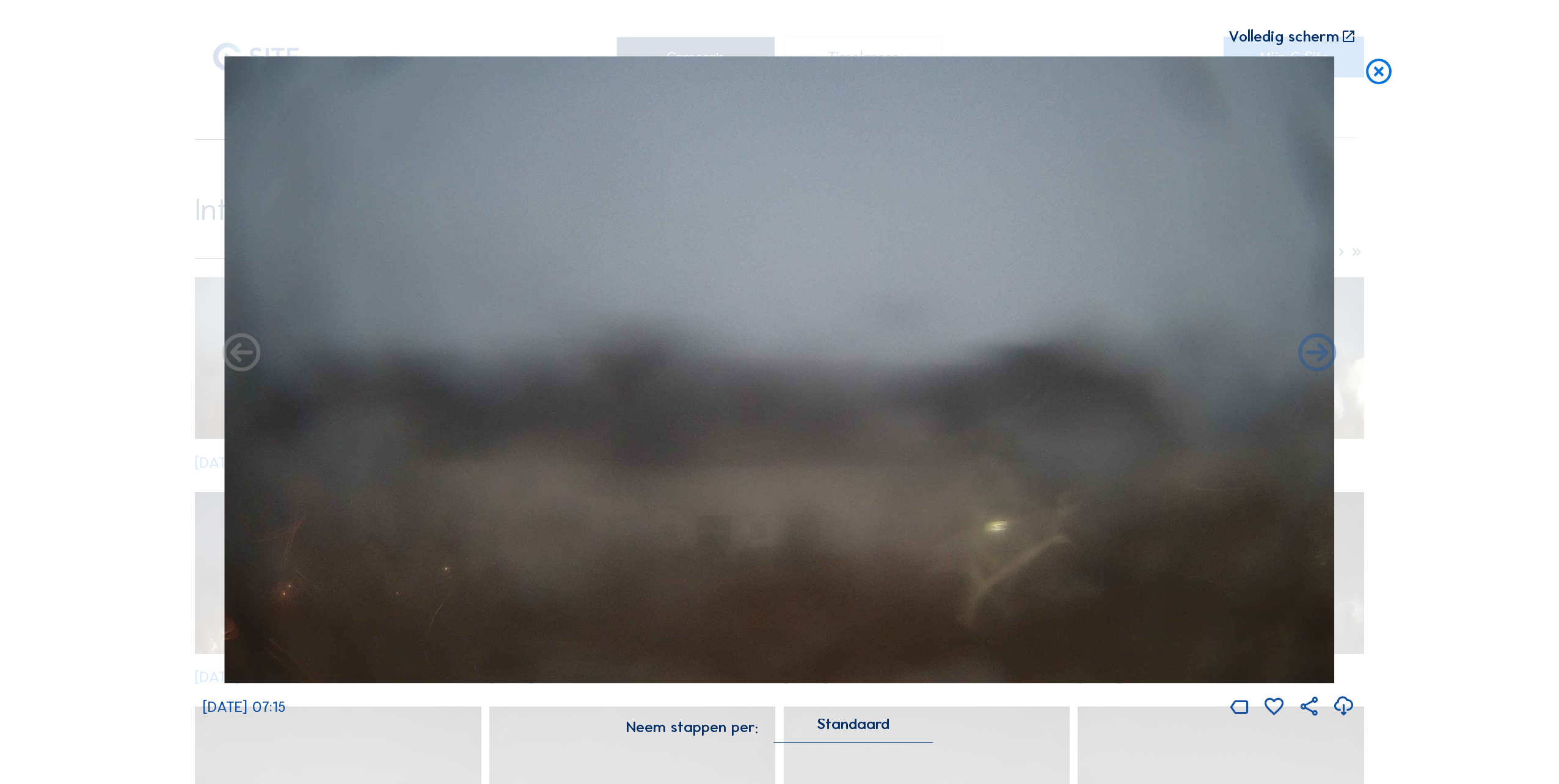
click at [244, 356] on icon at bounding box center [242, 354] width 46 height 46
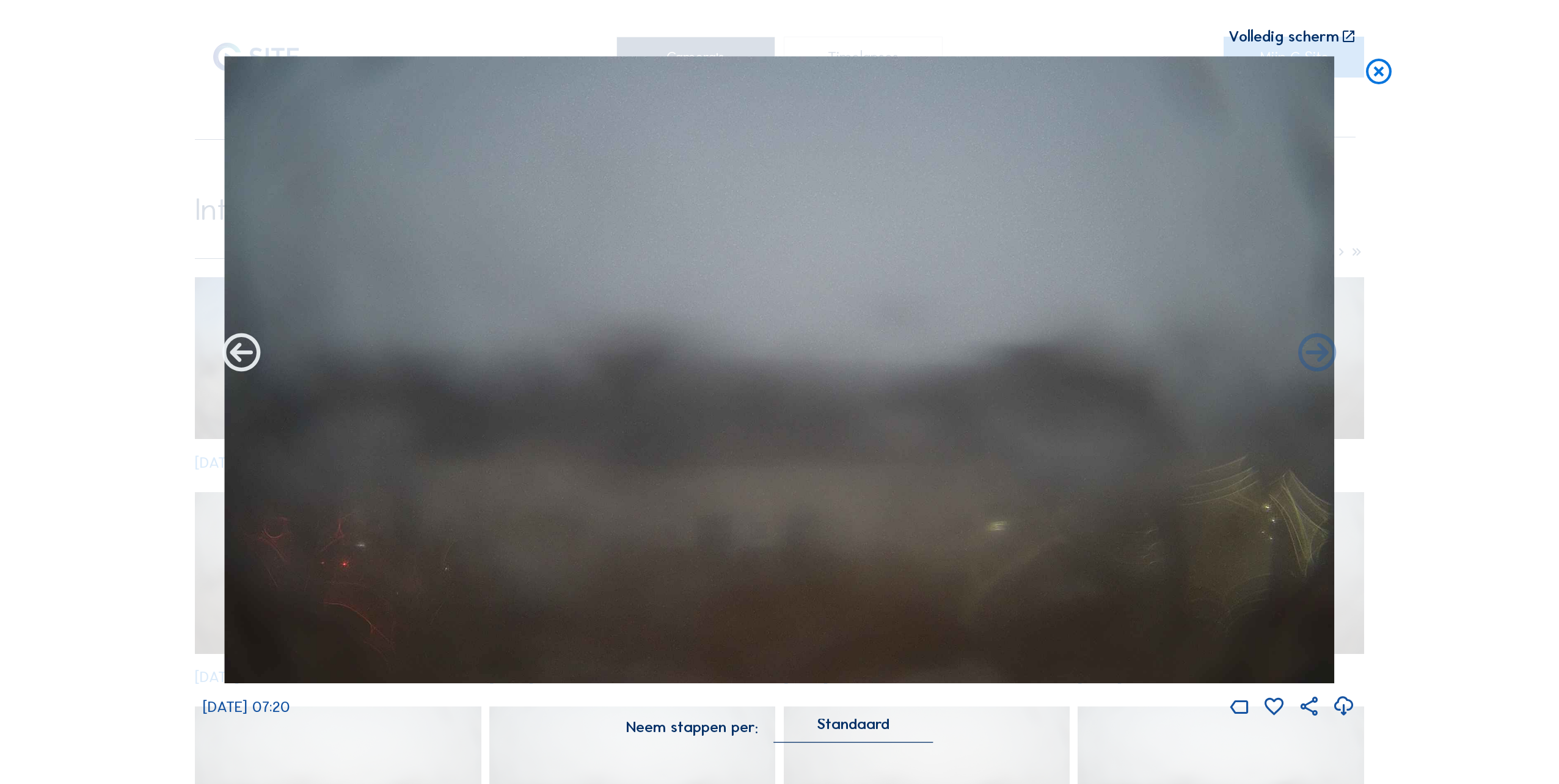
click at [241, 356] on icon at bounding box center [242, 354] width 46 height 46
